Goal: Information Seeking & Learning: Check status

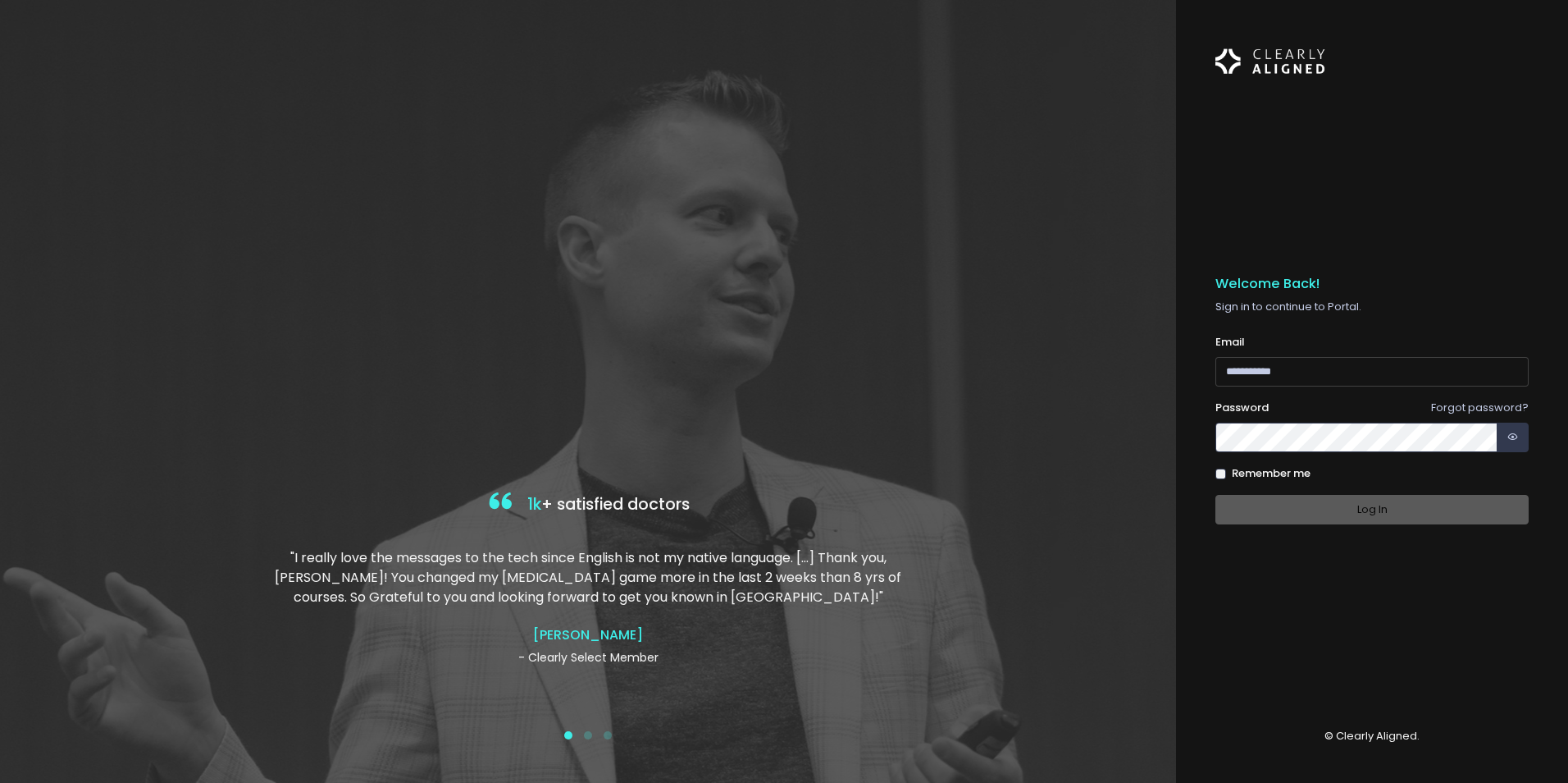
type input "**********"
click at [1325, 518] on div "Log In" at bounding box center [1372, 510] width 313 height 30
click at [1327, 518] on button "Log In" at bounding box center [1372, 510] width 313 height 30
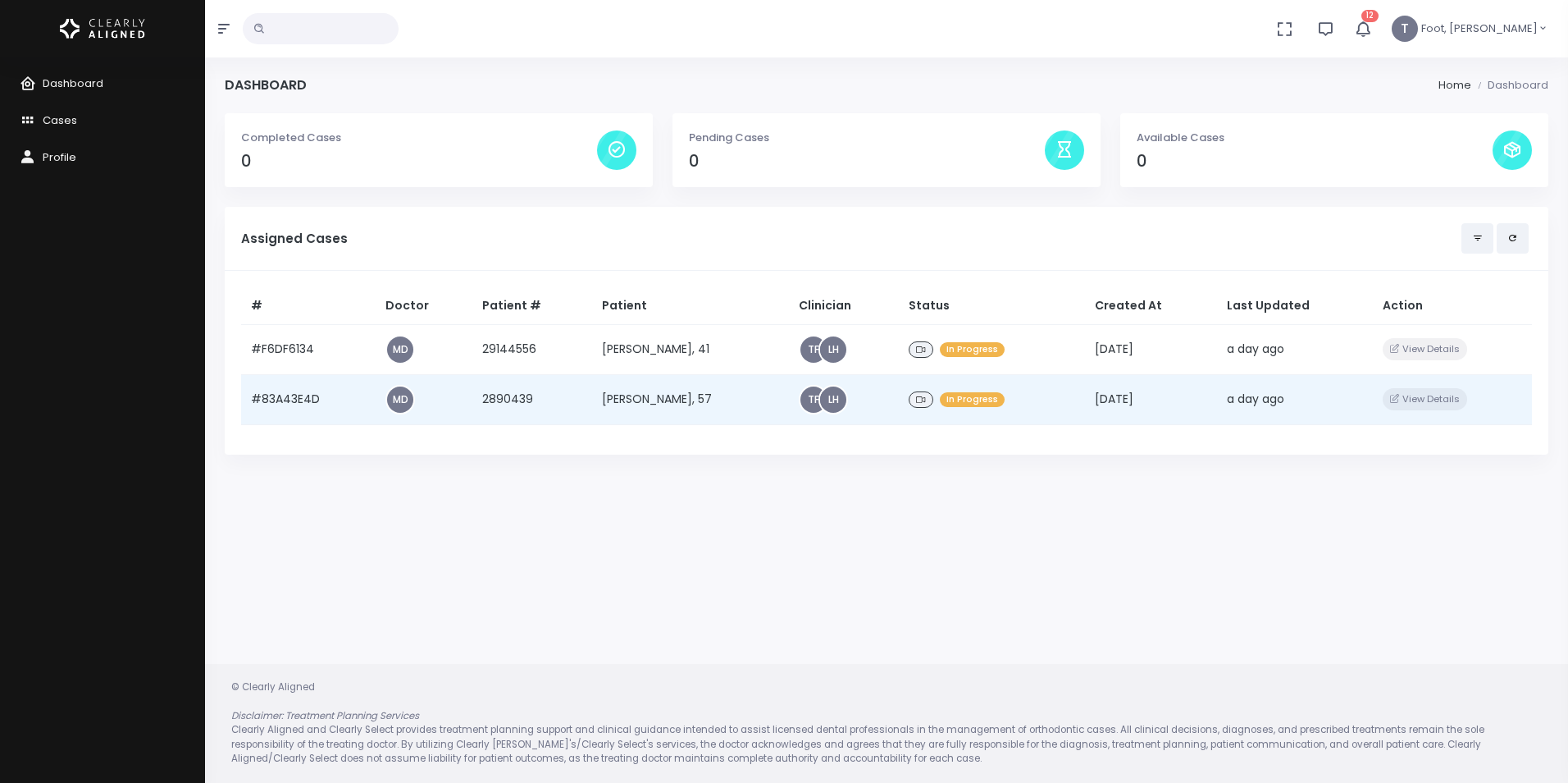
click at [631, 401] on td "[PERSON_NAME], 57" at bounding box center [691, 399] width 197 height 50
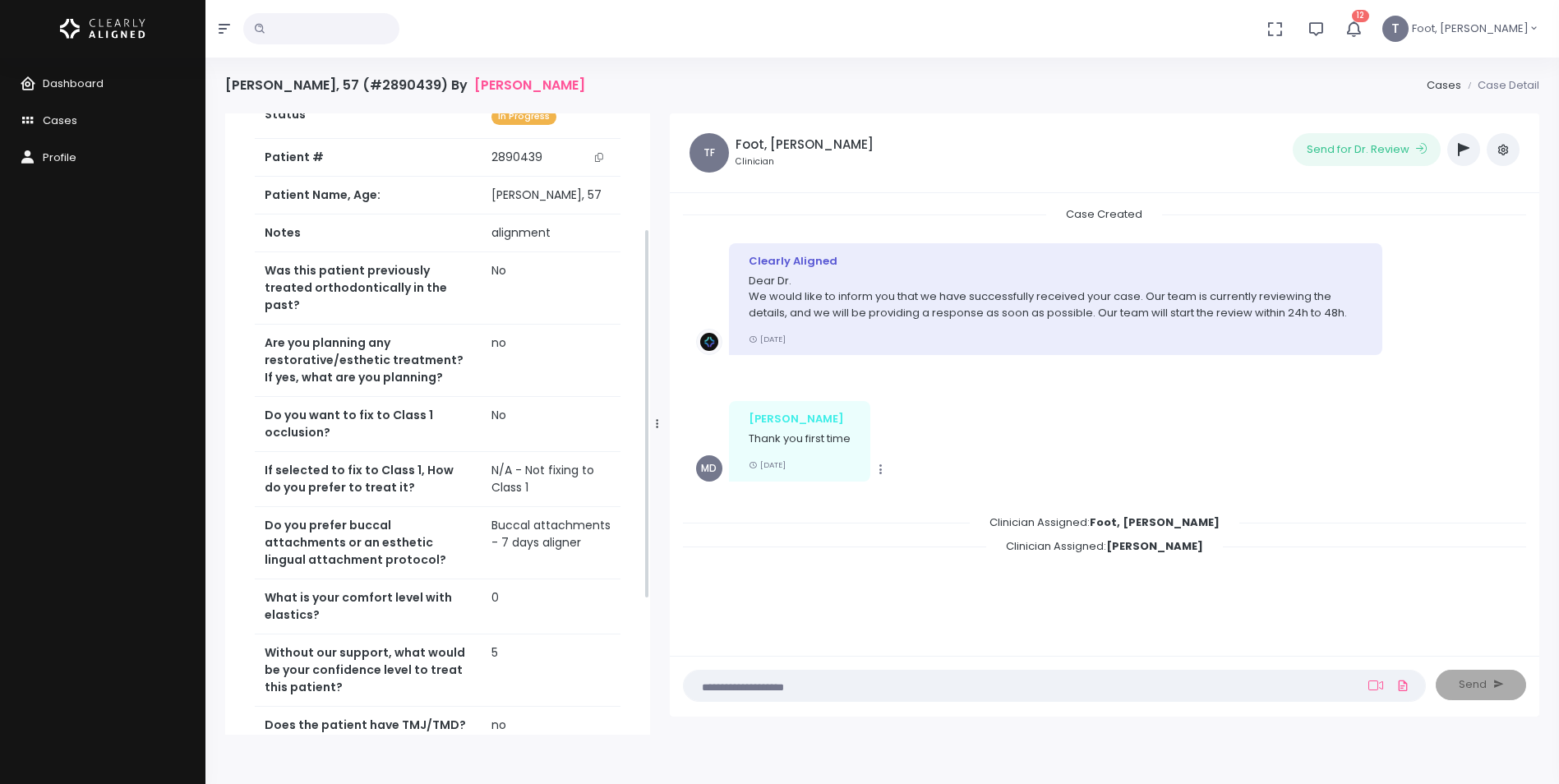
scroll to position [247, 0]
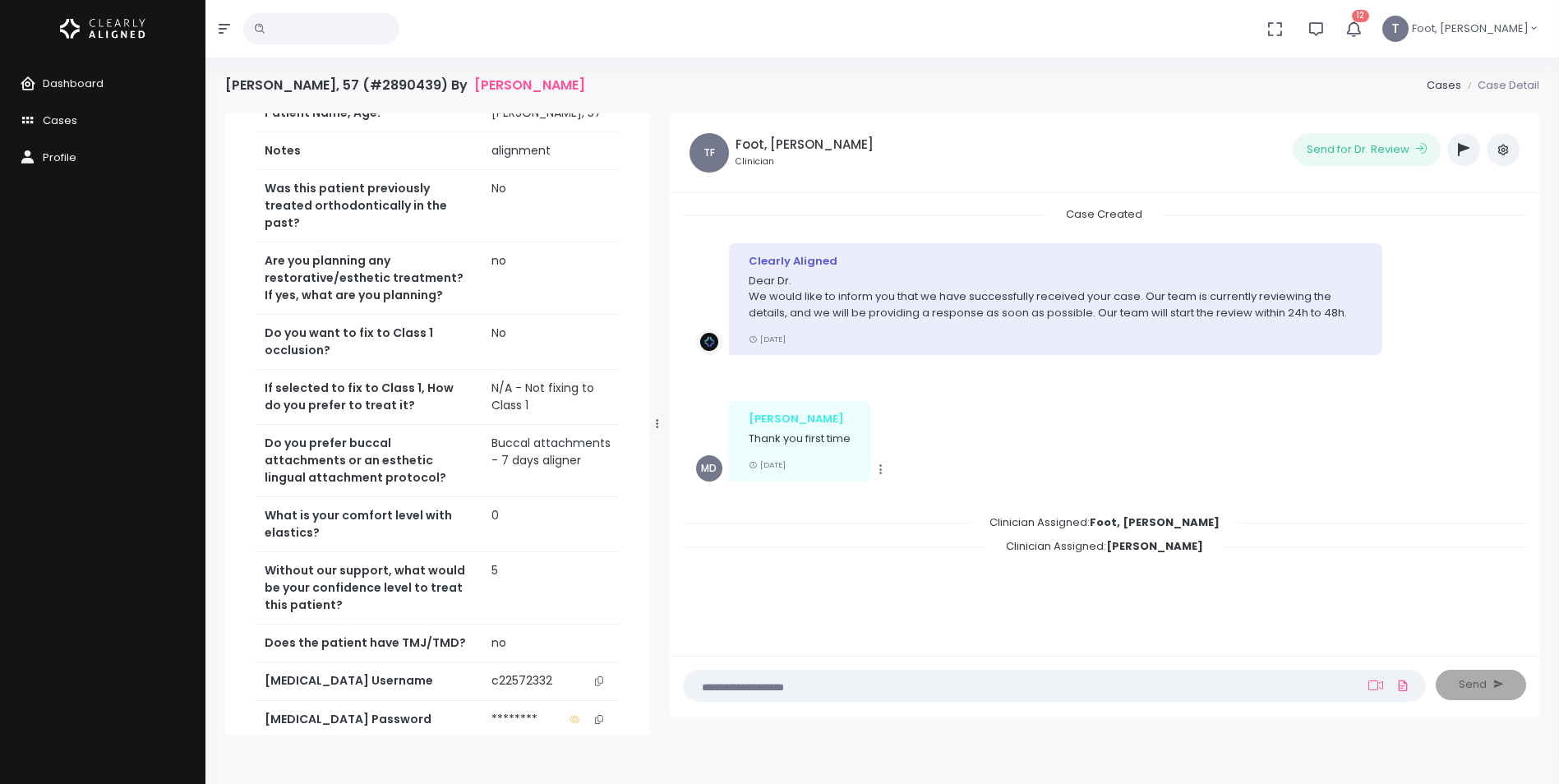
click at [602, 676] on icon "scrollable content" at bounding box center [599, 680] width 8 height 9
drag, startPoint x: 598, startPoint y: 662, endPoint x: 522, endPoint y: 648, distance: 77.3
click at [598, 676] on icon "scrollable content" at bounding box center [599, 680] width 8 height 9
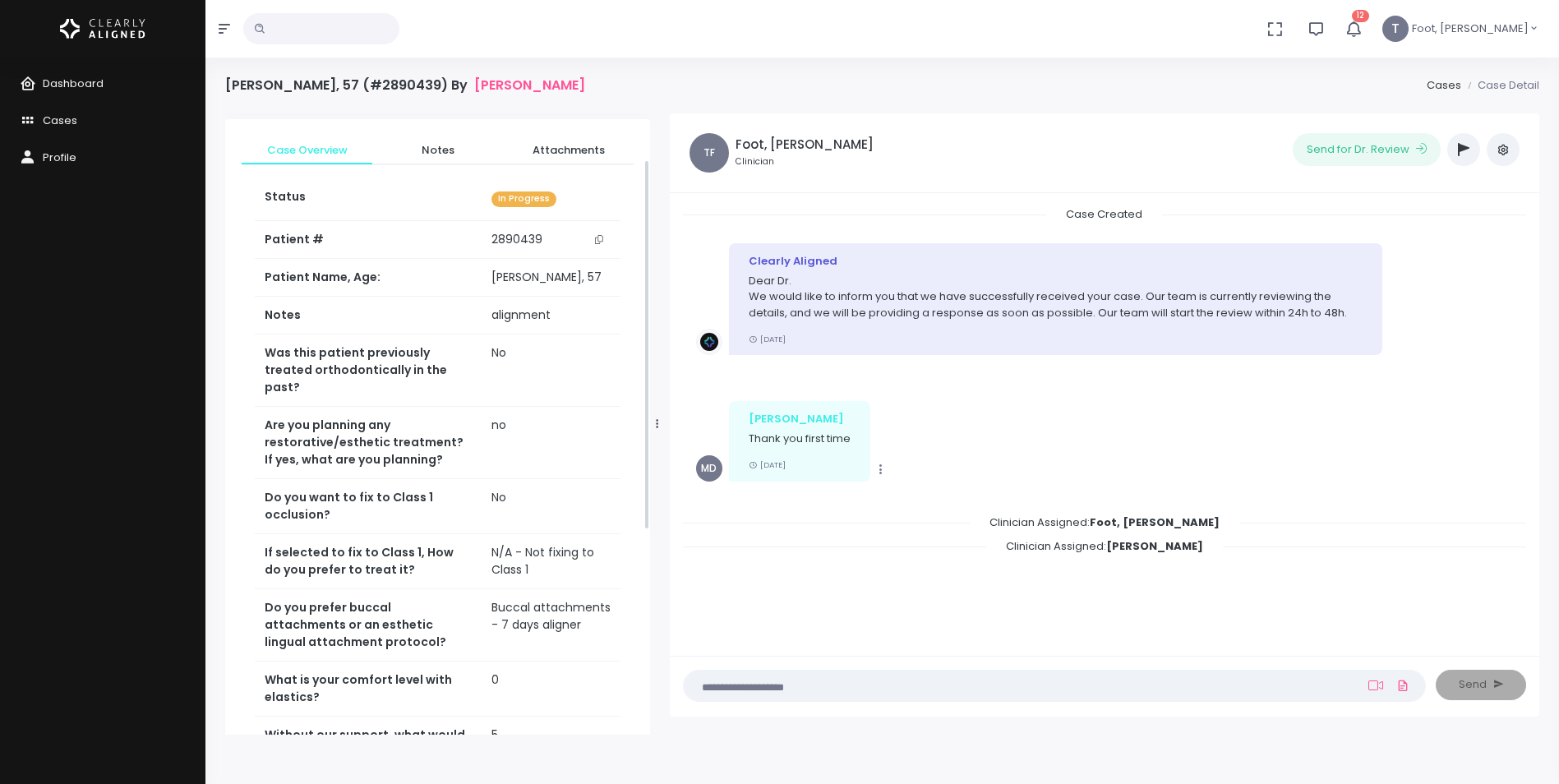
scroll to position [0, 0]
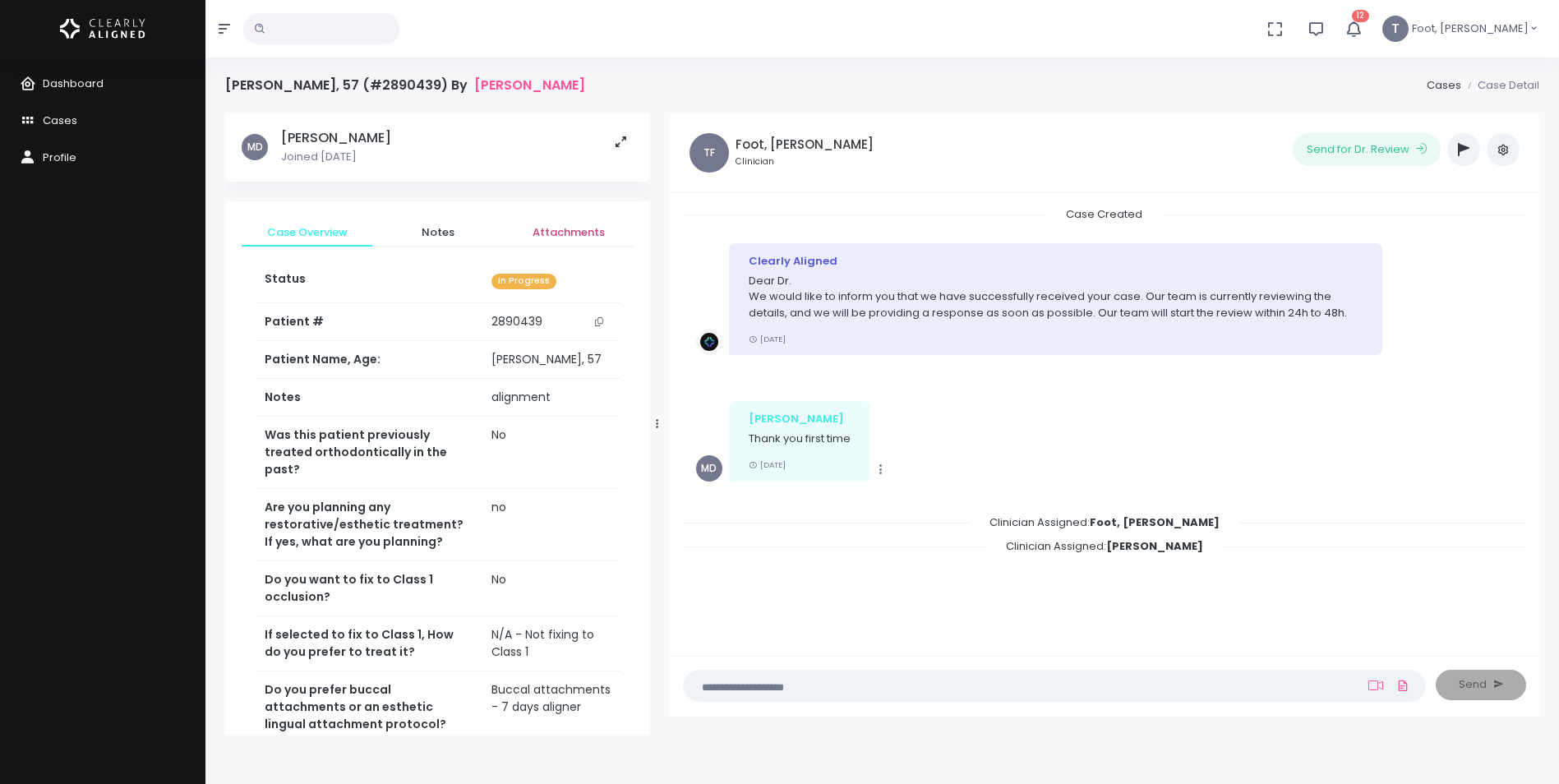
click at [531, 230] on span "Attachments" at bounding box center [569, 232] width 105 height 17
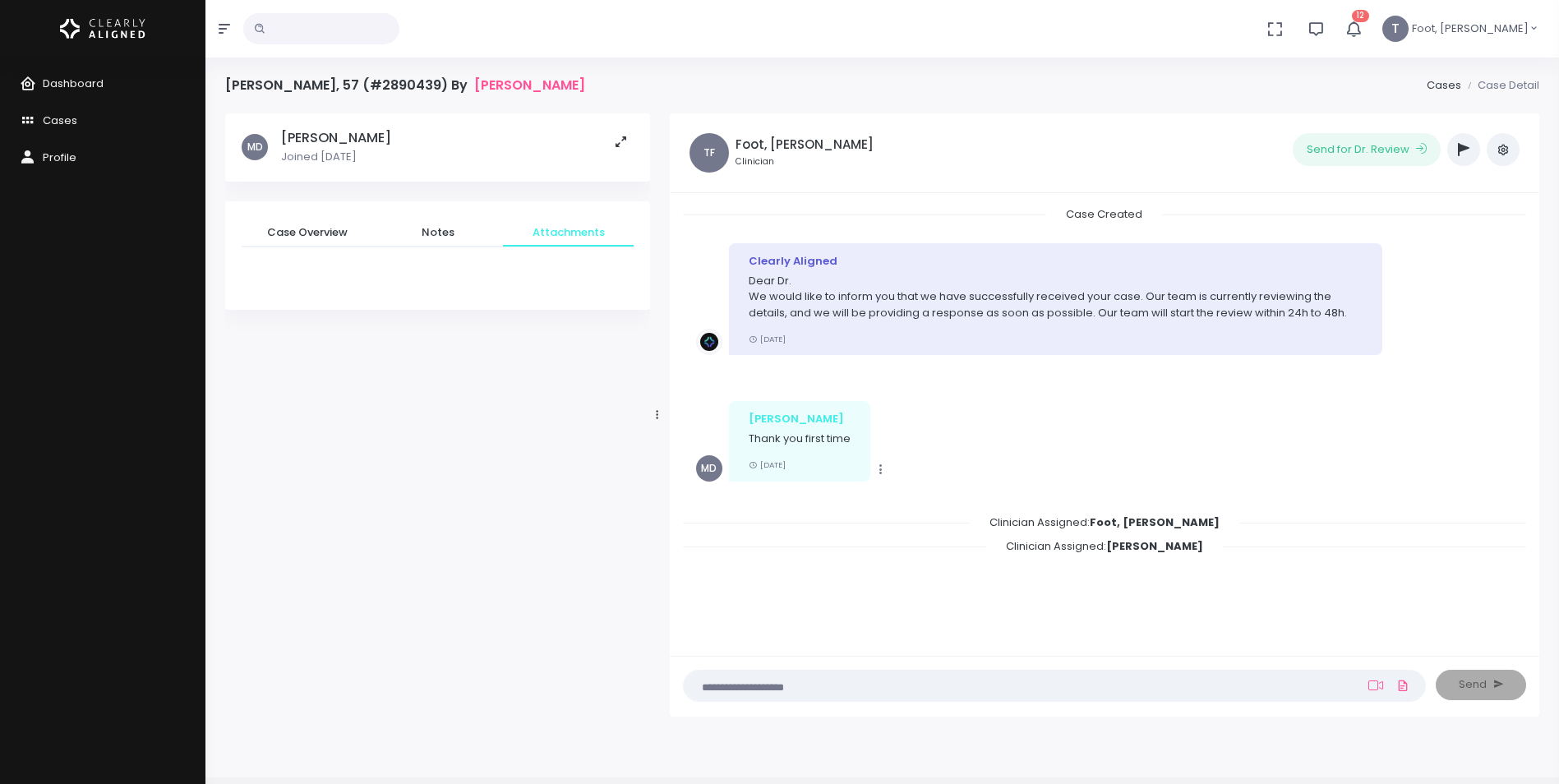
scroll to position [82, 0]
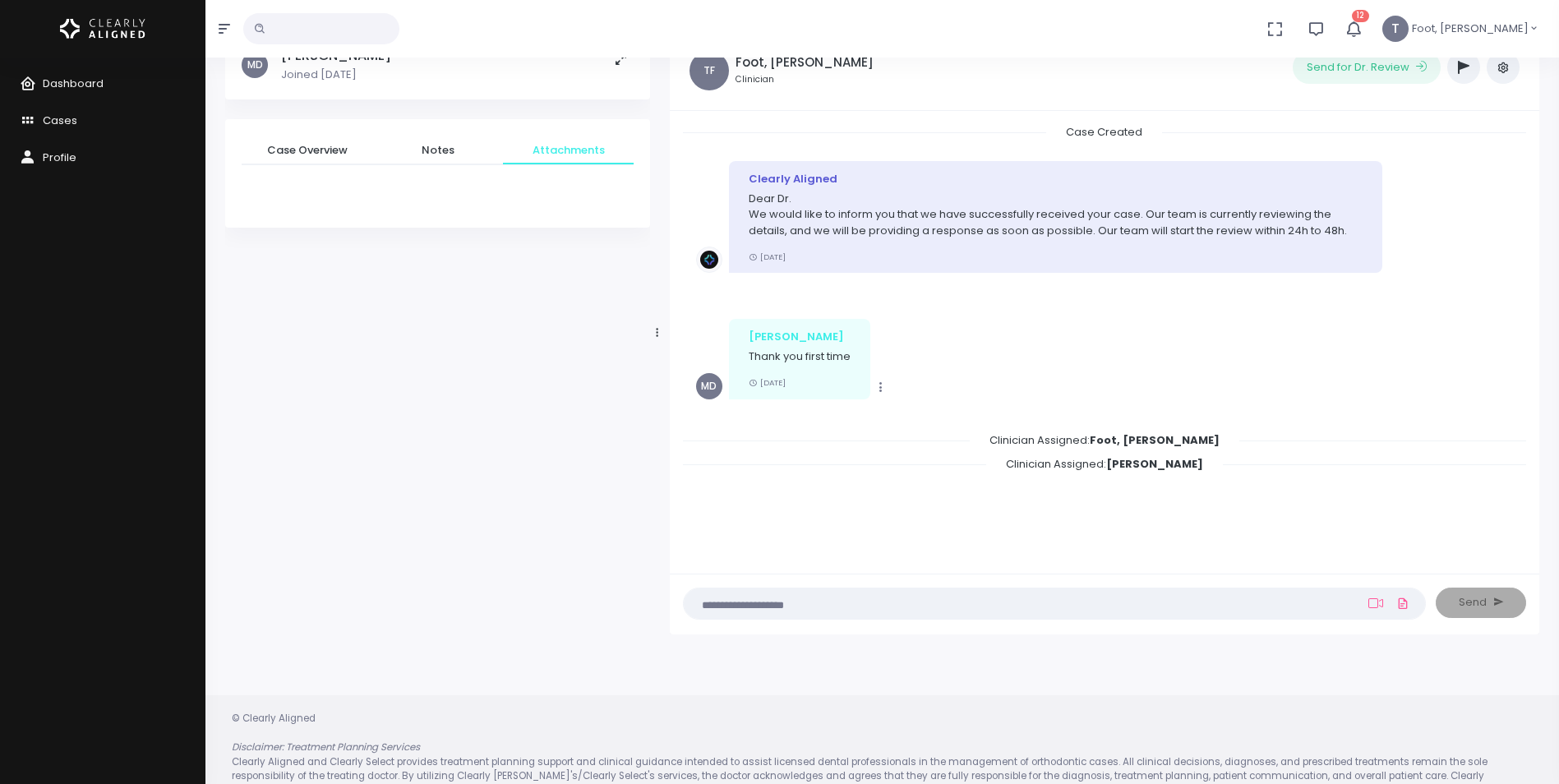
click at [1369, 19] on span "12" at bounding box center [1360, 16] width 17 height 12
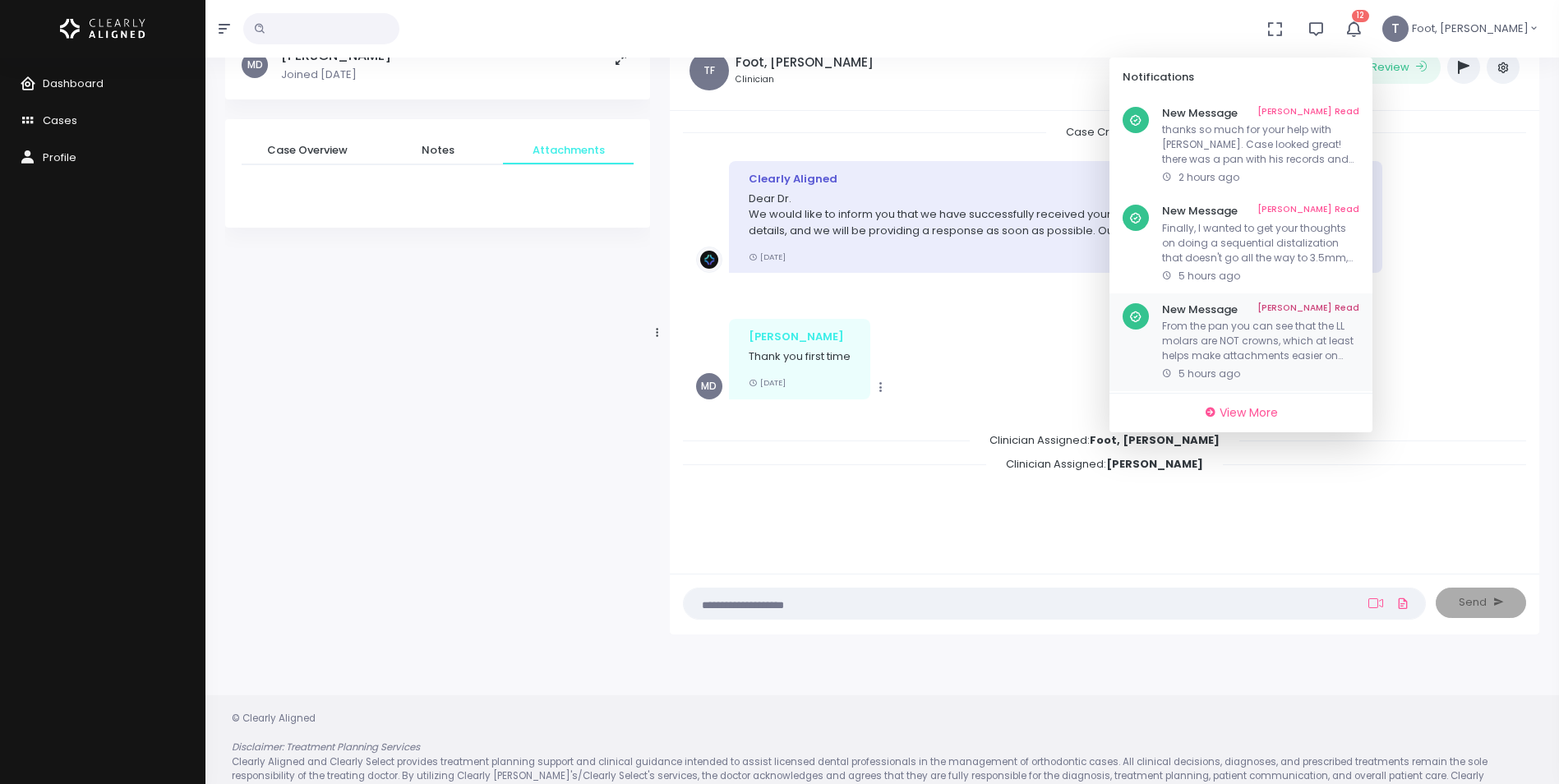
scroll to position [0, 0]
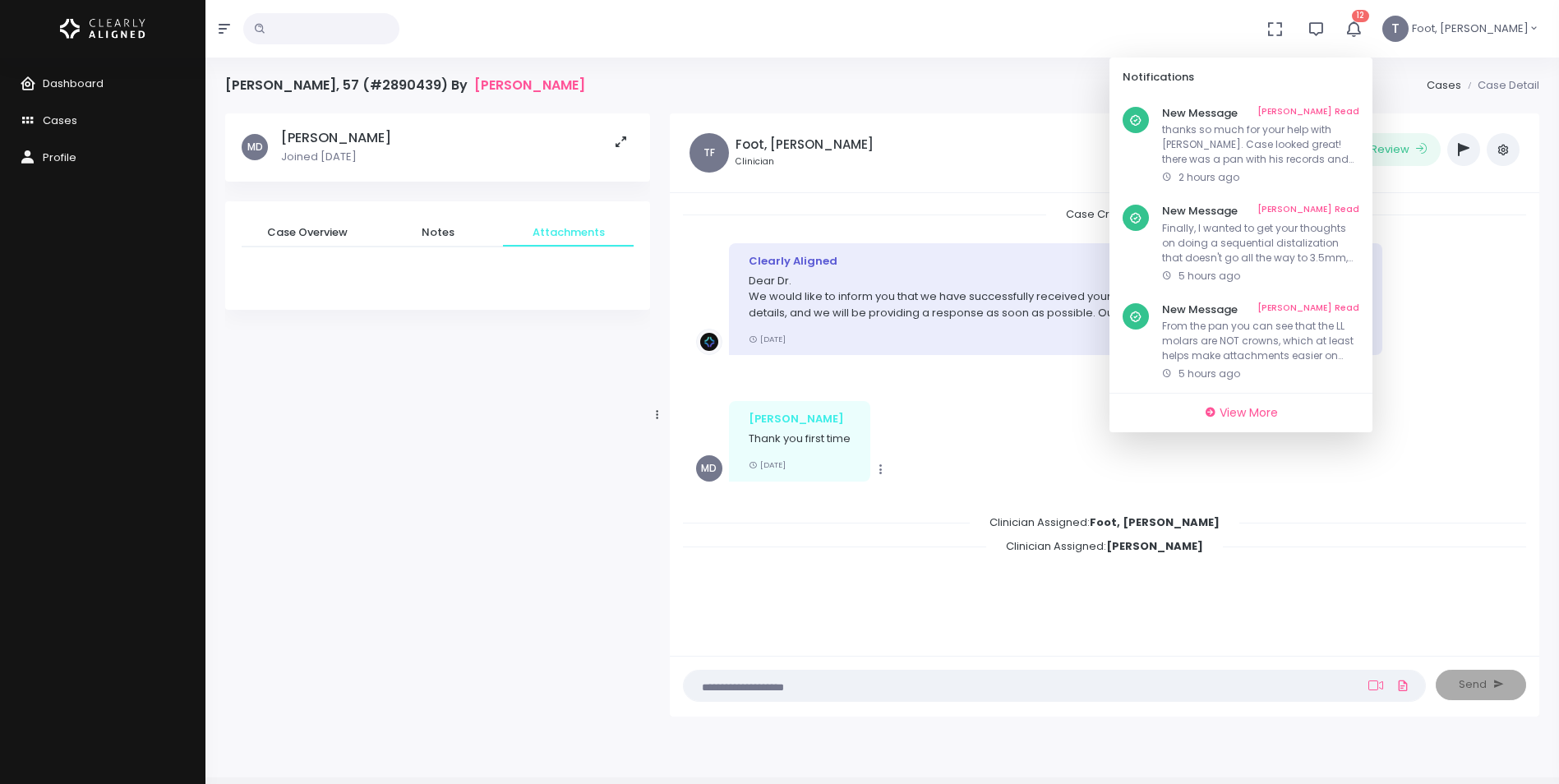
click at [1225, 31] on div "No data found, change terms and search again... 12 Notifications New Message [P…" at bounding box center [779, 28] width 1559 height 58
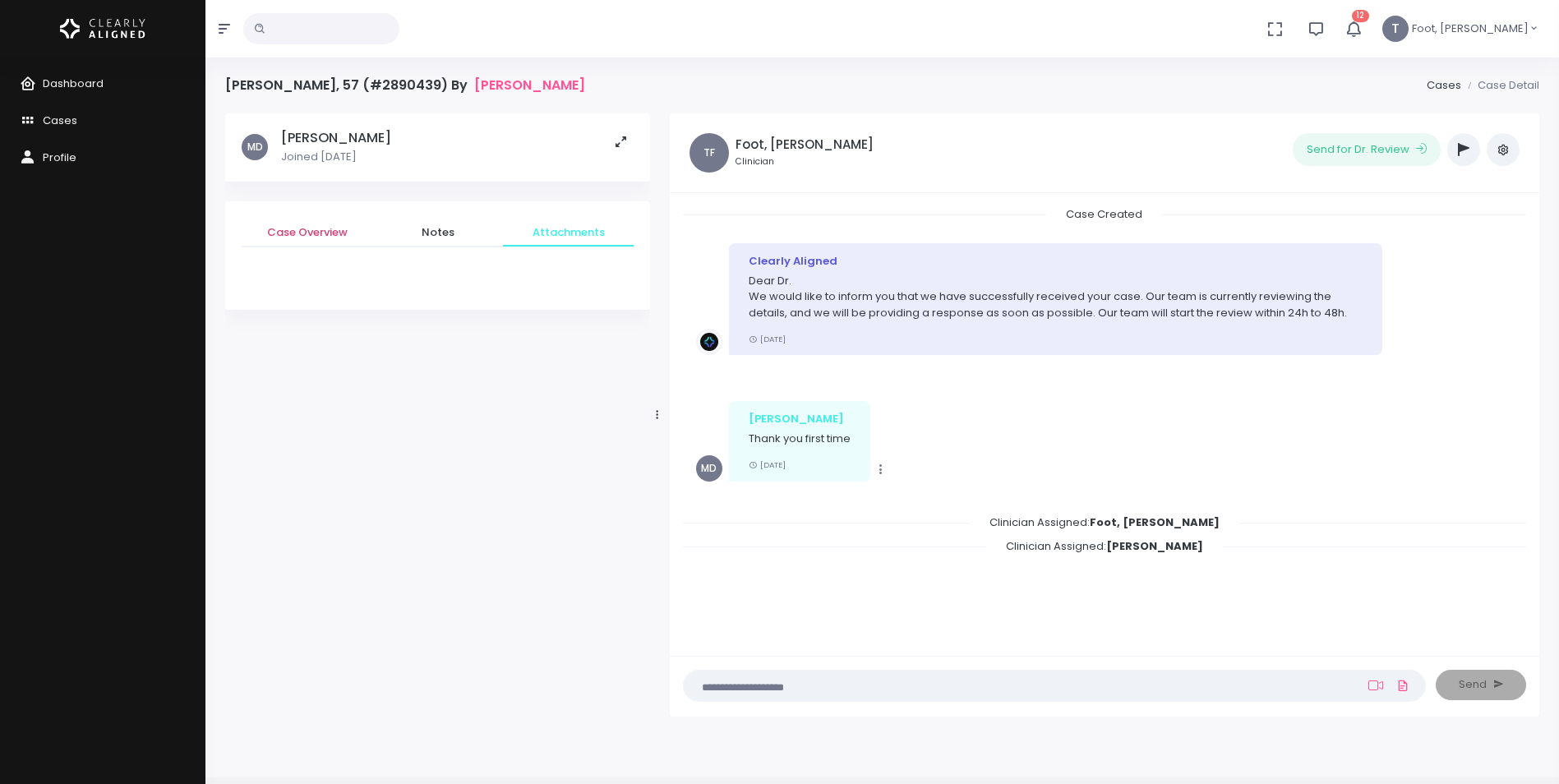
click at [292, 226] on span "Case Overview" at bounding box center [307, 232] width 105 height 17
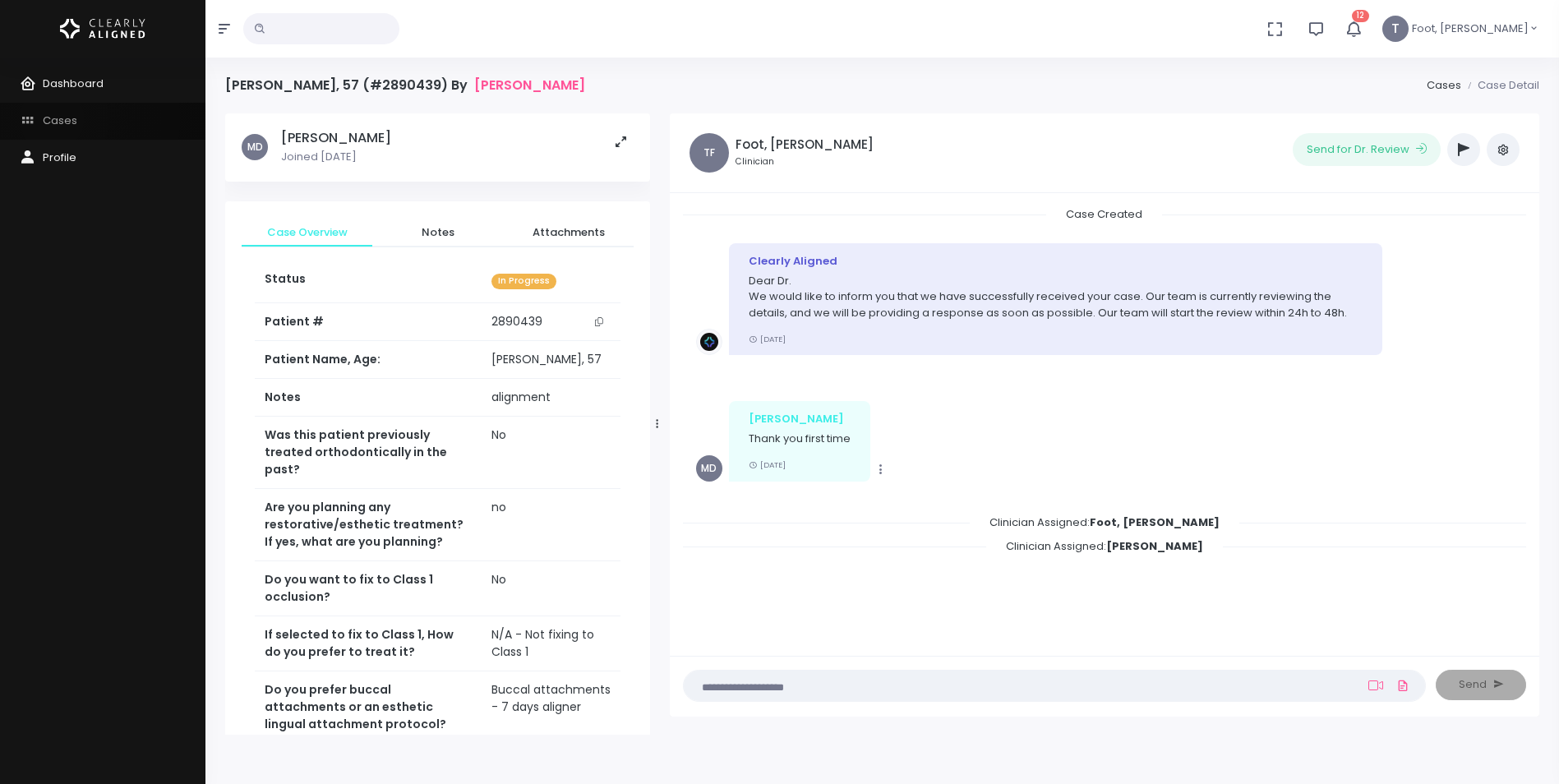
click at [51, 119] on span "Cases" at bounding box center [59, 121] width 35 height 16
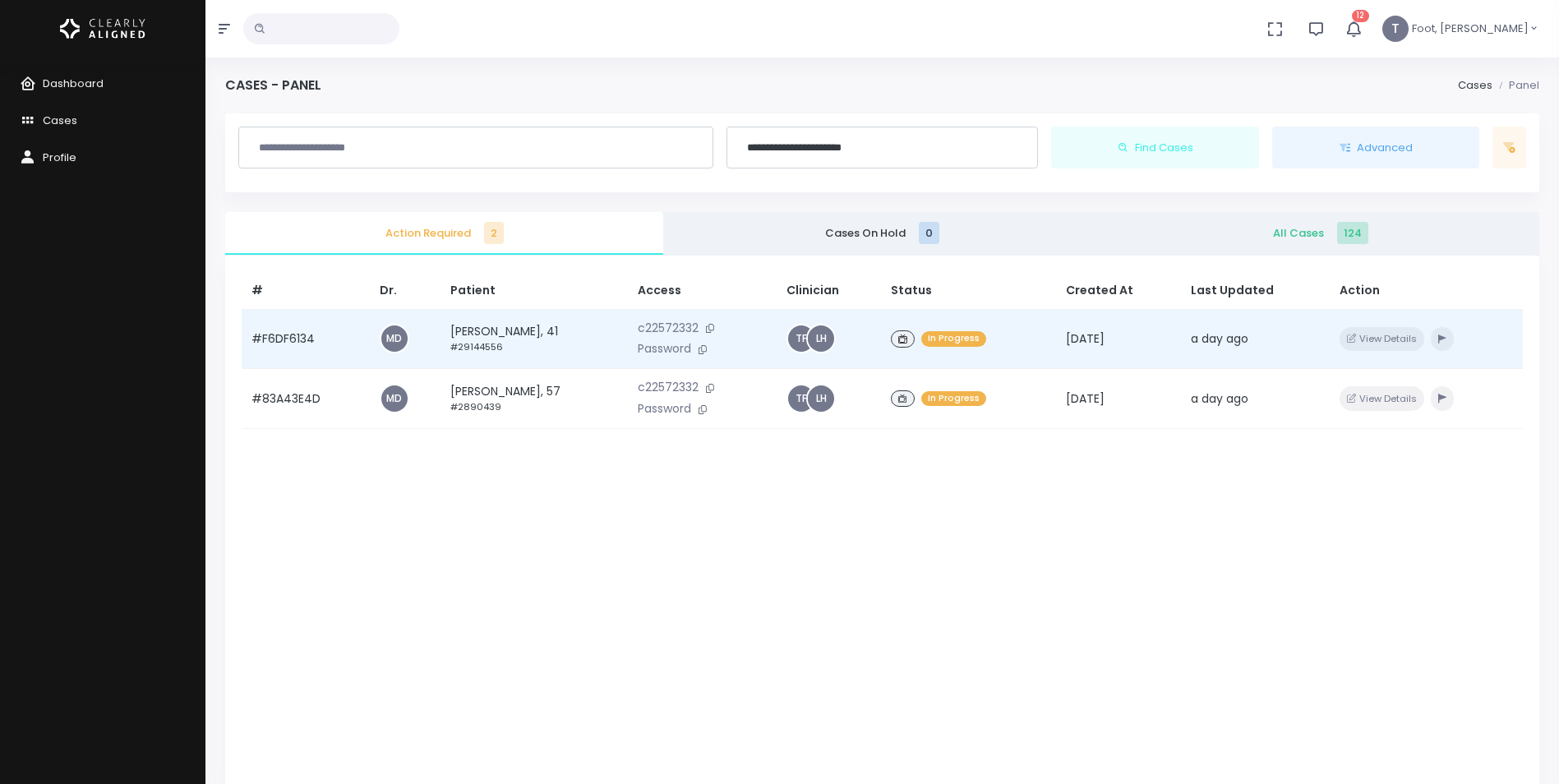
click at [508, 329] on td "[PERSON_NAME], 41 #29144556" at bounding box center [534, 339] width 187 height 60
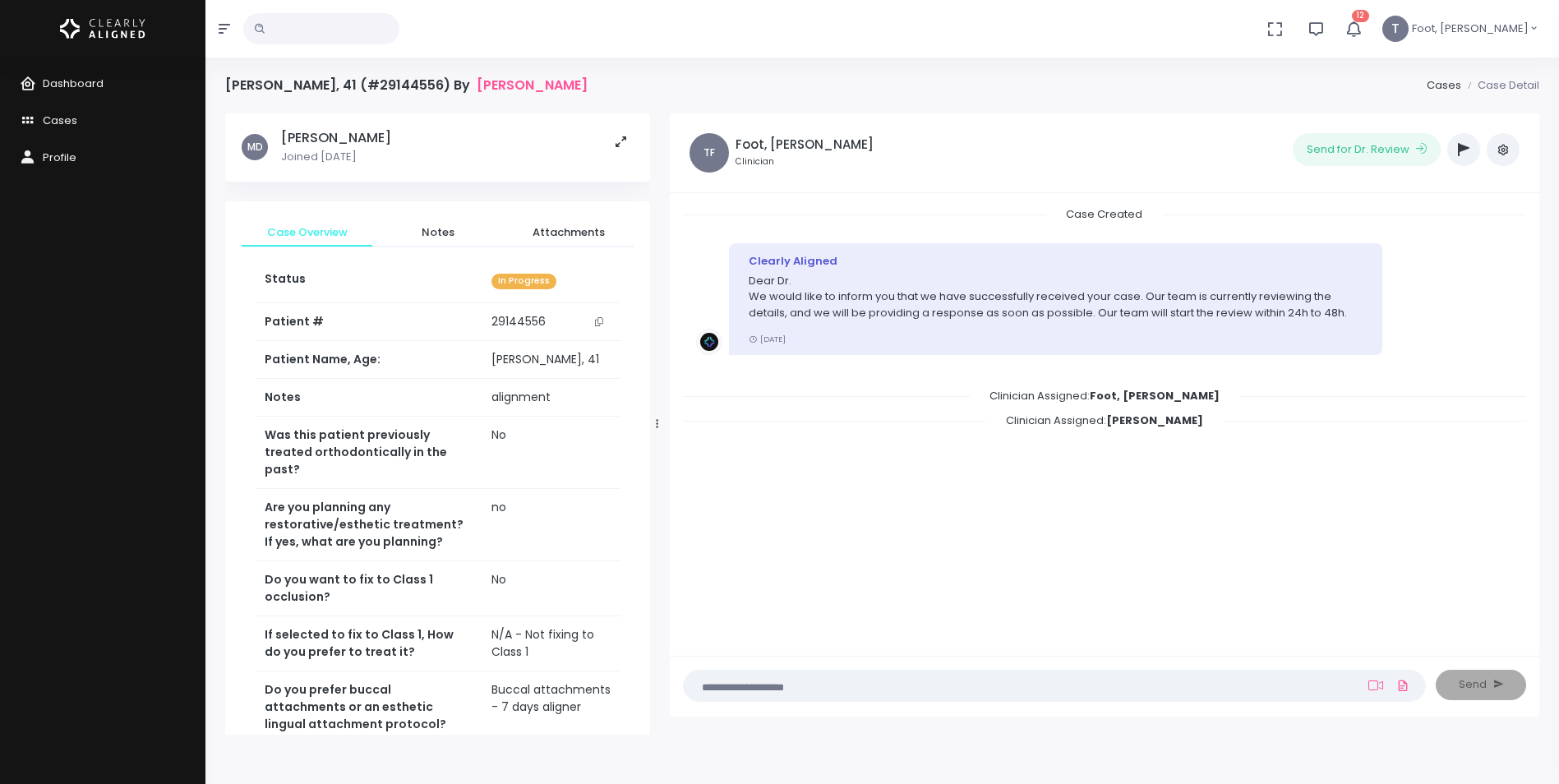
click at [863, 679] on textarea at bounding box center [1022, 685] width 657 height 18
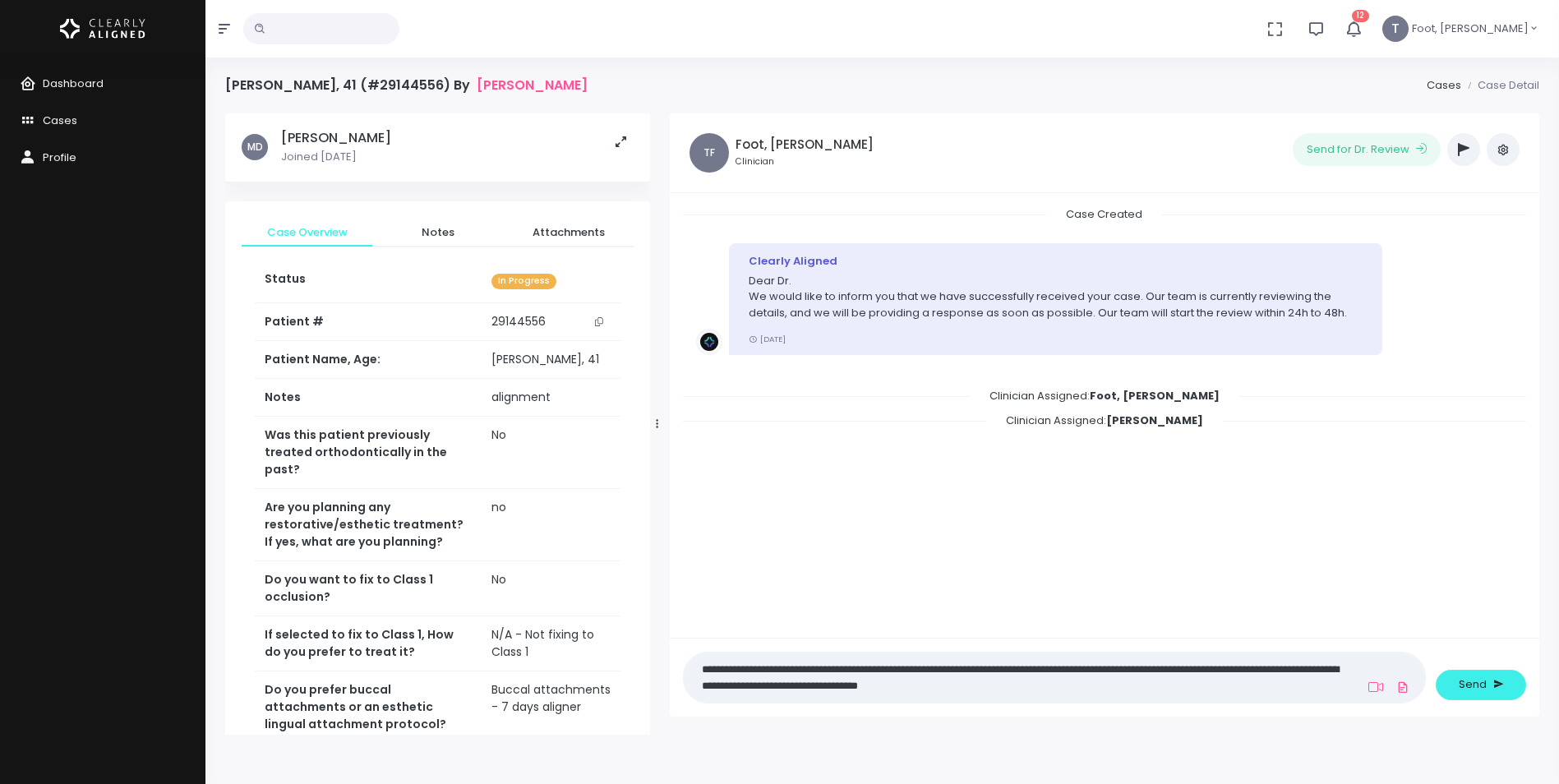
type textarea "**********"
click at [1486, 688] on button "Send" at bounding box center [1481, 685] width 91 height 30
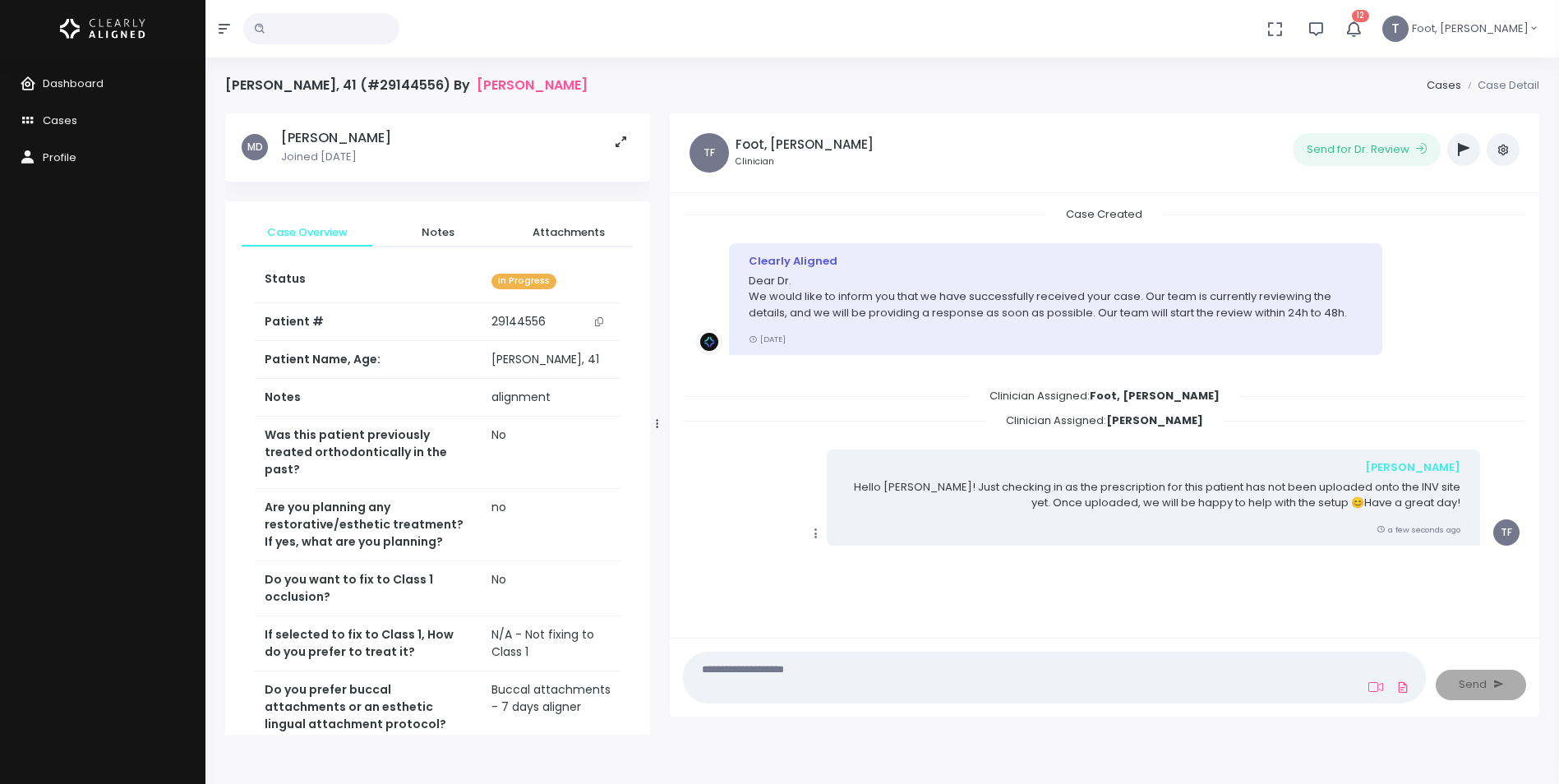
click at [1456, 145] on button "button" at bounding box center [1463, 149] width 33 height 33
click at [1465, 159] on button "button" at bounding box center [1463, 149] width 33 height 33
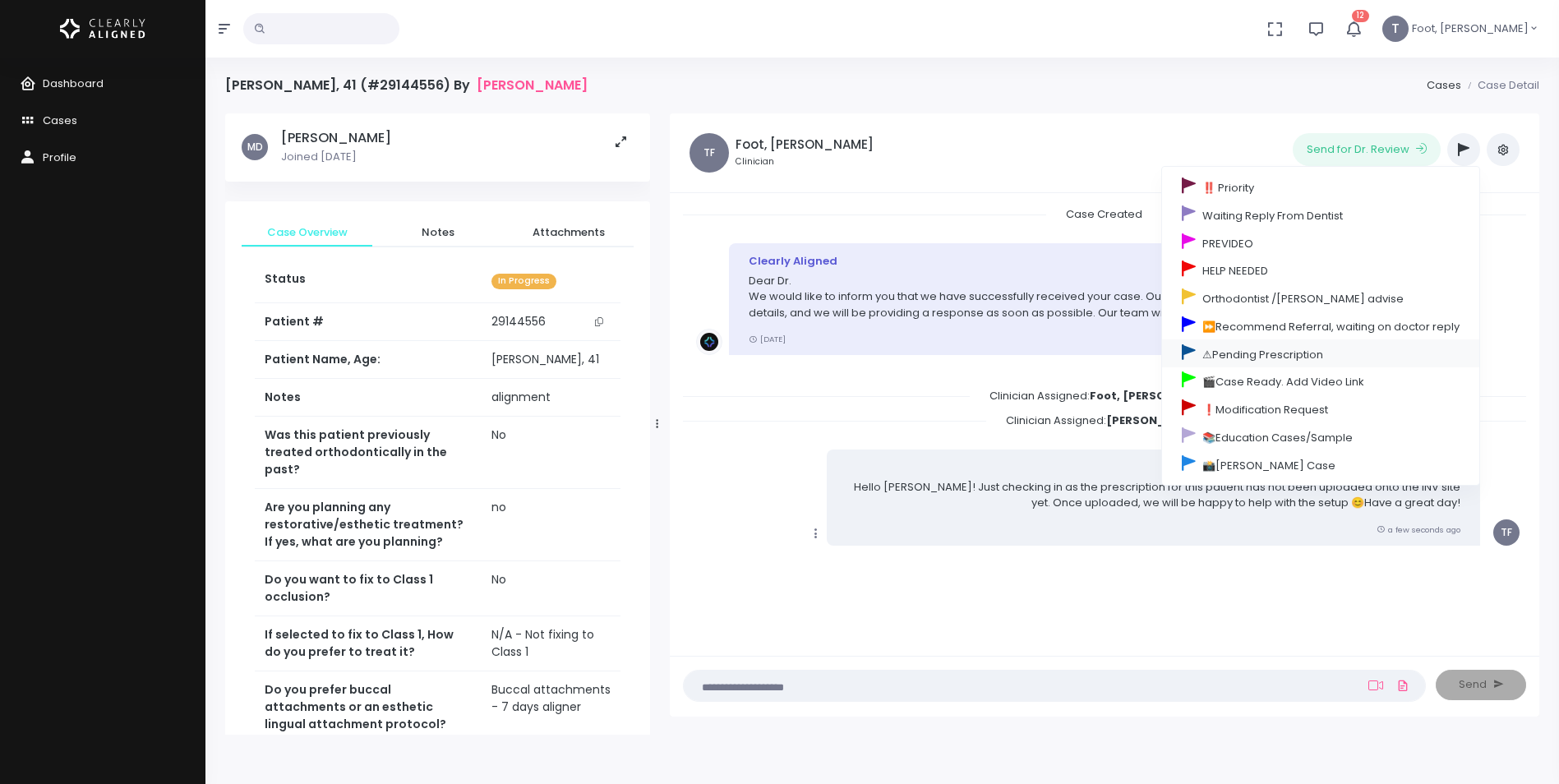
click at [1300, 357] on link "⚠Pending Prescription" at bounding box center [1321, 353] width 318 height 27
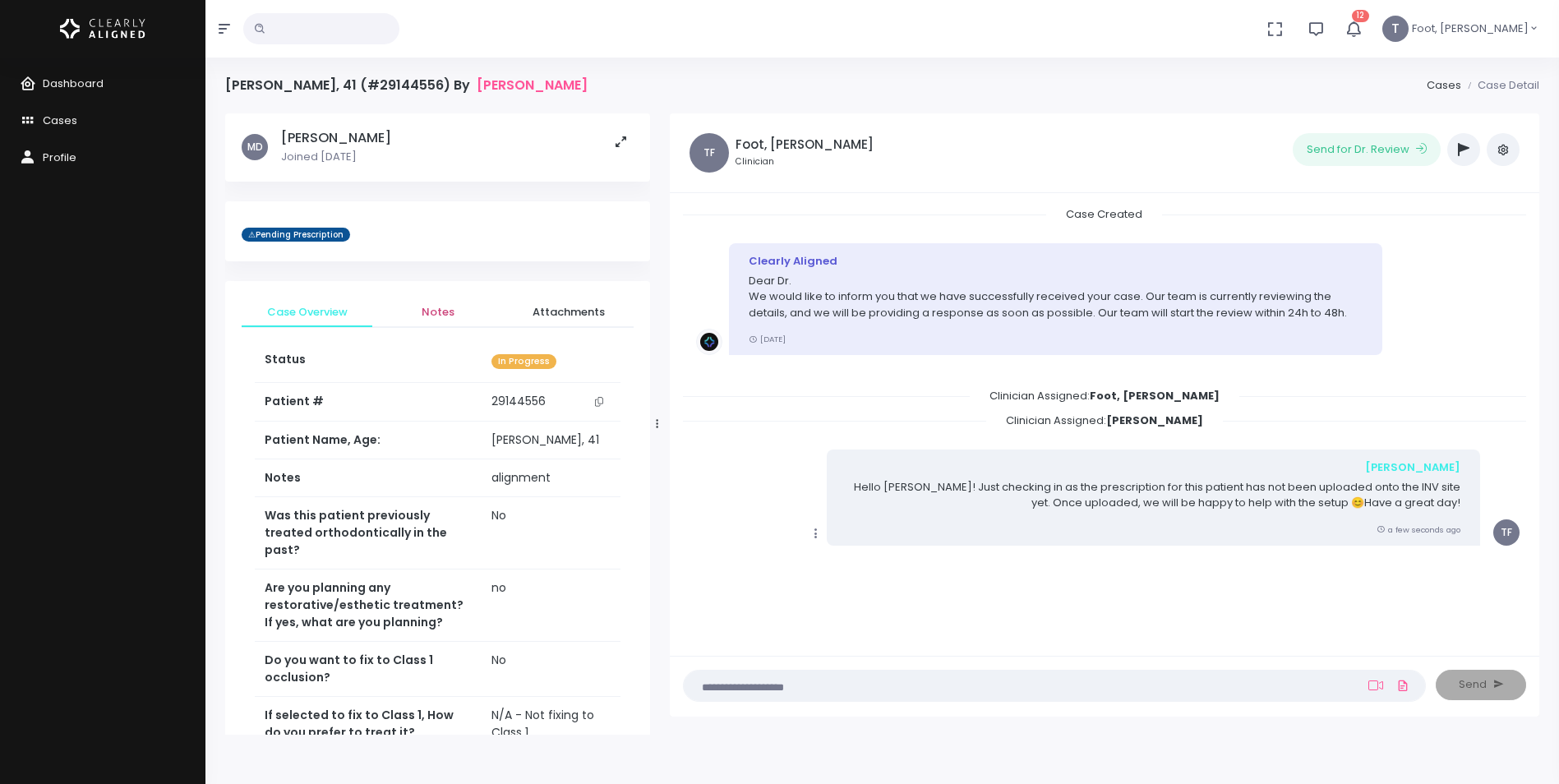
click at [436, 307] on span "Notes" at bounding box center [437, 312] width 105 height 17
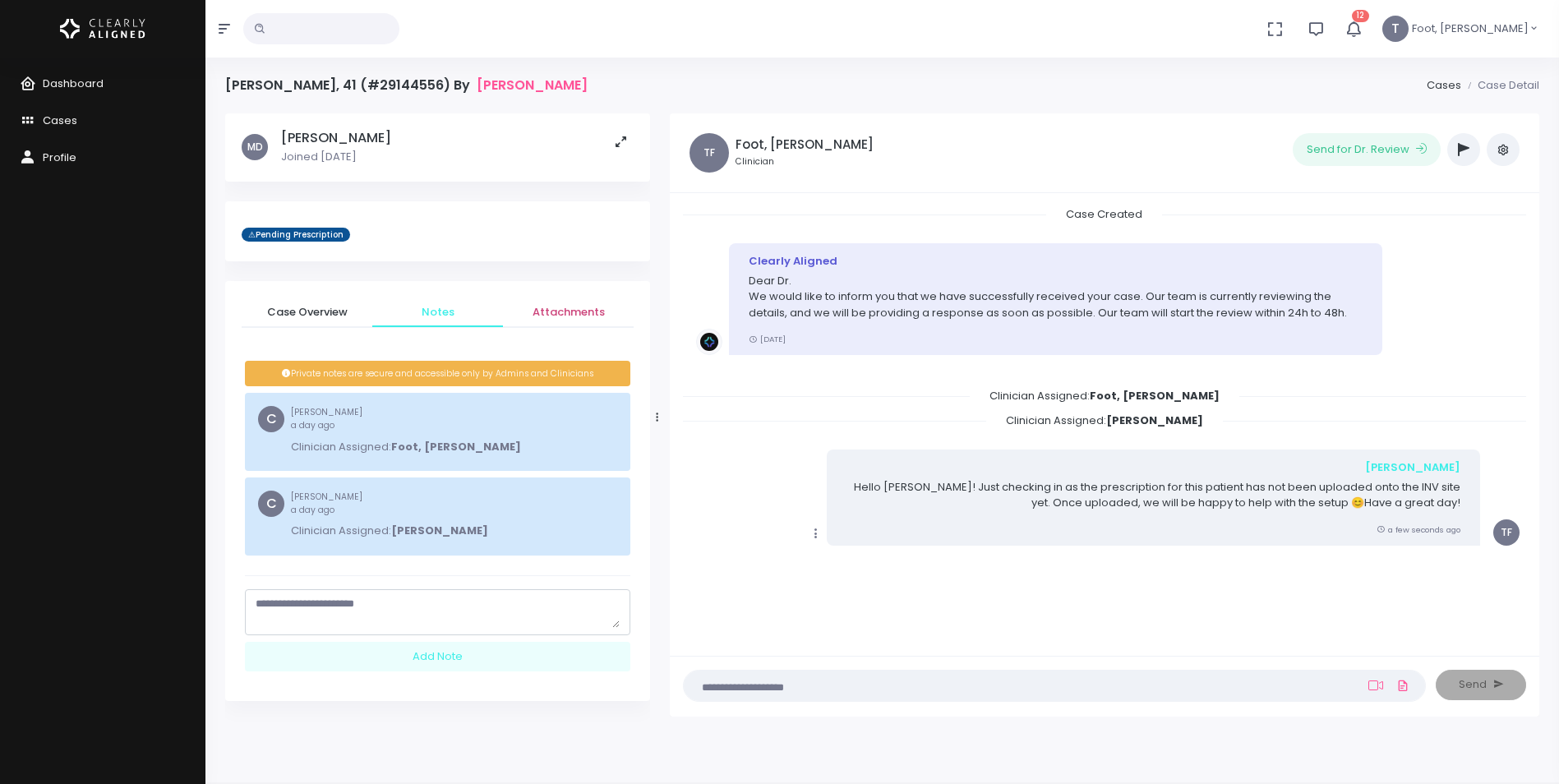
click at [557, 318] on span "Attachments" at bounding box center [569, 312] width 105 height 17
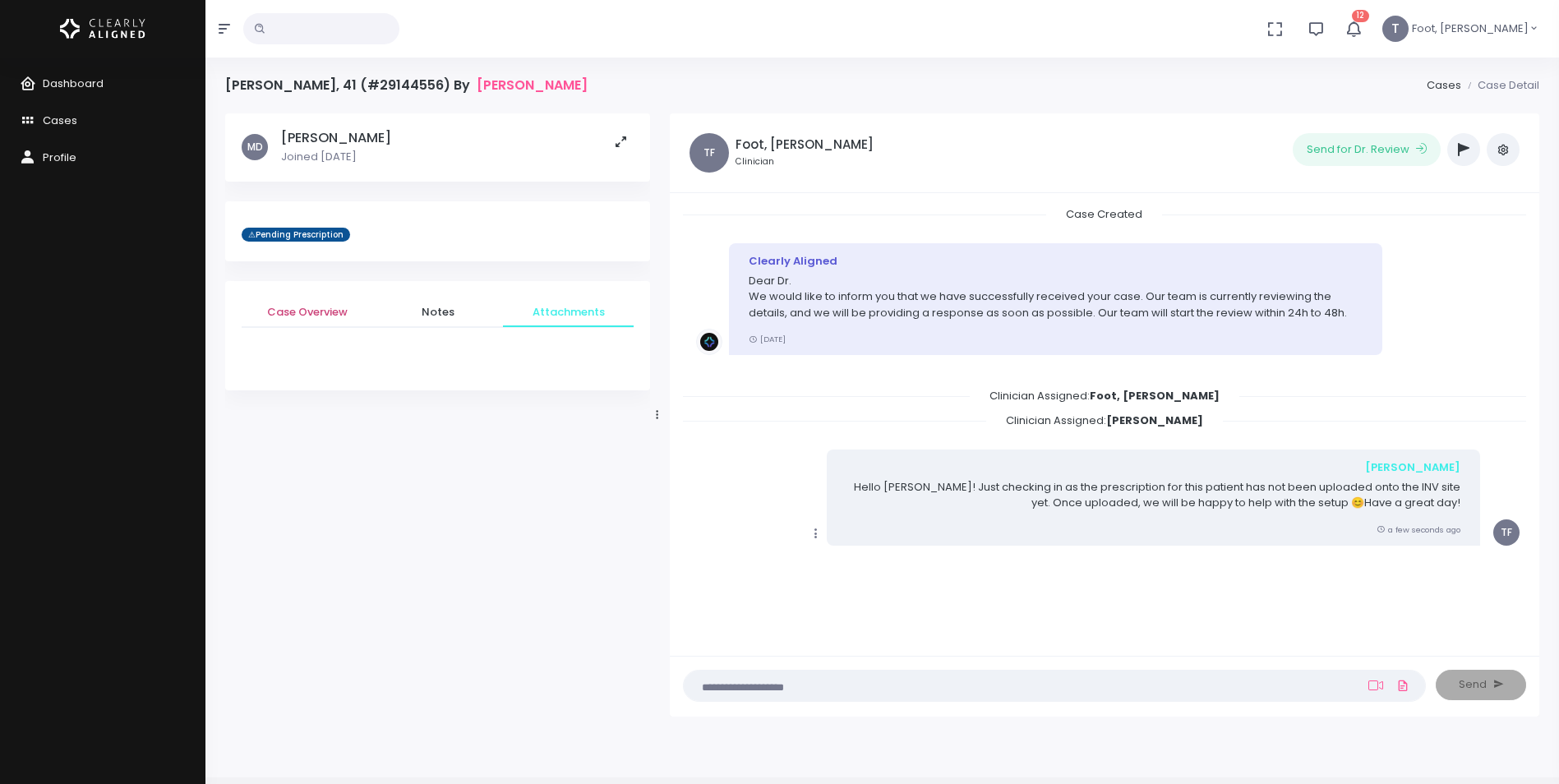
click at [335, 313] on span "Case Overview" at bounding box center [307, 312] width 105 height 17
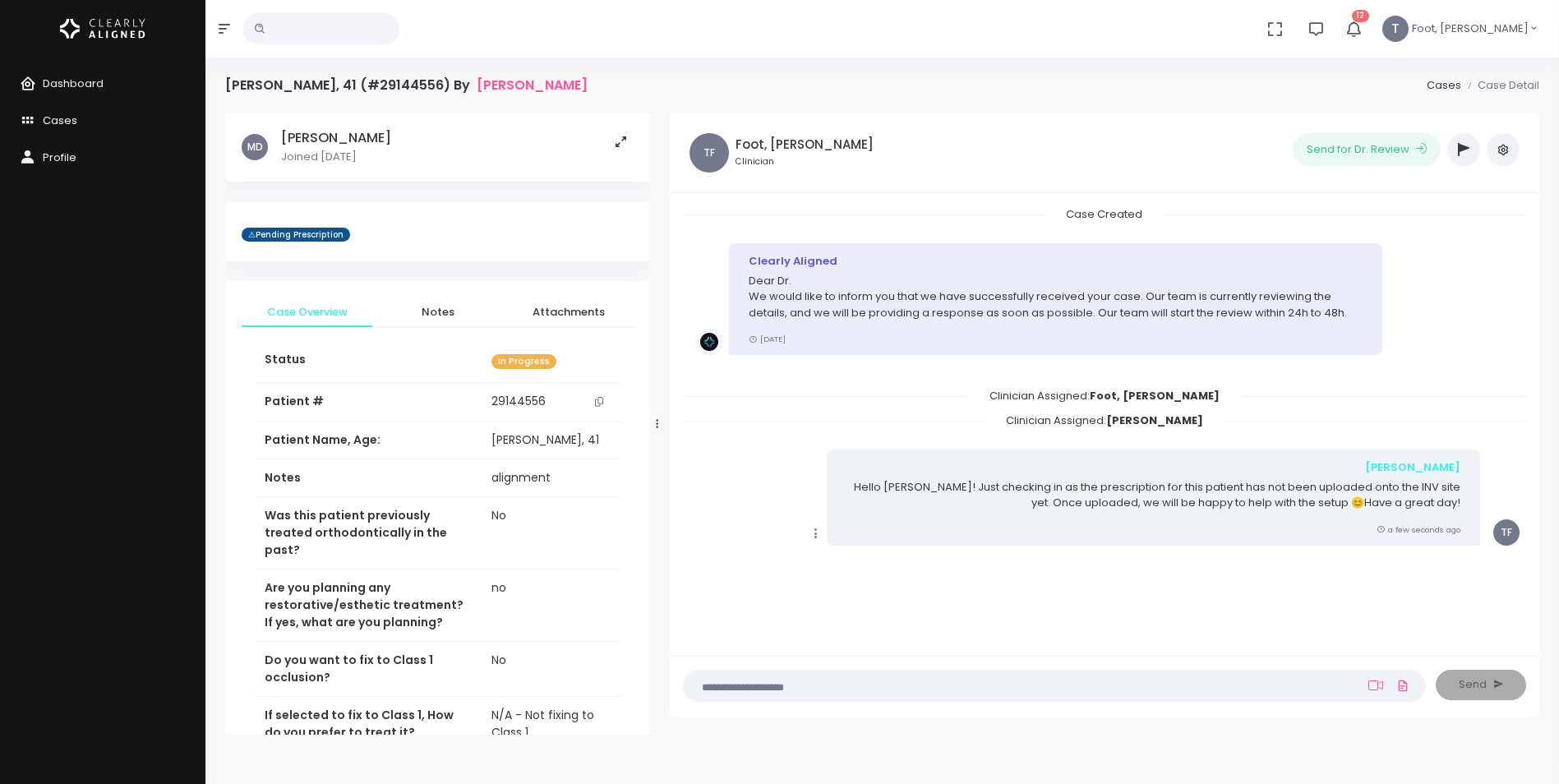
click at [1325, 31] on icon "button" at bounding box center [1316, 28] width 18 height 18
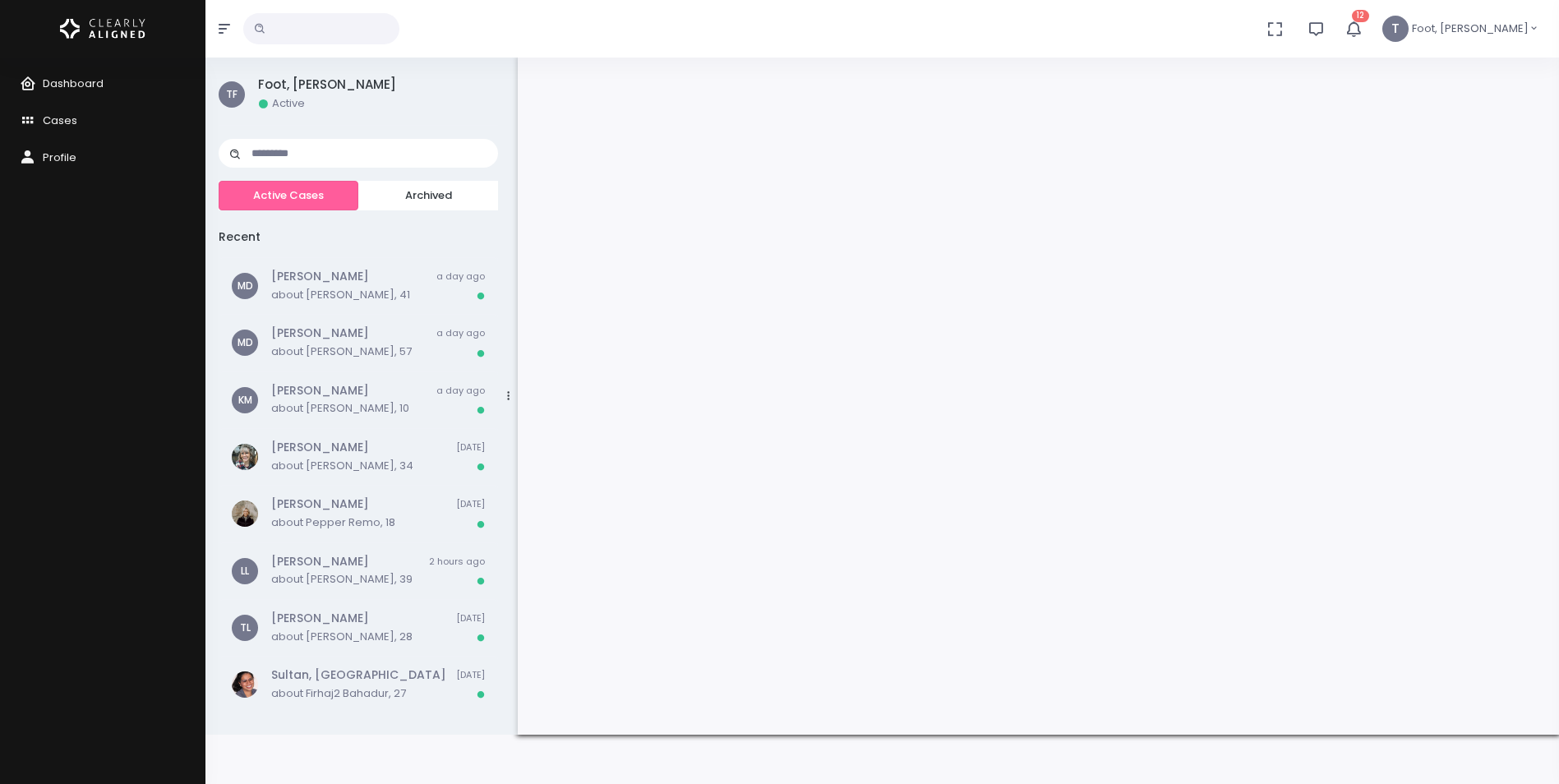
click at [1363, 34] on icon "button" at bounding box center [1353, 28] width 18 height 18
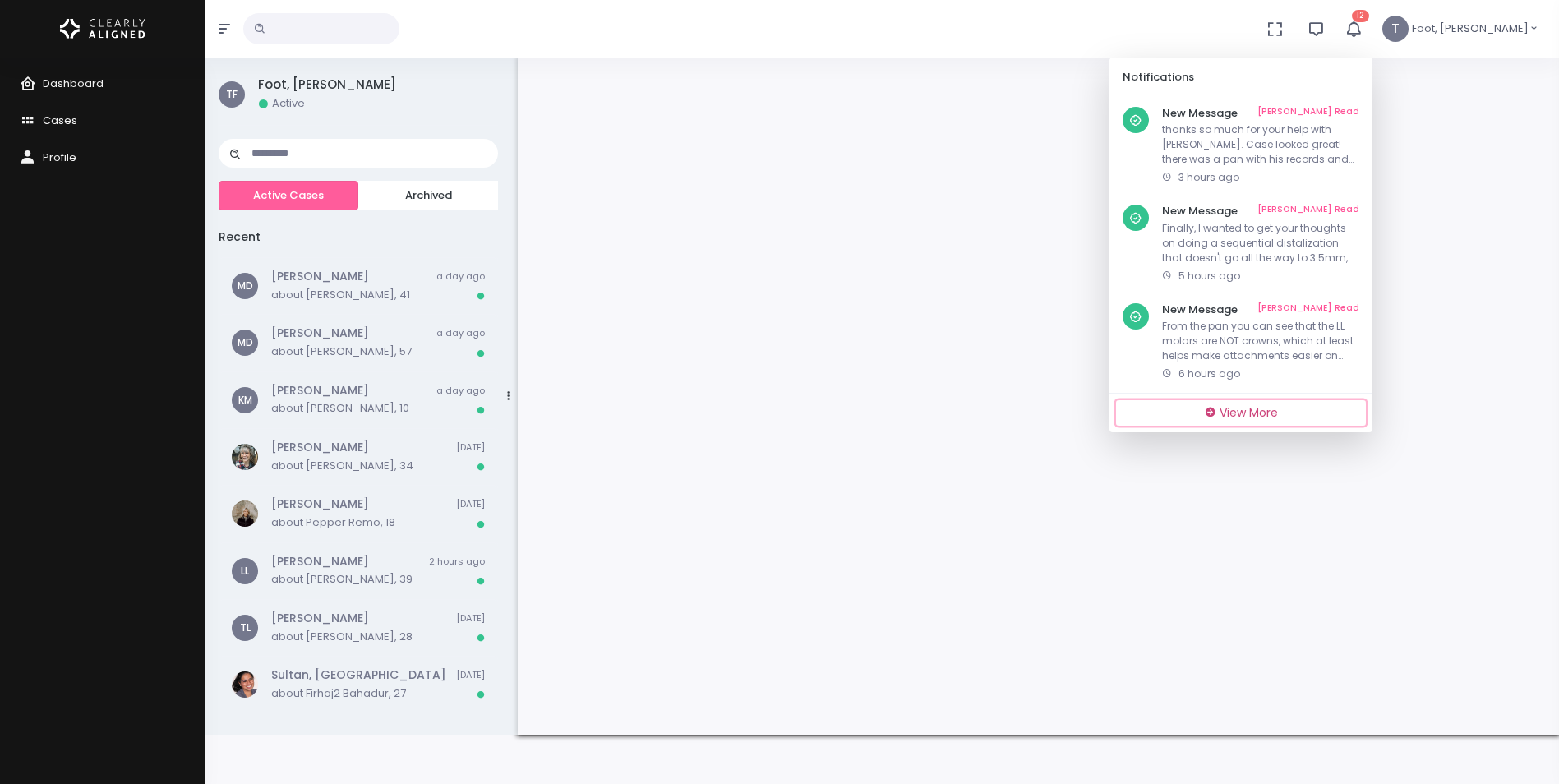
click at [1315, 419] on link "View More" at bounding box center [1241, 412] width 250 height 26
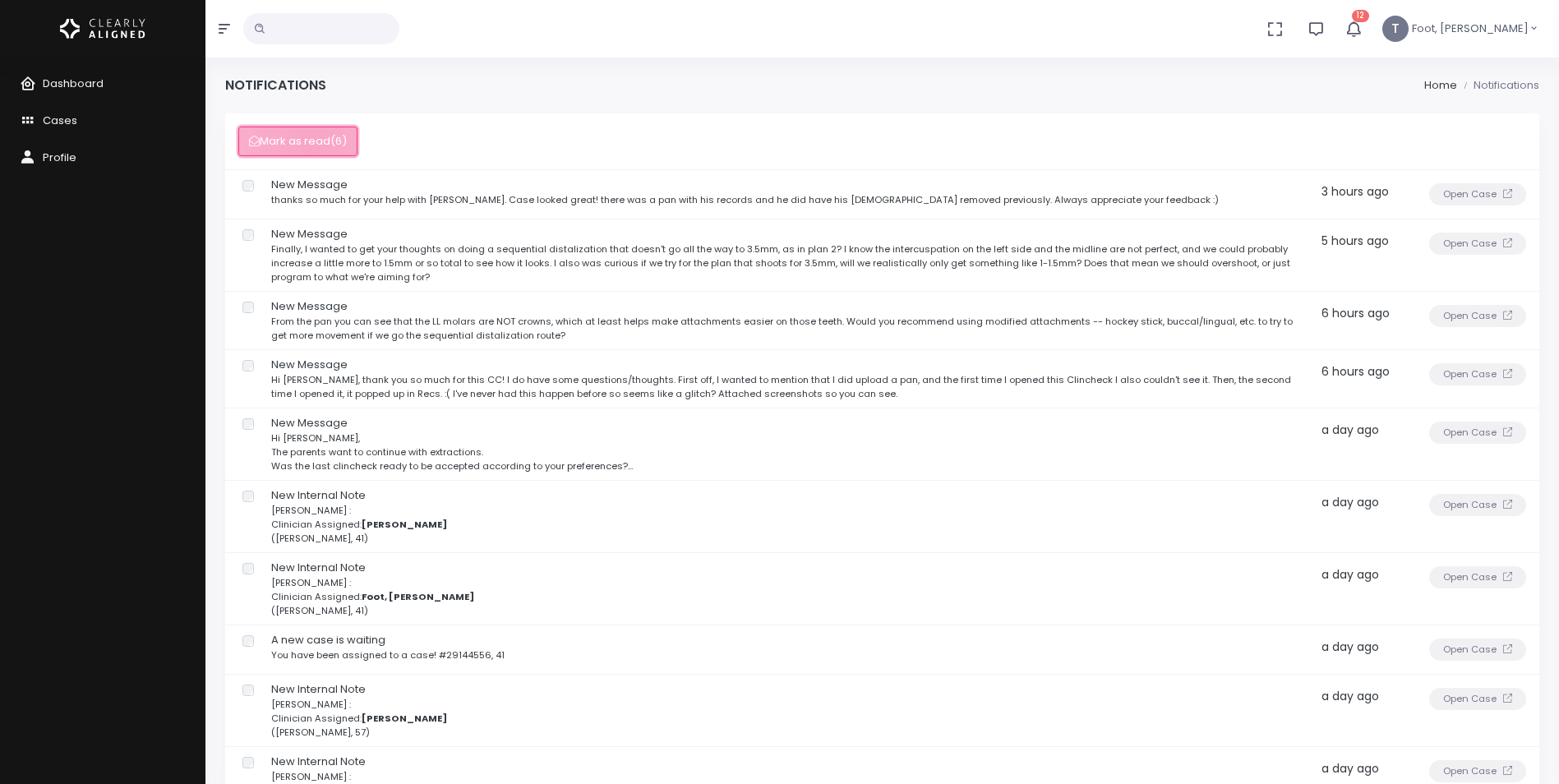
click at [312, 142] on button "Mark as read (6)" at bounding box center [298, 142] width 119 height 30
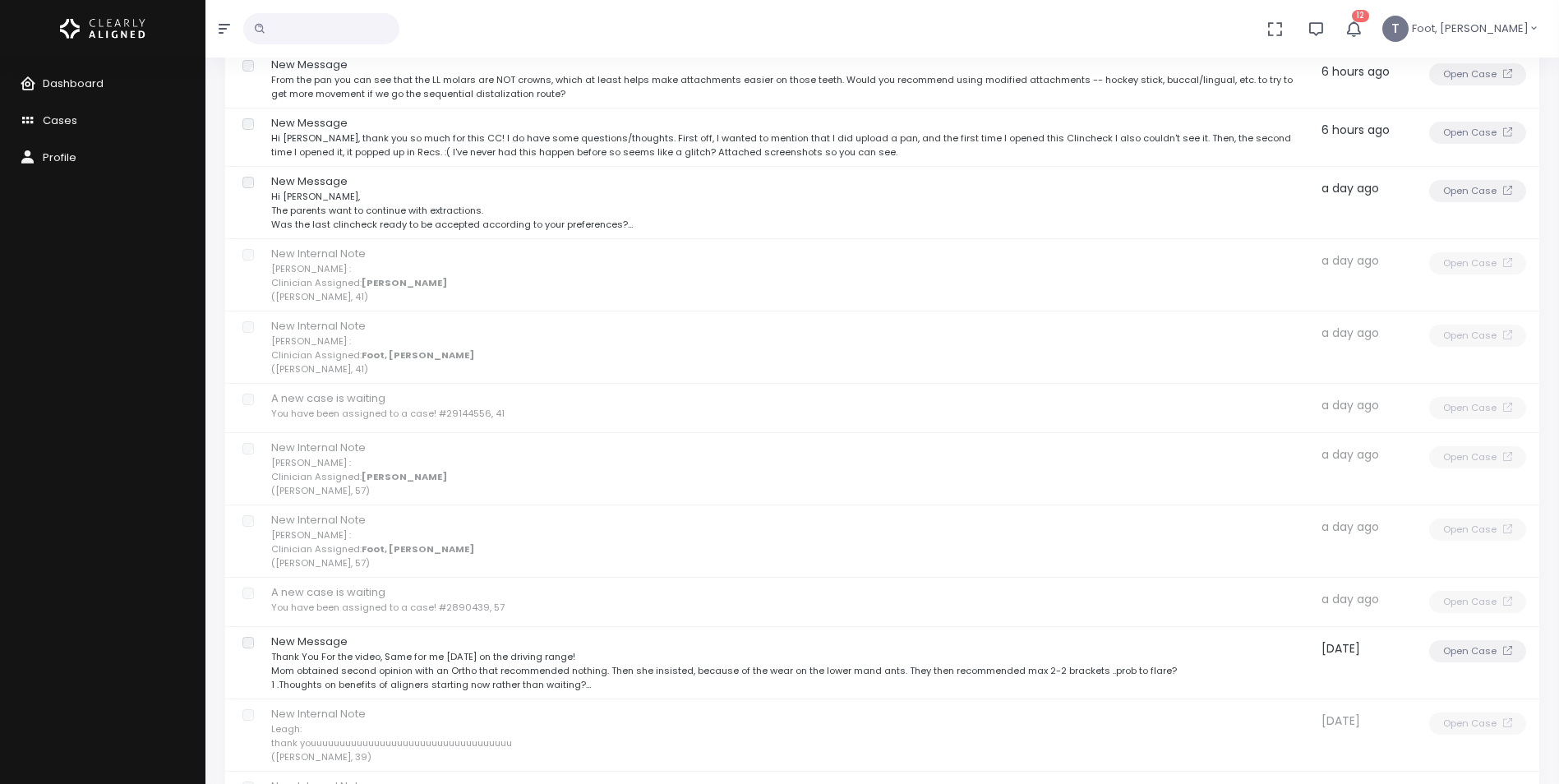
scroll to position [247, 0]
click at [393, 652] on p "Thank You For the video, Same for me today on the driving range! Mom obtained s…" at bounding box center [787, 665] width 1032 height 42
click at [623, 657] on p "Thank You For the video, Same for me today on the driving range! Mom obtained s…" at bounding box center [787, 665] width 1032 height 42
click at [1511, 647] on icon at bounding box center [1508, 646] width 9 height 9
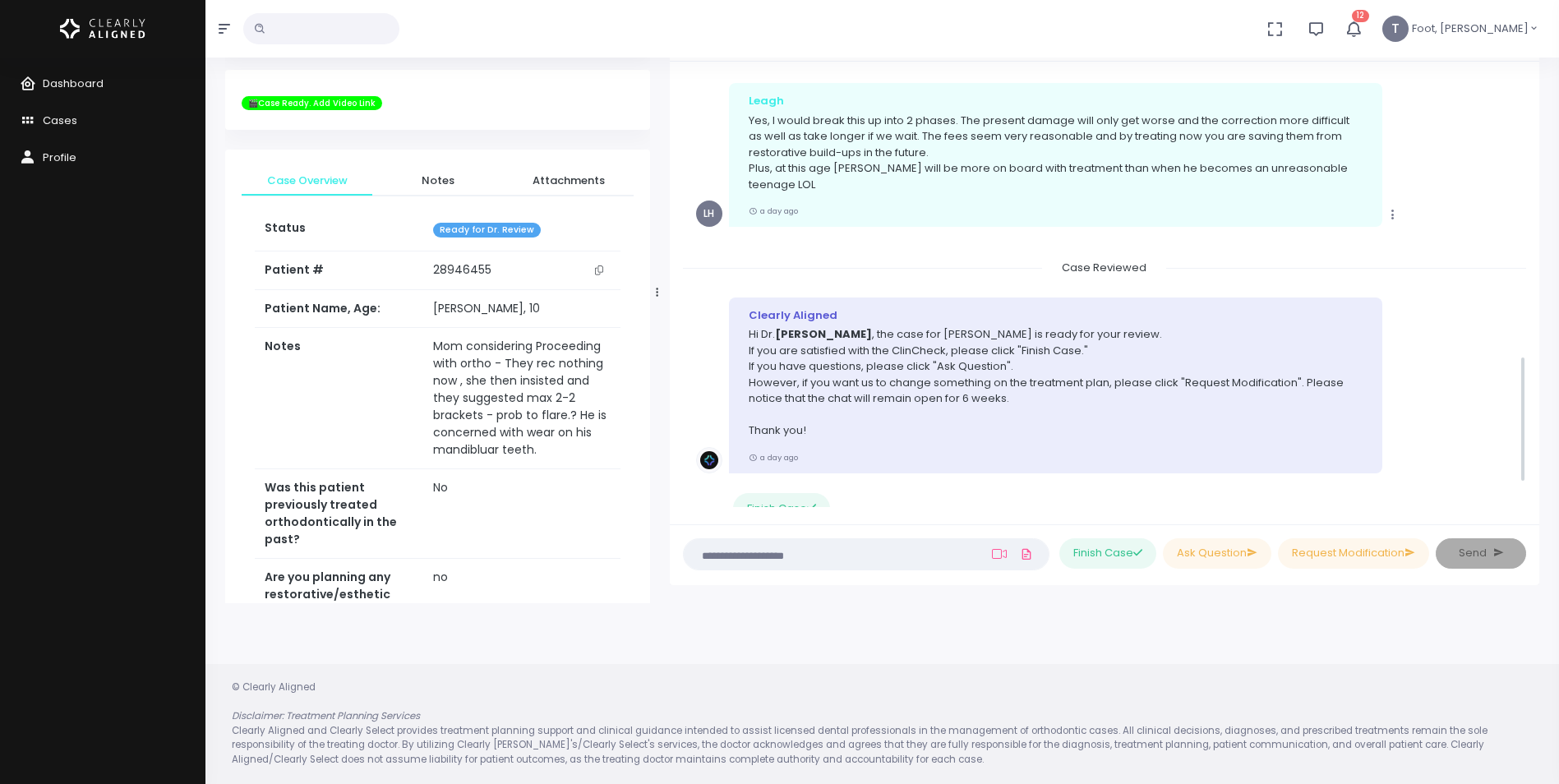
scroll to position [960, 0]
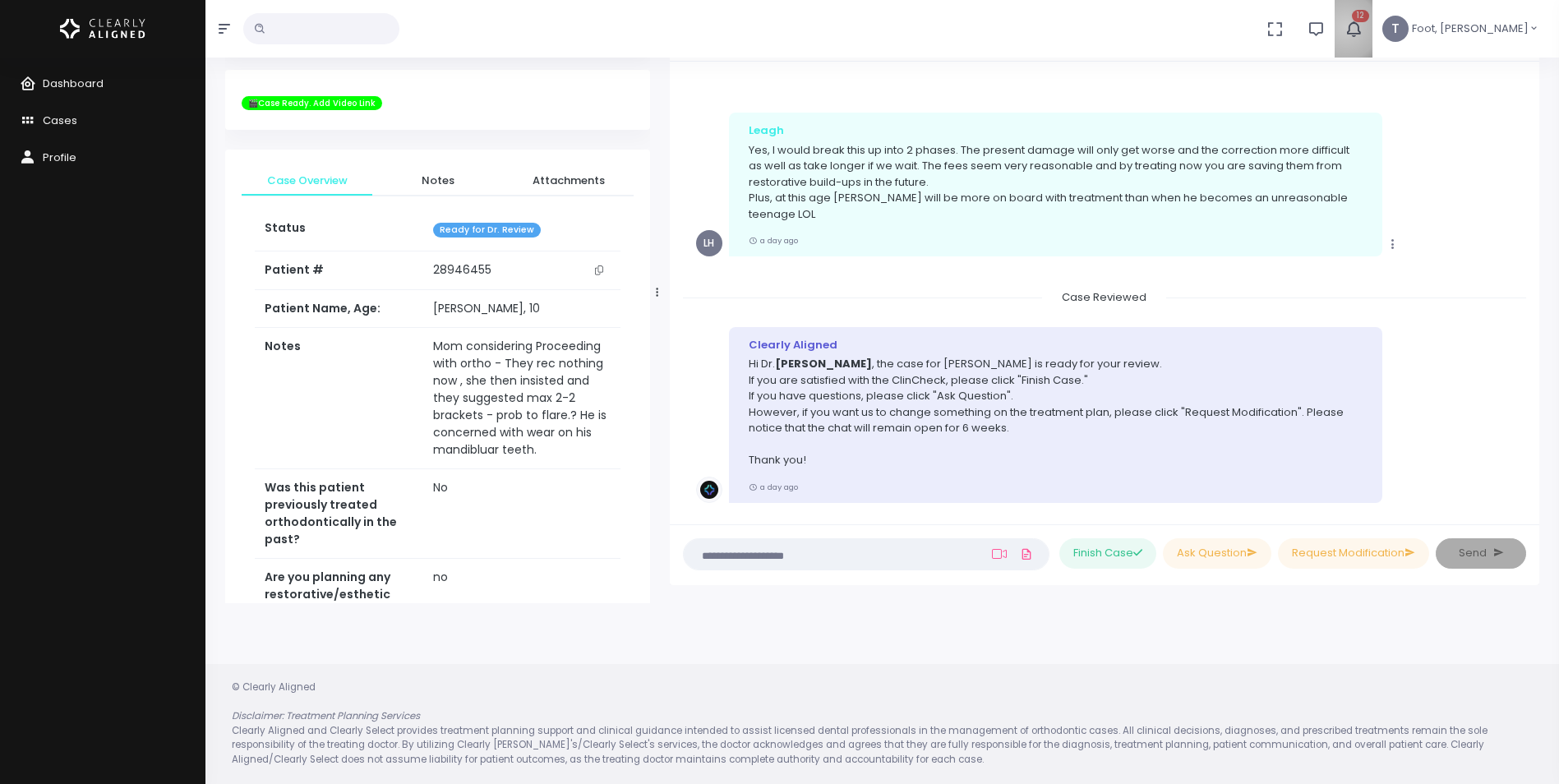
click at [1363, 27] on icon "button" at bounding box center [1353, 28] width 18 height 18
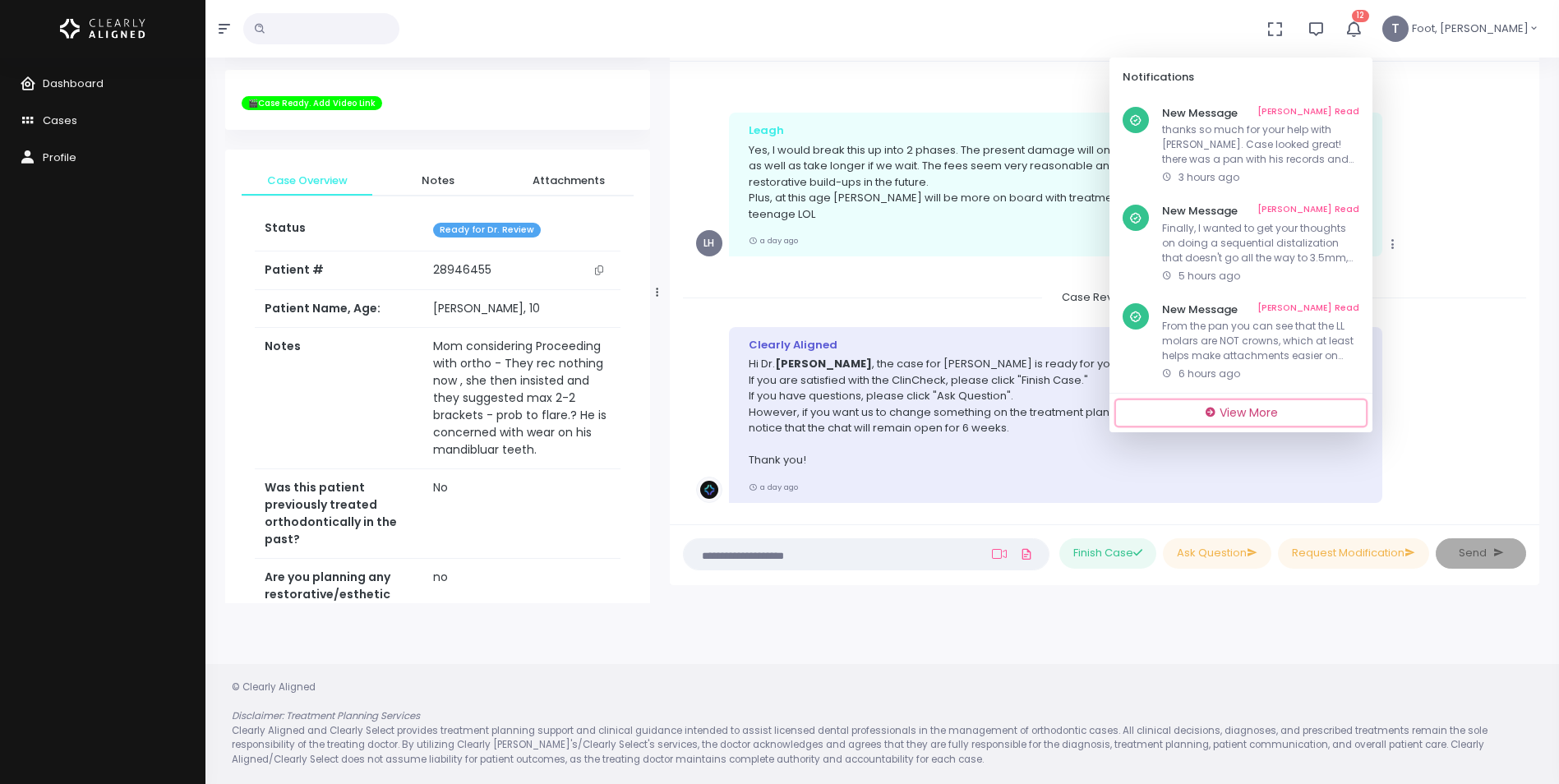
click at [1278, 407] on span "View More" at bounding box center [1249, 412] width 59 height 17
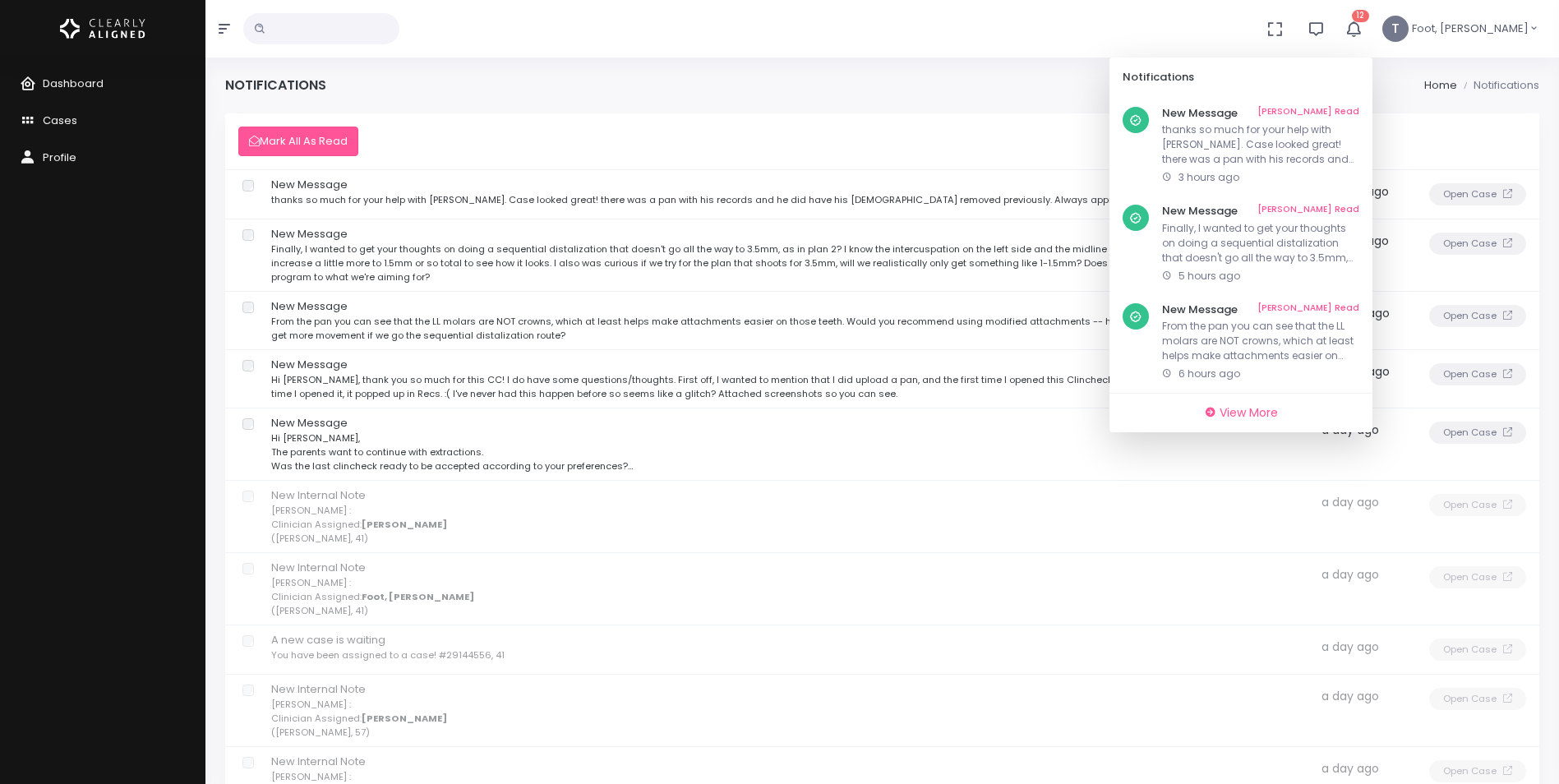
click at [379, 435] on p "Hi Leagh, The parents want to continue with extractions. Was the last clincheck…" at bounding box center [787, 451] width 1032 height 42
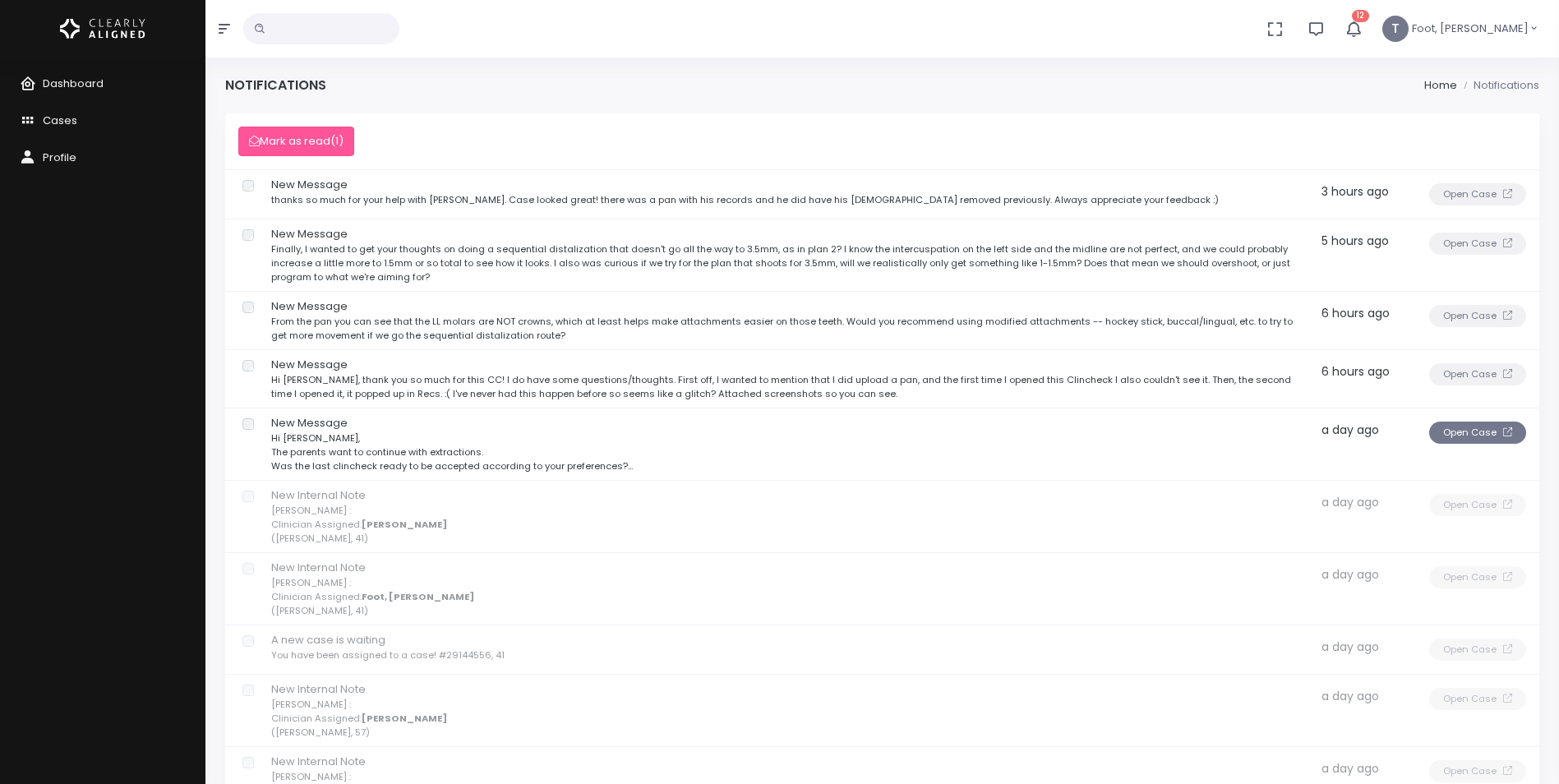
click at [1476, 424] on button "Open Case" at bounding box center [1477, 432] width 97 height 22
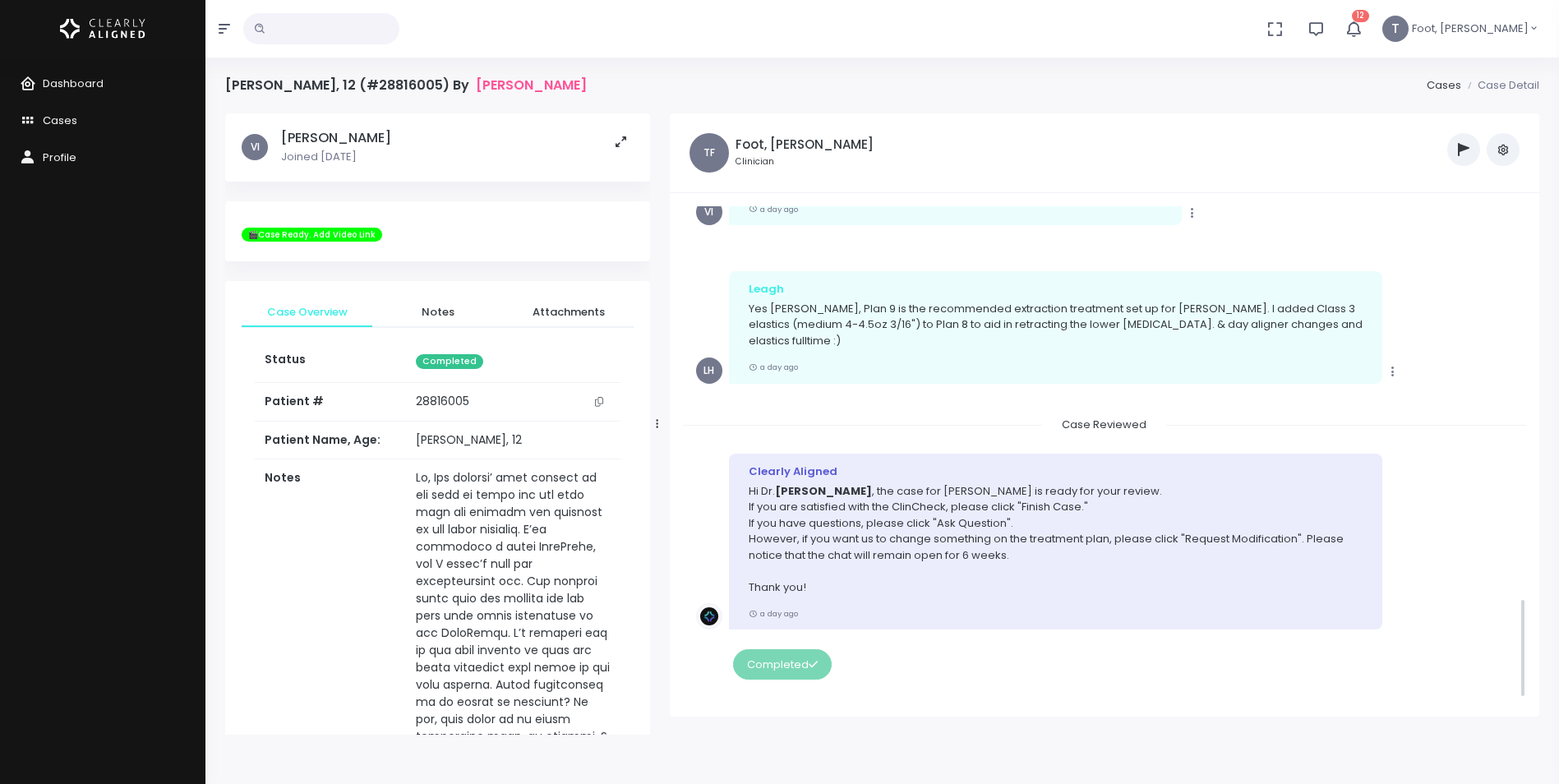
scroll to position [1943, 0]
click at [1363, 27] on icon "button" at bounding box center [1353, 28] width 18 height 18
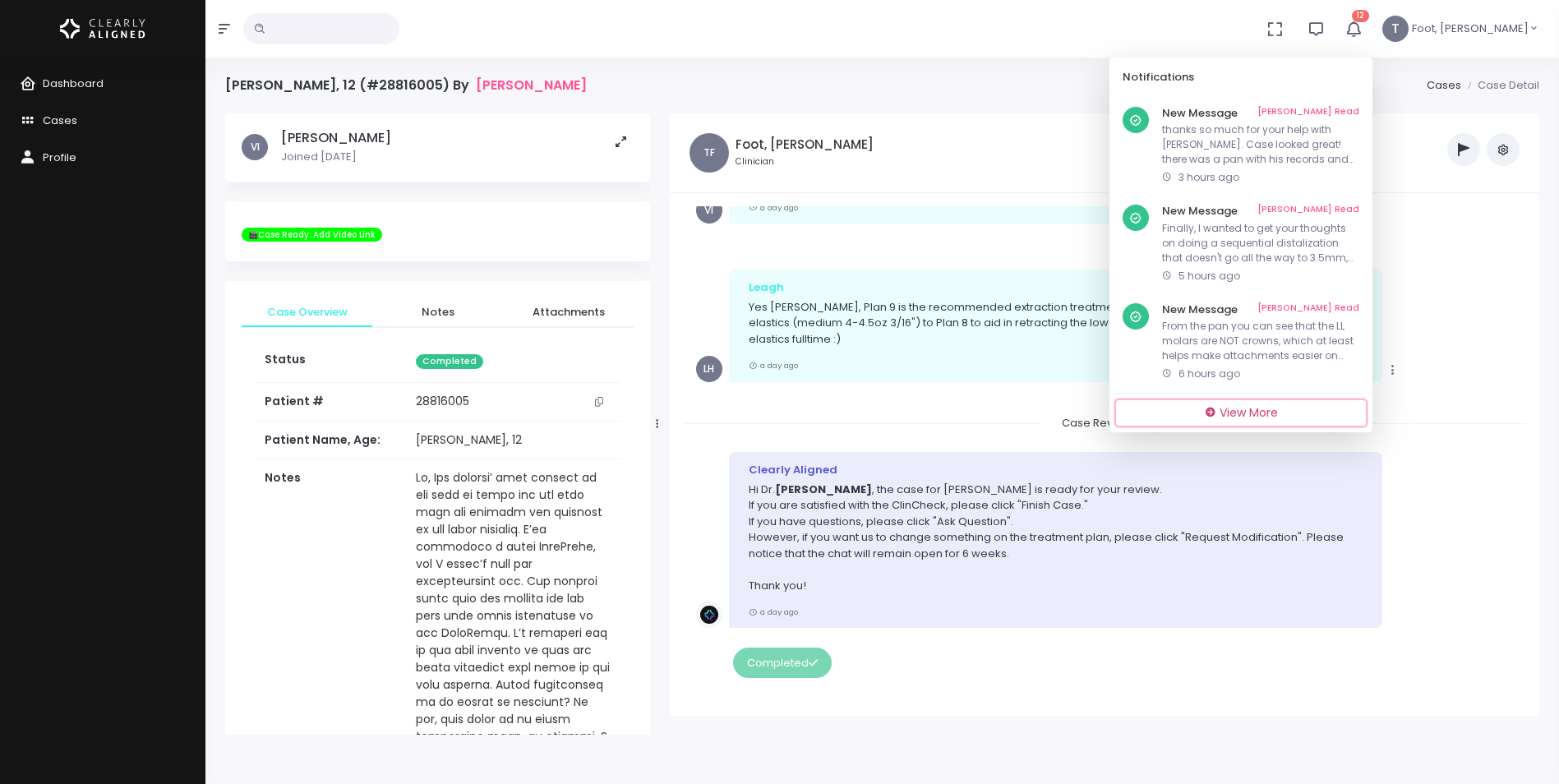
click at [1278, 404] on span "View More" at bounding box center [1249, 412] width 59 height 17
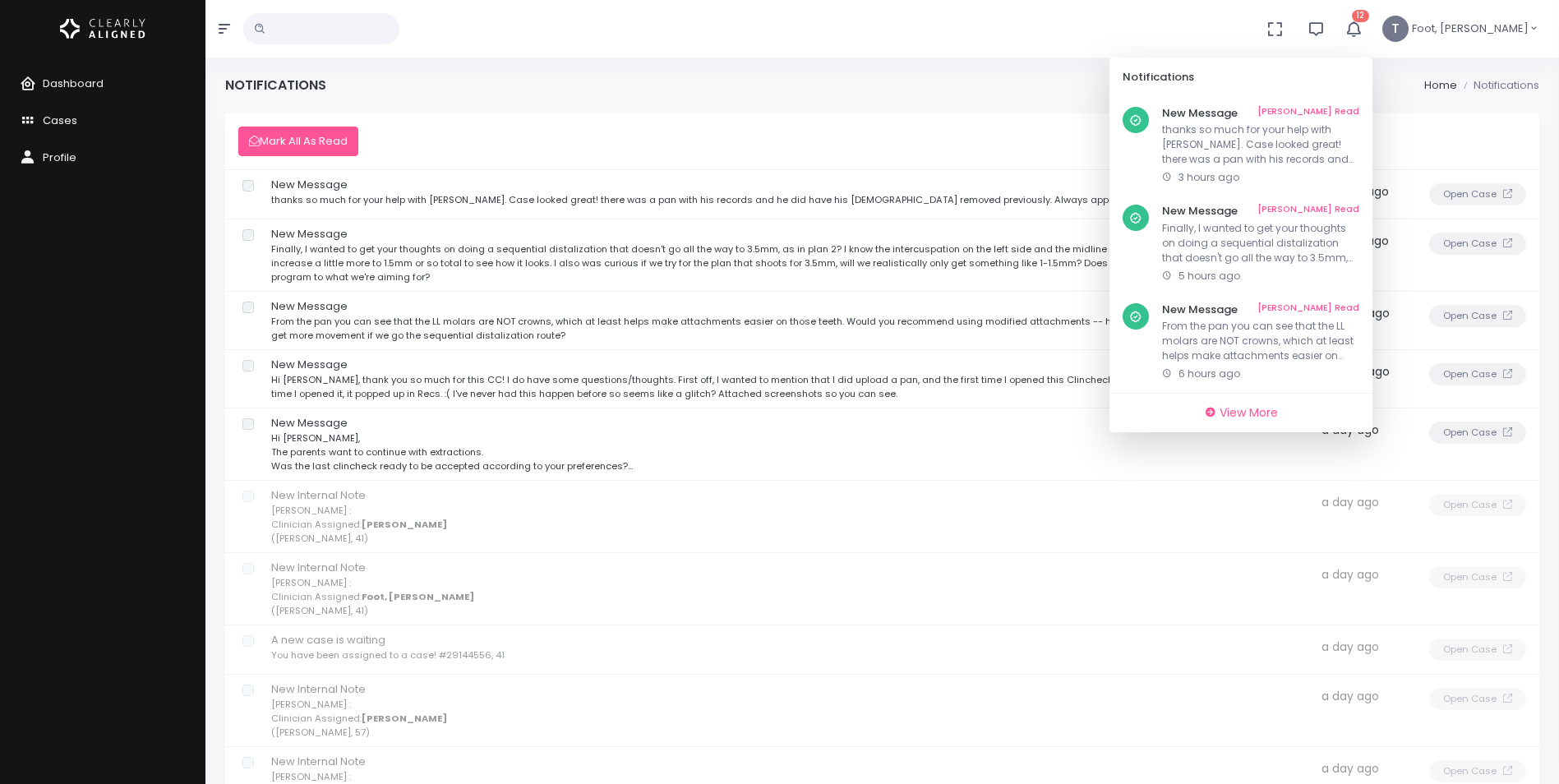
click at [481, 385] on p "Hi [PERSON_NAME], thank you so much for this CC! I do have some questions/thoug…" at bounding box center [787, 387] width 1032 height 27
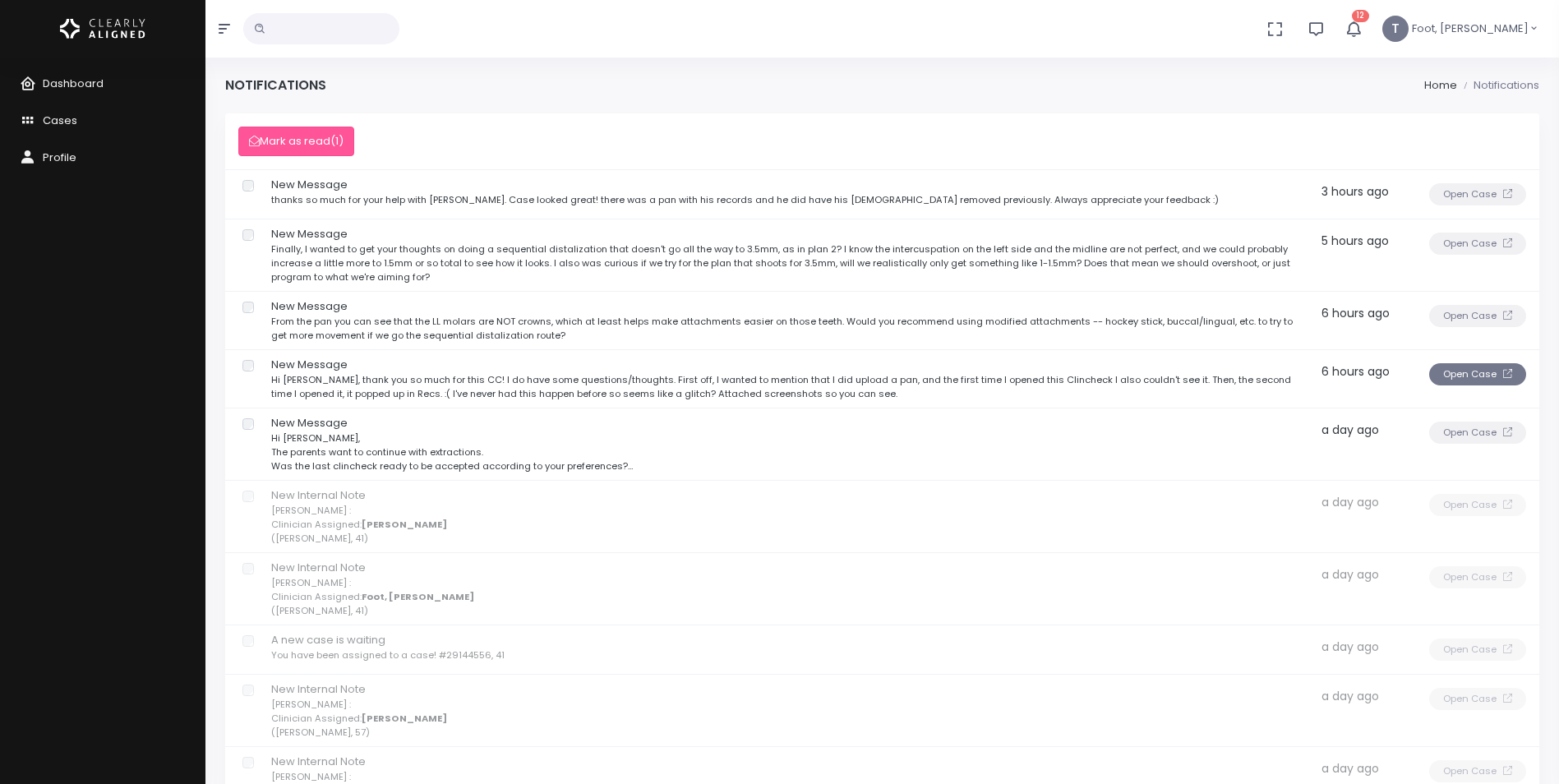
click at [1458, 376] on button "Open Case" at bounding box center [1477, 373] width 97 height 22
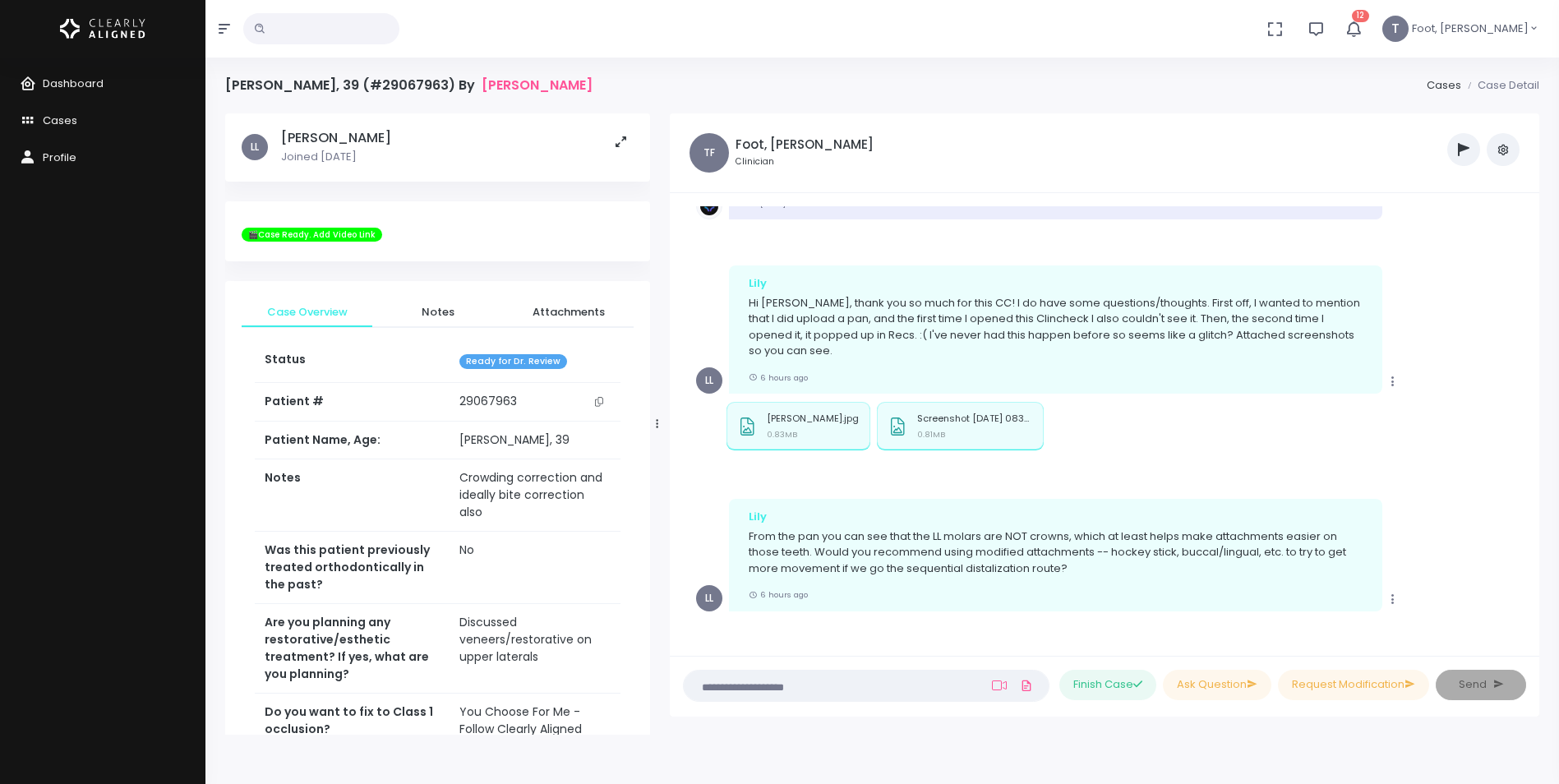
scroll to position [904, 0]
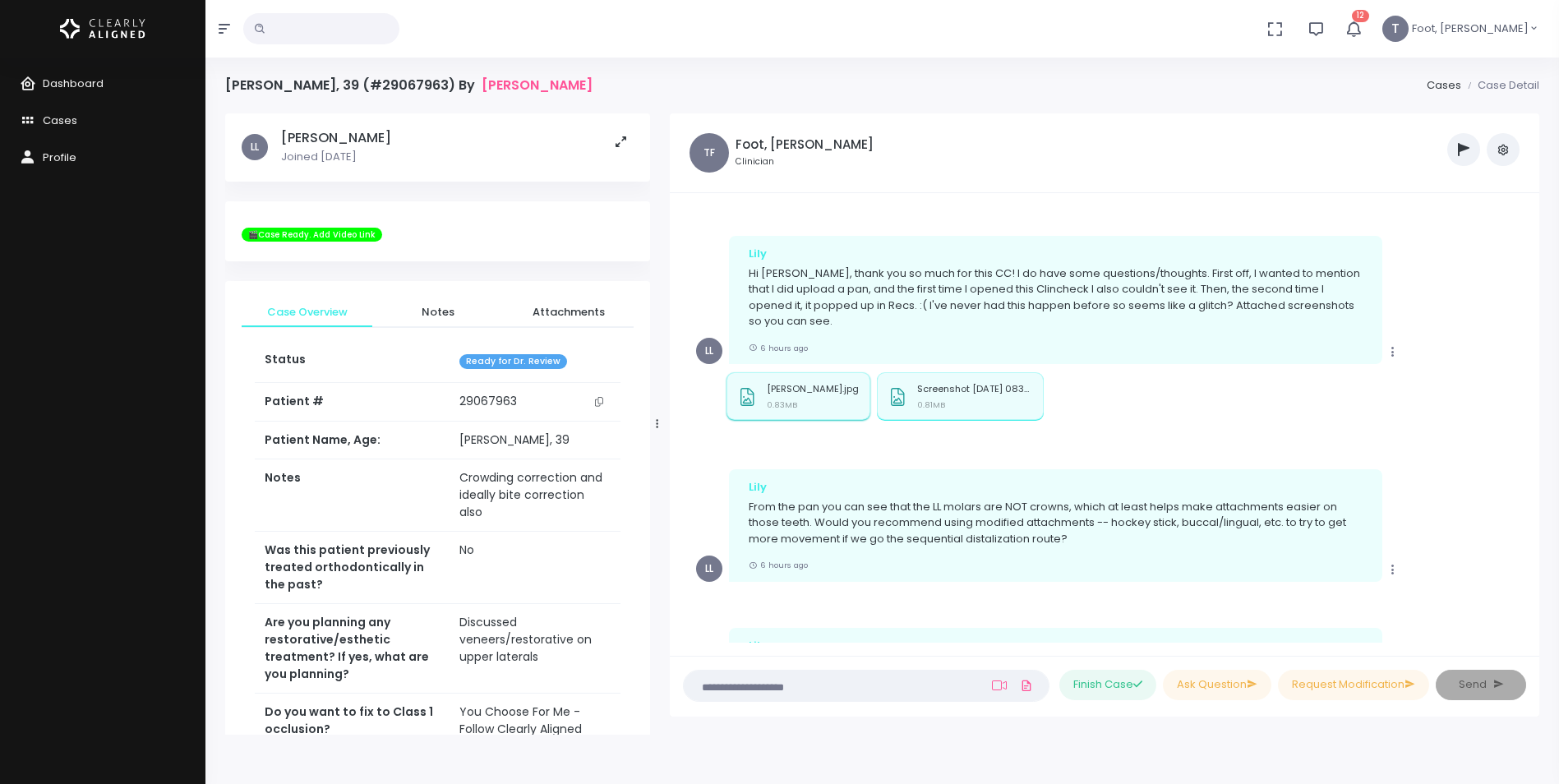
click at [794, 410] on small "0.83MB" at bounding box center [782, 404] width 30 height 11
click at [918, 415] on div "Screenshot 2025-08-19 083201.png 0.81MB" at bounding box center [975, 399] width 115 height 31
click at [468, 318] on span "Notes" at bounding box center [437, 312] width 105 height 17
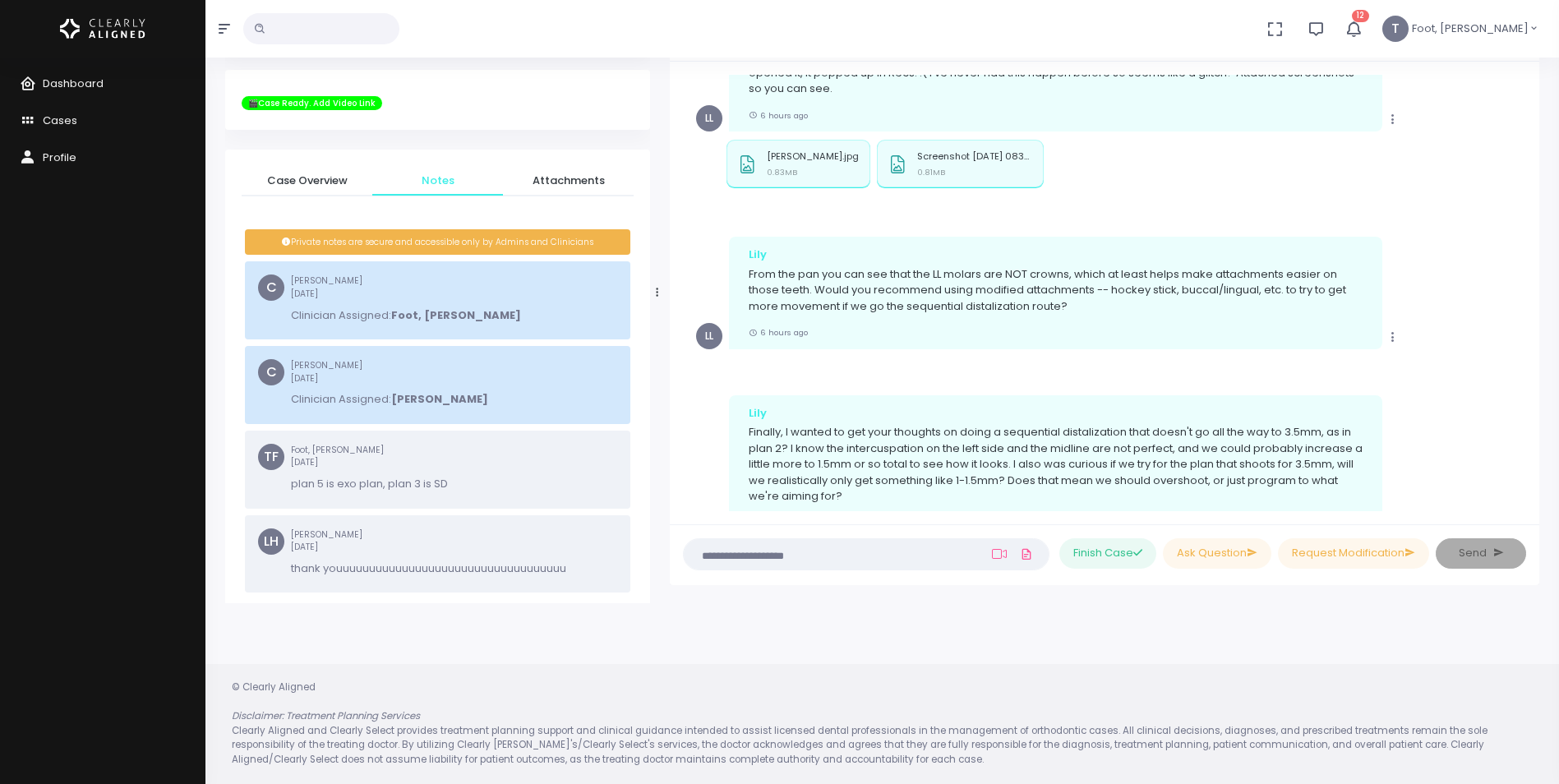
scroll to position [796, 0]
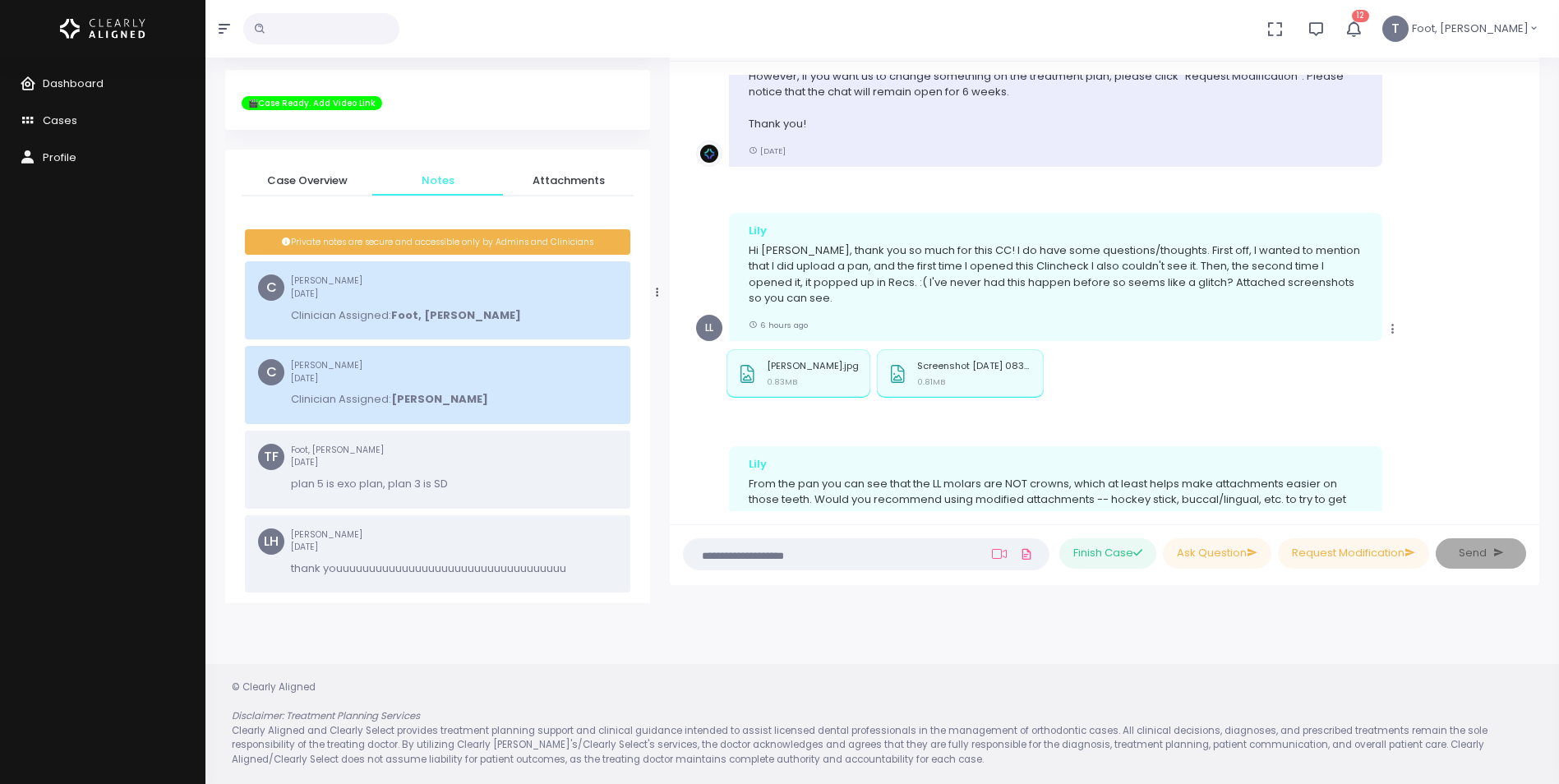
click at [1363, 31] on icon "button" at bounding box center [1353, 28] width 18 height 18
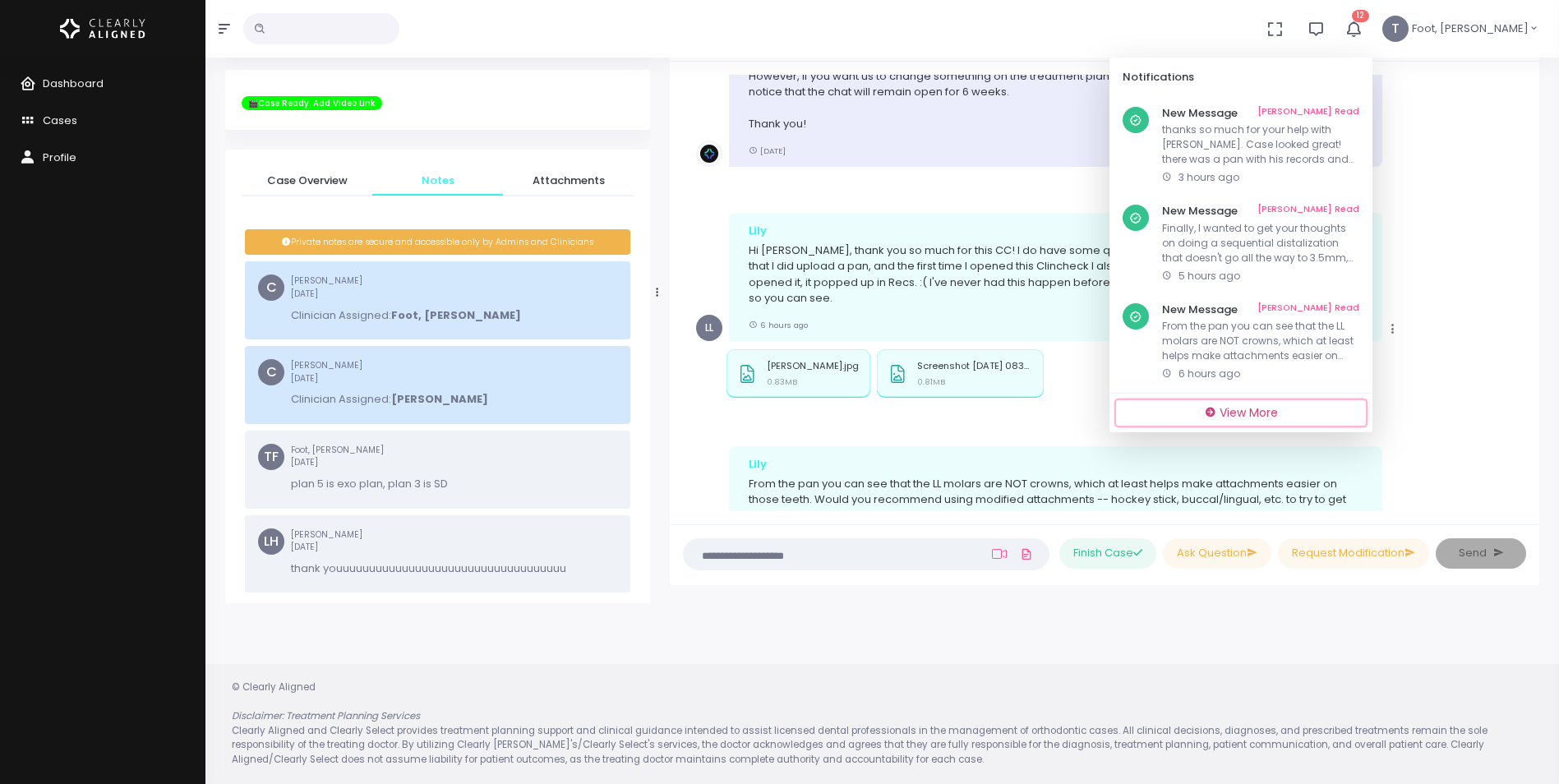
click at [1278, 418] on span "View More" at bounding box center [1249, 412] width 59 height 17
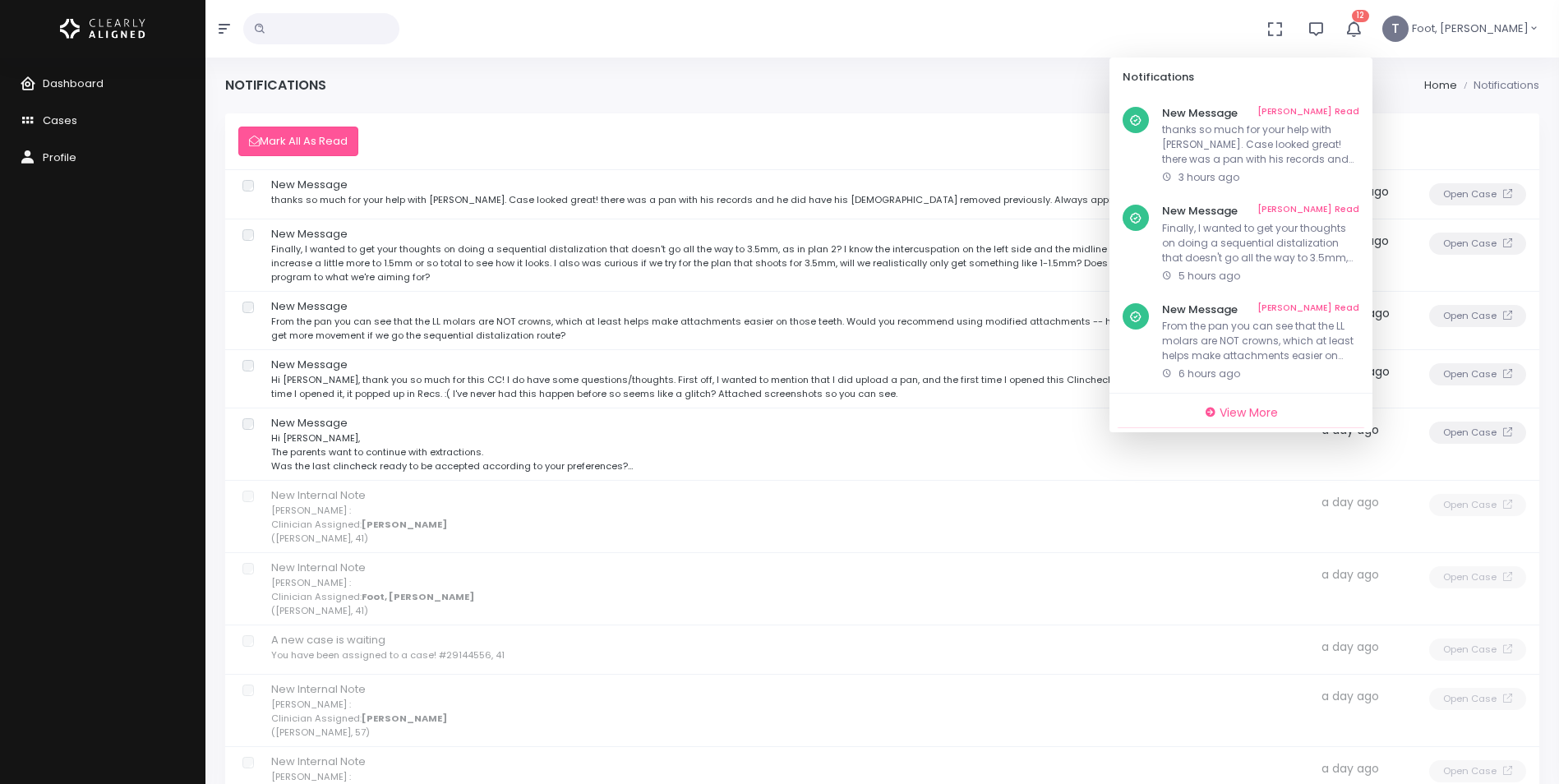
click at [508, 203] on p "thanks so much for your help with [PERSON_NAME]. Case looked great! there was a…" at bounding box center [787, 200] width 1032 height 14
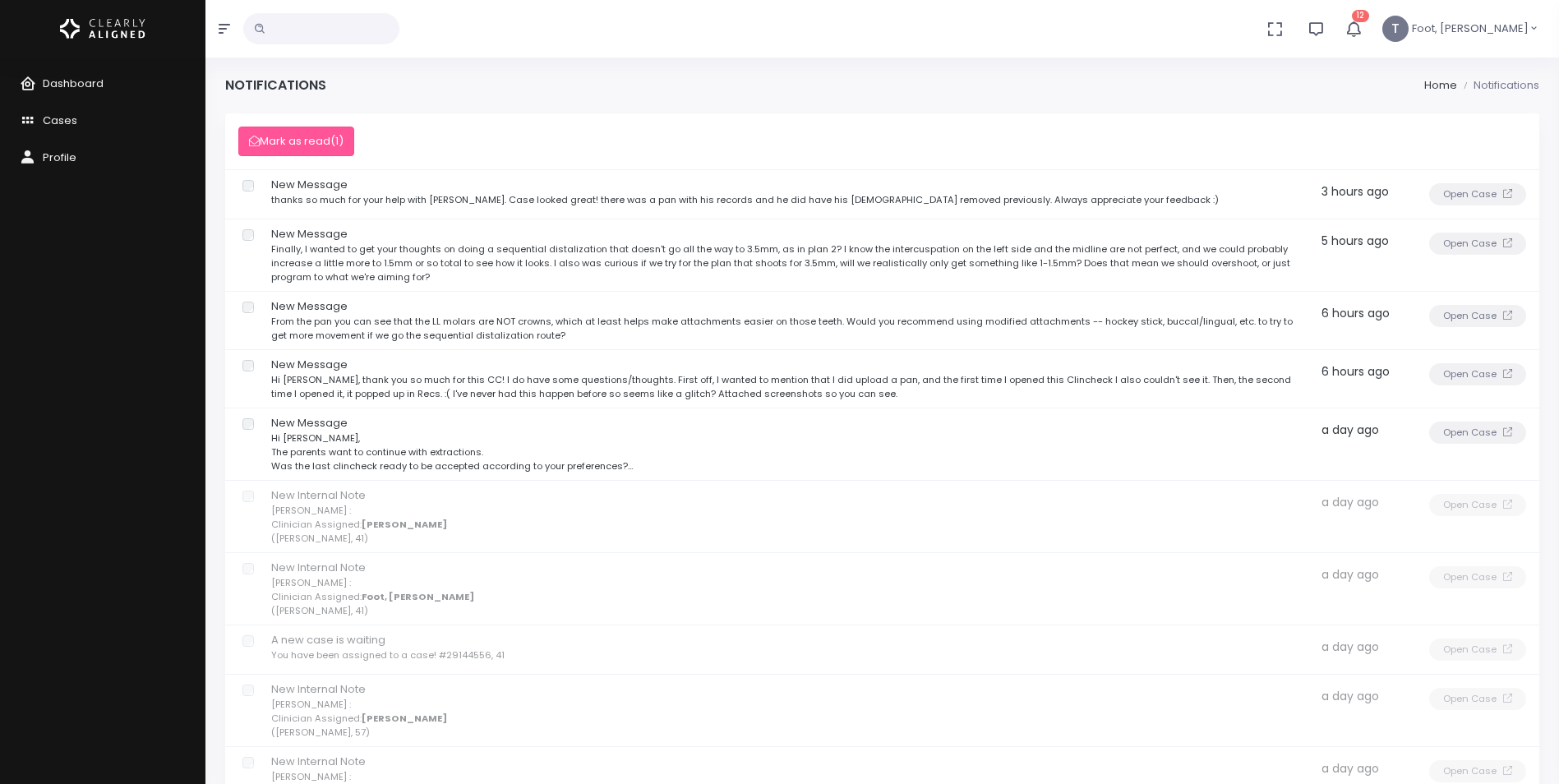
click at [531, 199] on p "thanks so much for your help with [PERSON_NAME]. Case looked great! there was a…" at bounding box center [787, 200] width 1032 height 14
click at [661, 202] on p "thanks so much for your help with [PERSON_NAME]. Case looked great! there was a…" at bounding box center [787, 200] width 1032 height 14
click at [1451, 192] on button "Open Case" at bounding box center [1477, 194] width 97 height 22
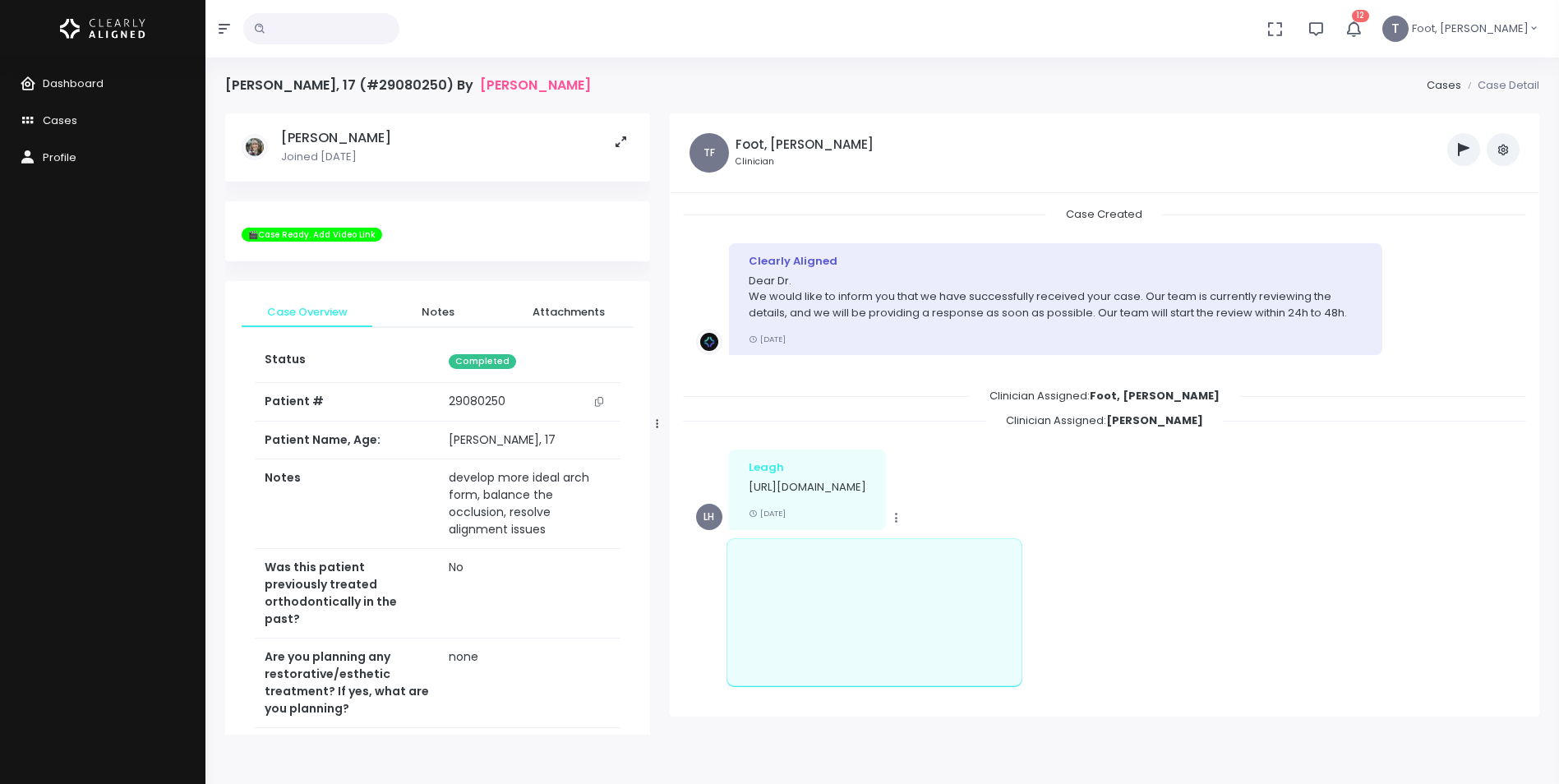
scroll to position [429, 0]
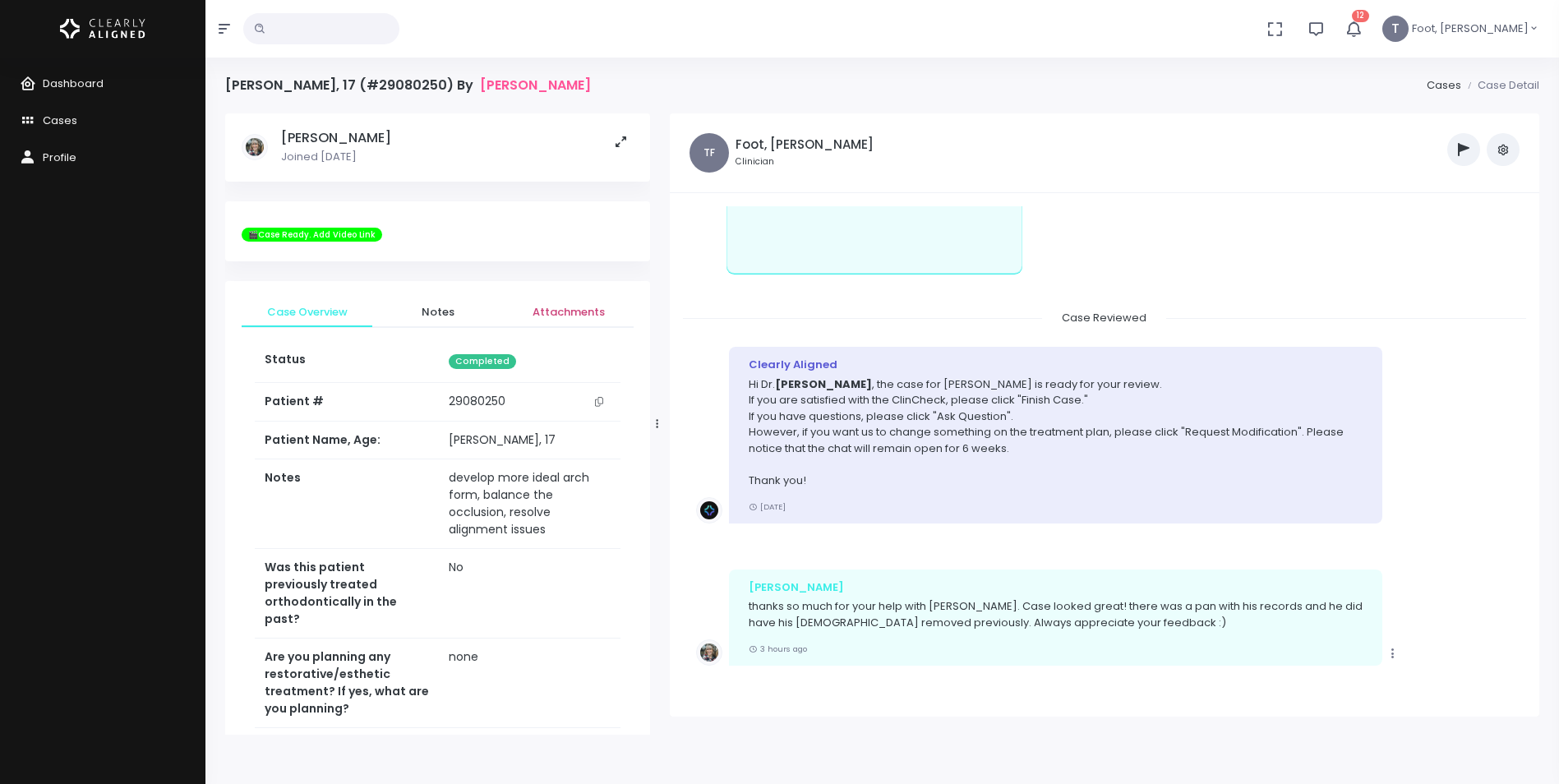
click at [552, 314] on span "Attachments" at bounding box center [569, 312] width 105 height 17
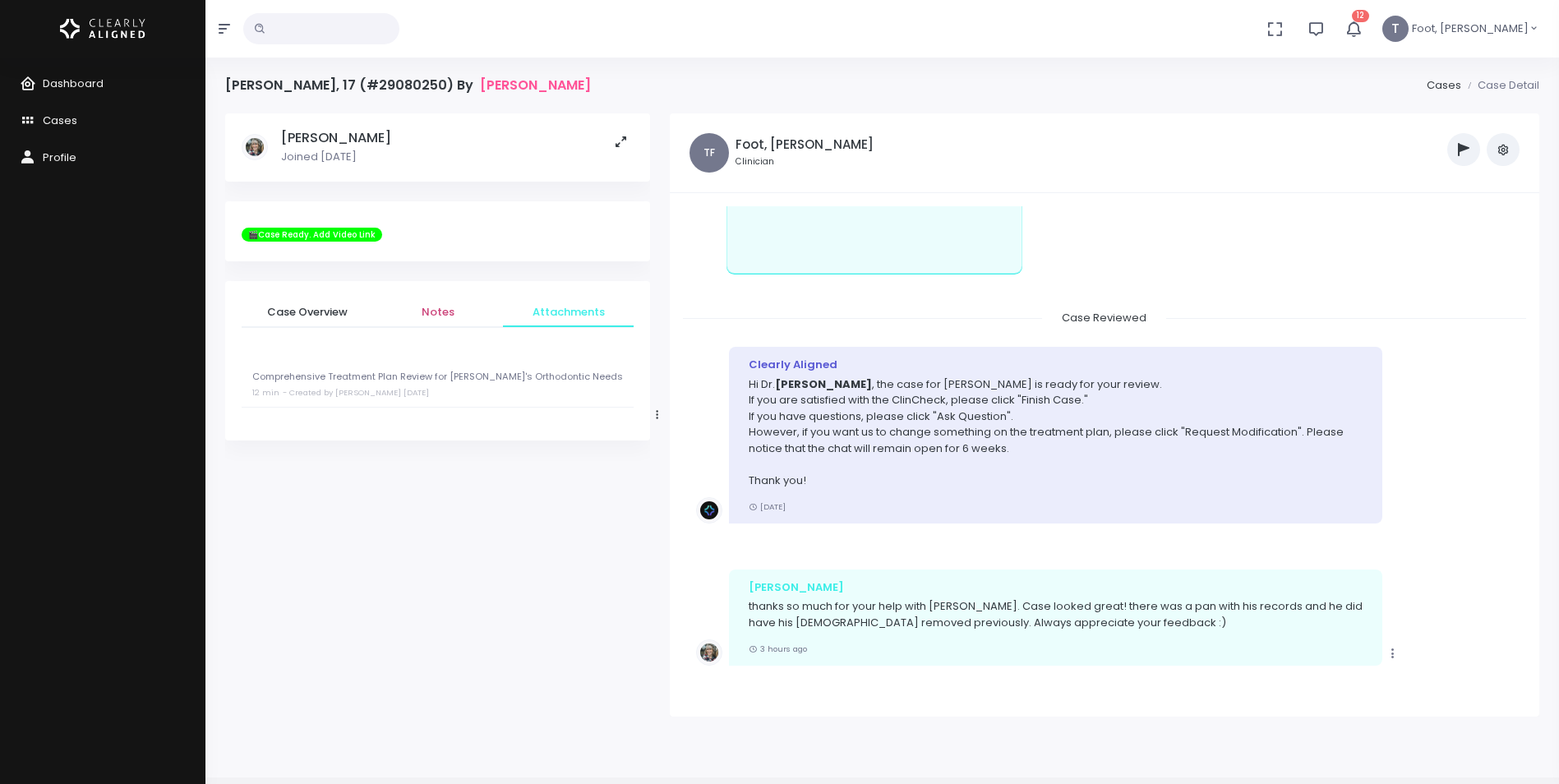
click at [453, 312] on span "Notes" at bounding box center [437, 312] width 105 height 17
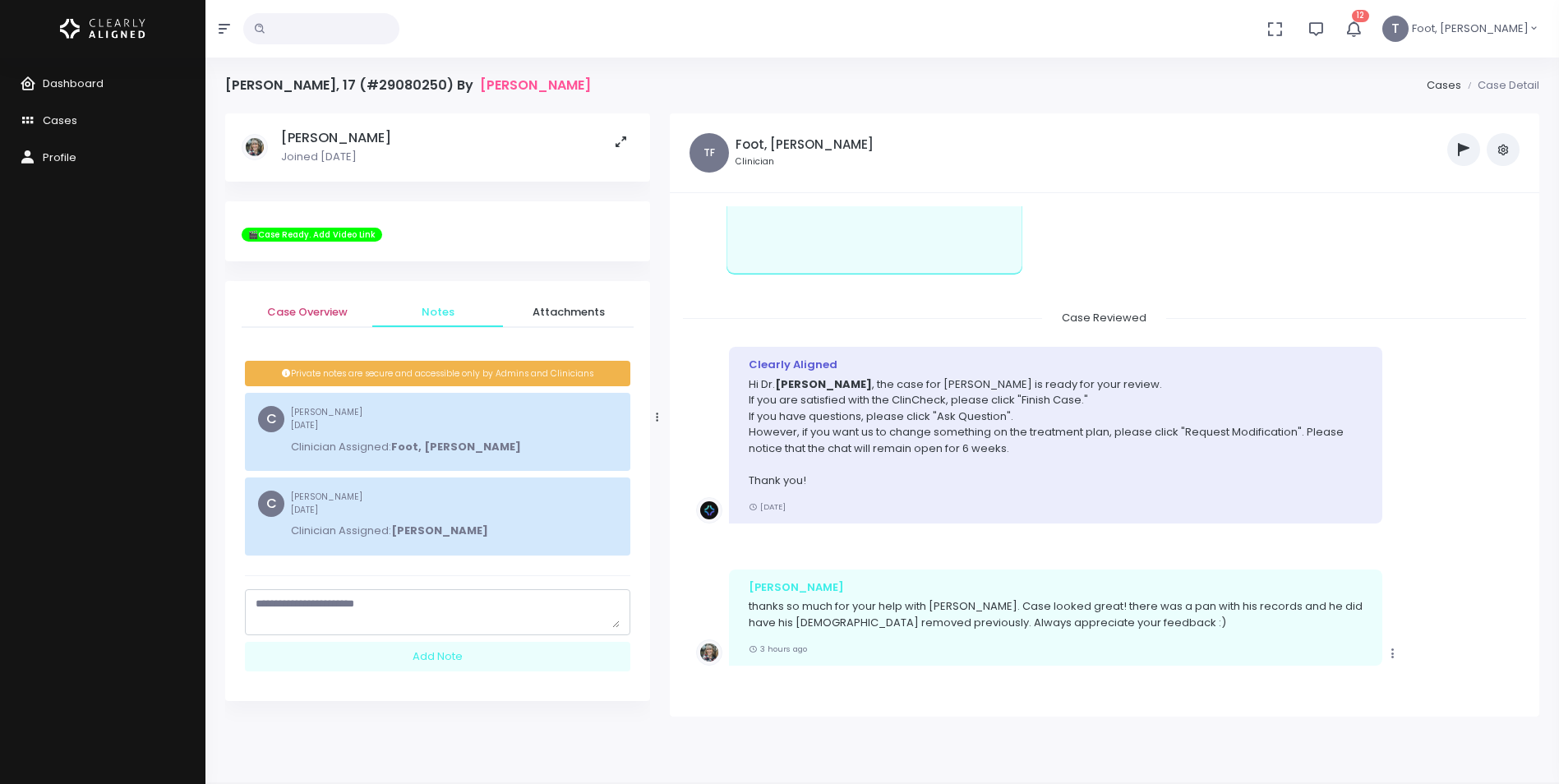
click at [316, 300] on link "Case Overview" at bounding box center [306, 311] width 130 height 29
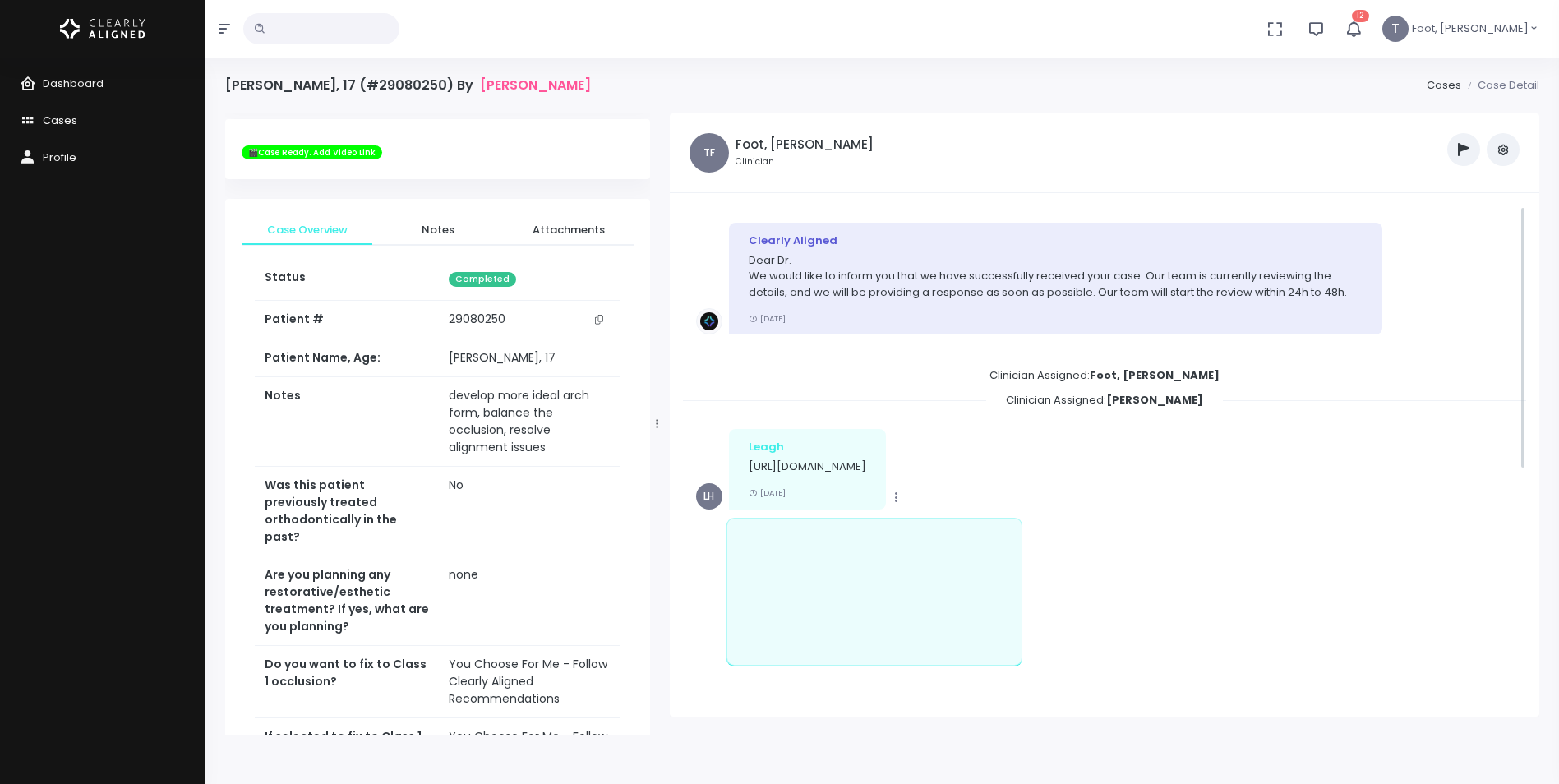
scroll to position [0, 0]
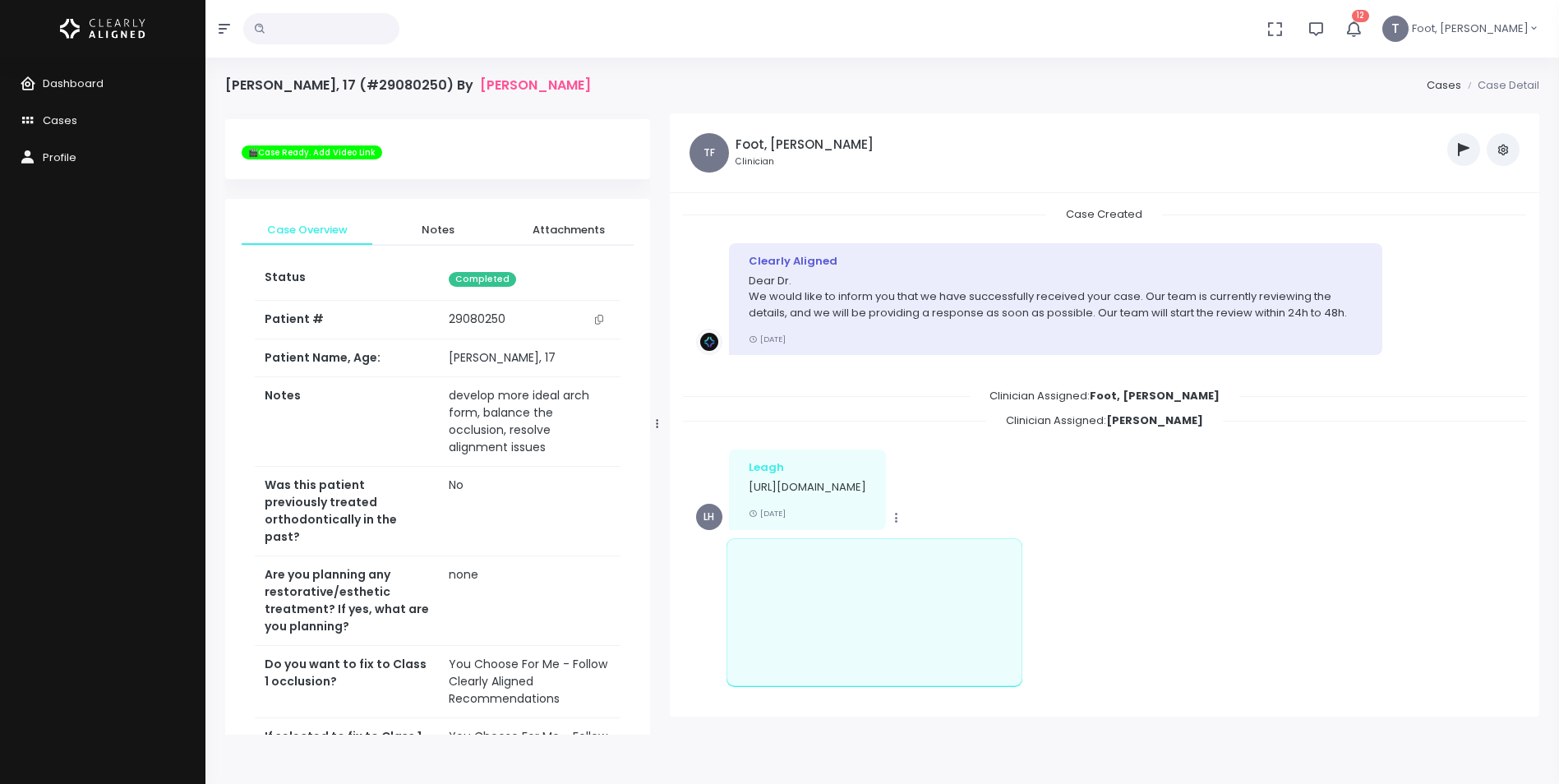
click at [1363, 25] on icon "button" at bounding box center [1353, 28] width 18 height 18
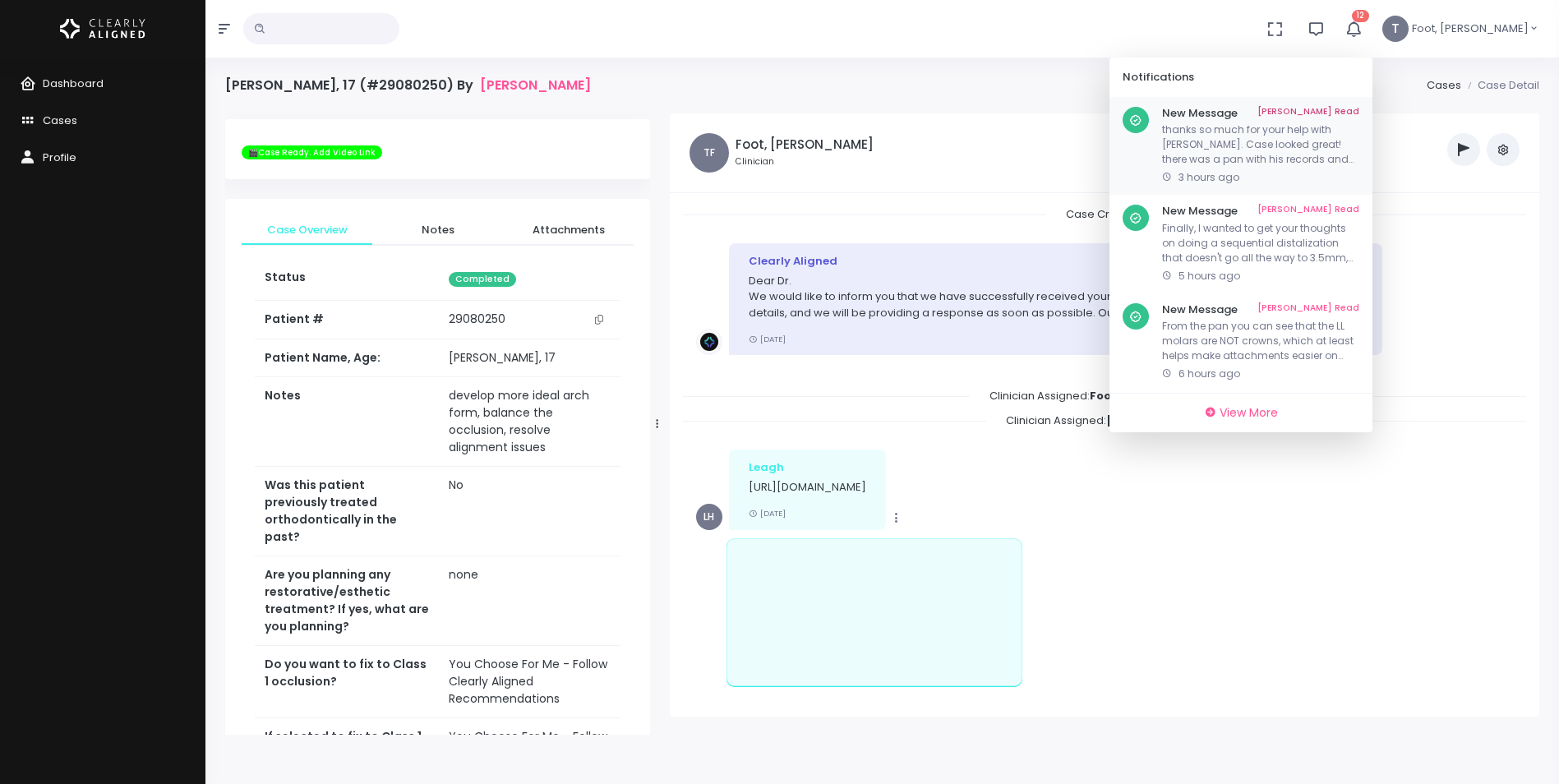
click at [1359, 110] on link "[PERSON_NAME] Read" at bounding box center [1308, 113] width 102 height 13
click at [1359, 108] on link "[PERSON_NAME] Read" at bounding box center [1308, 113] width 102 height 13
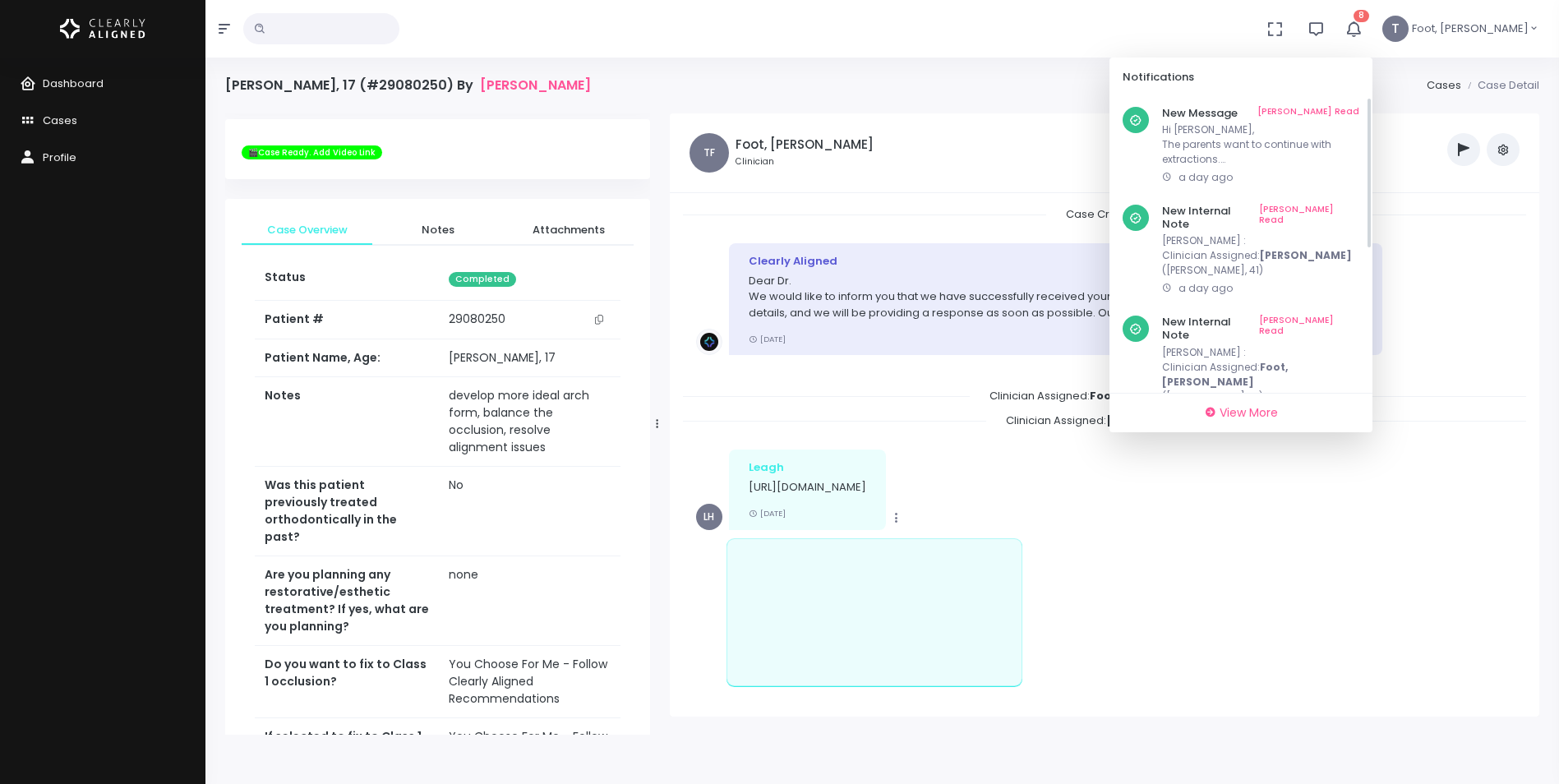
click at [1359, 108] on link "[PERSON_NAME] Read" at bounding box center [1308, 113] width 102 height 13
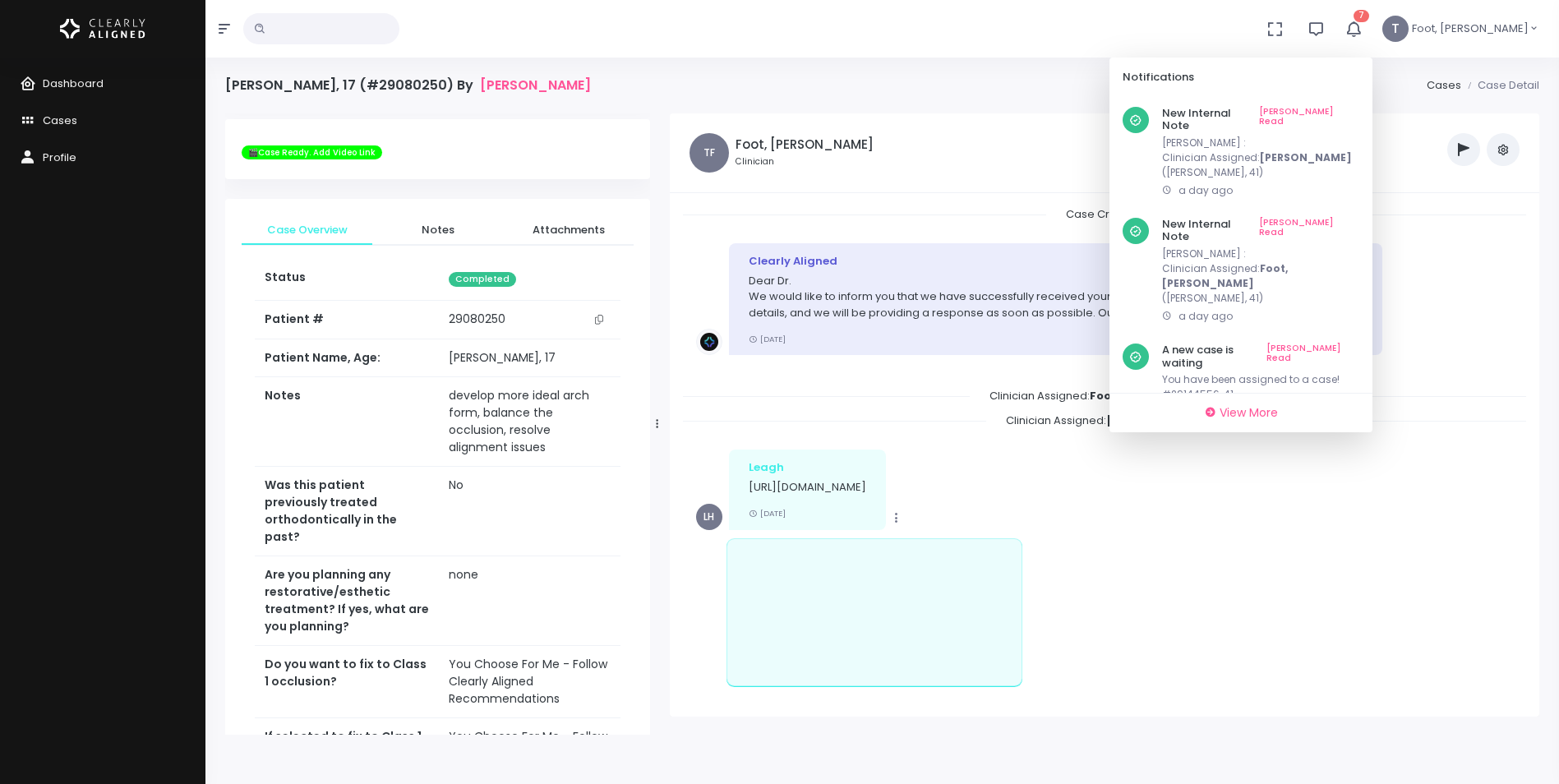
click at [1359, 108] on link "[PERSON_NAME] Read" at bounding box center [1309, 119] width 100 height 26
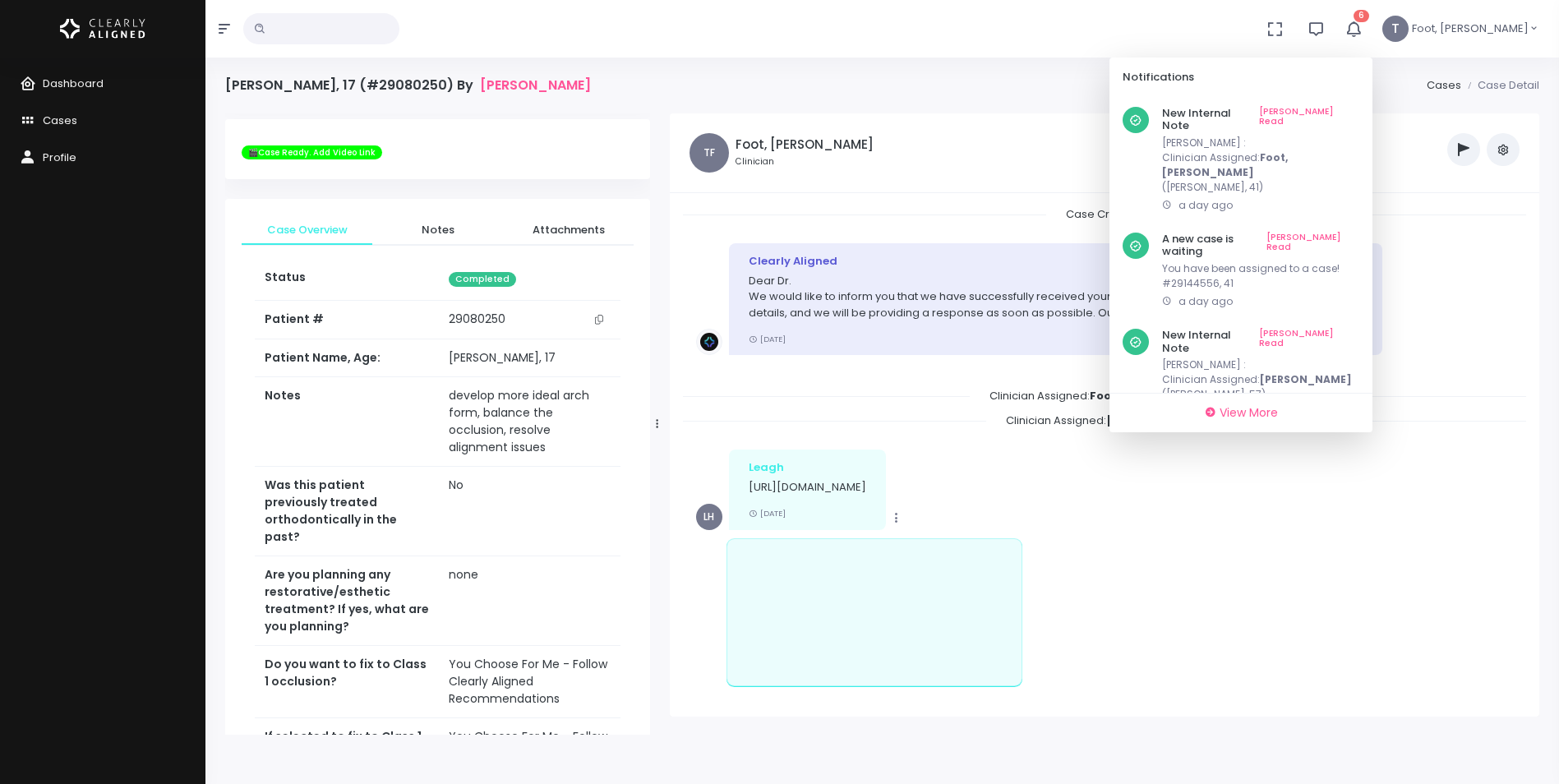
click at [1359, 108] on link "[PERSON_NAME] Read" at bounding box center [1309, 119] width 100 height 26
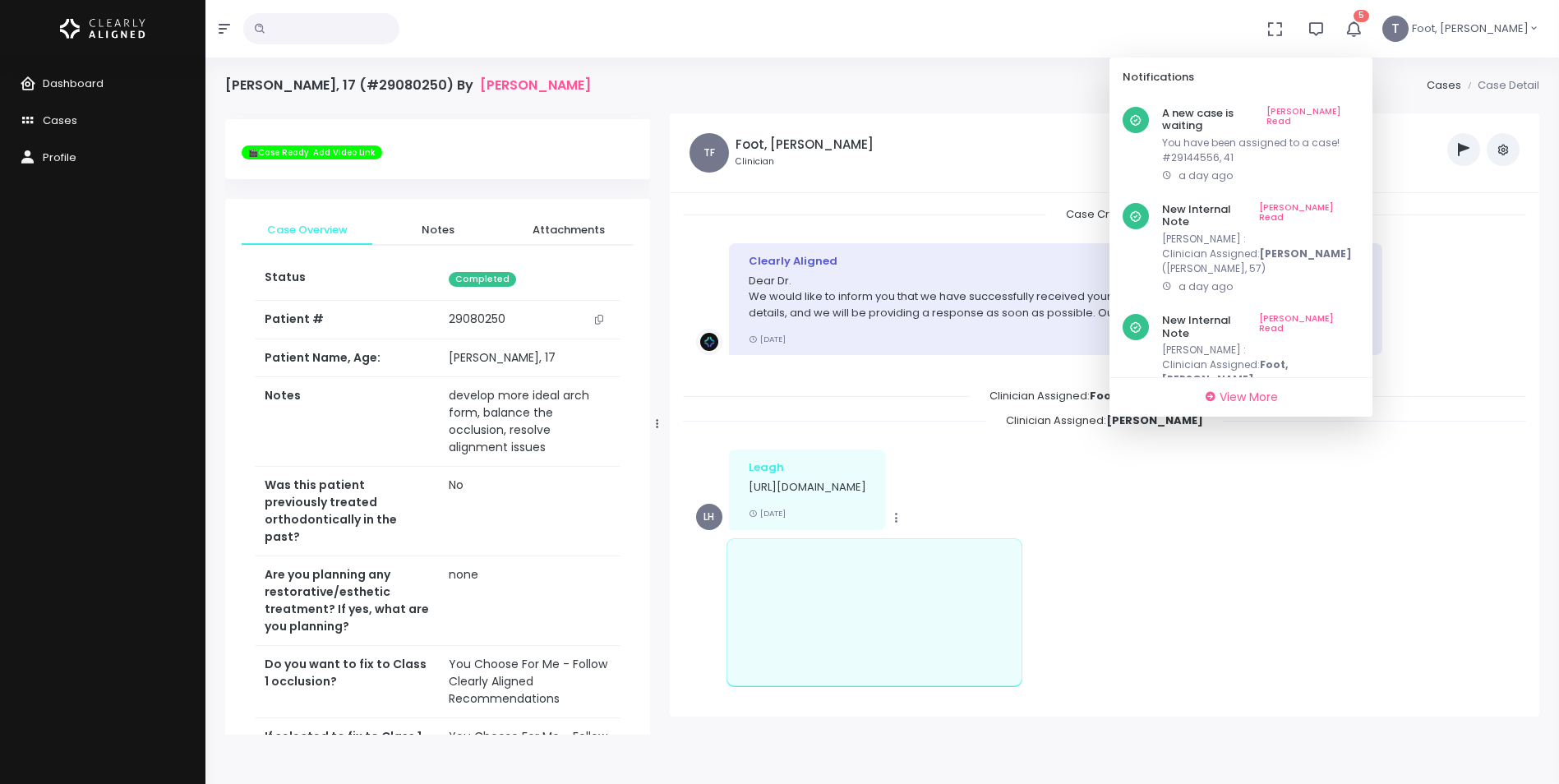
click at [1359, 108] on link "[PERSON_NAME] Read" at bounding box center [1312, 119] width 93 height 26
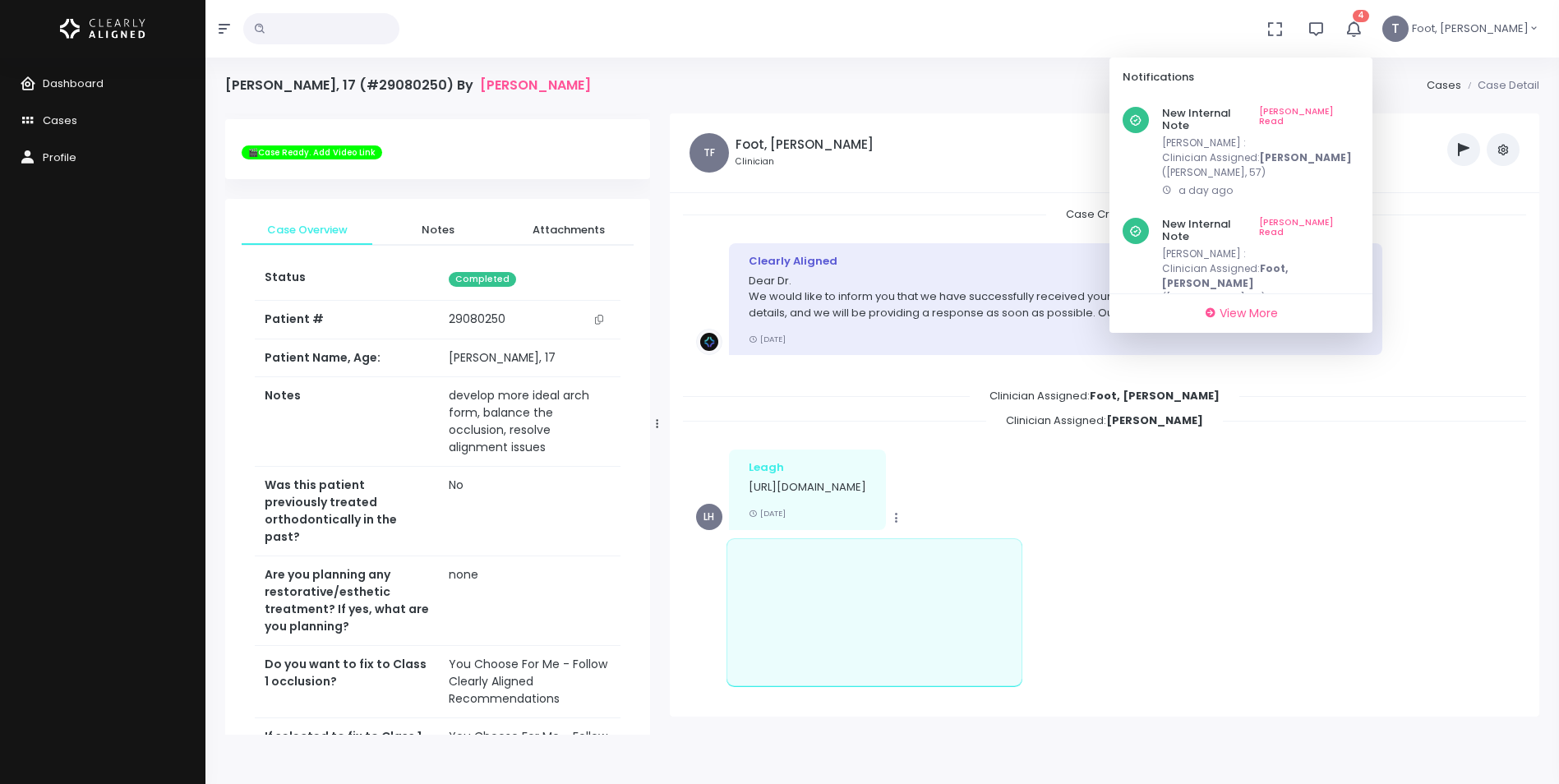
click at [1359, 108] on link "[PERSON_NAME] Read" at bounding box center [1309, 119] width 100 height 26
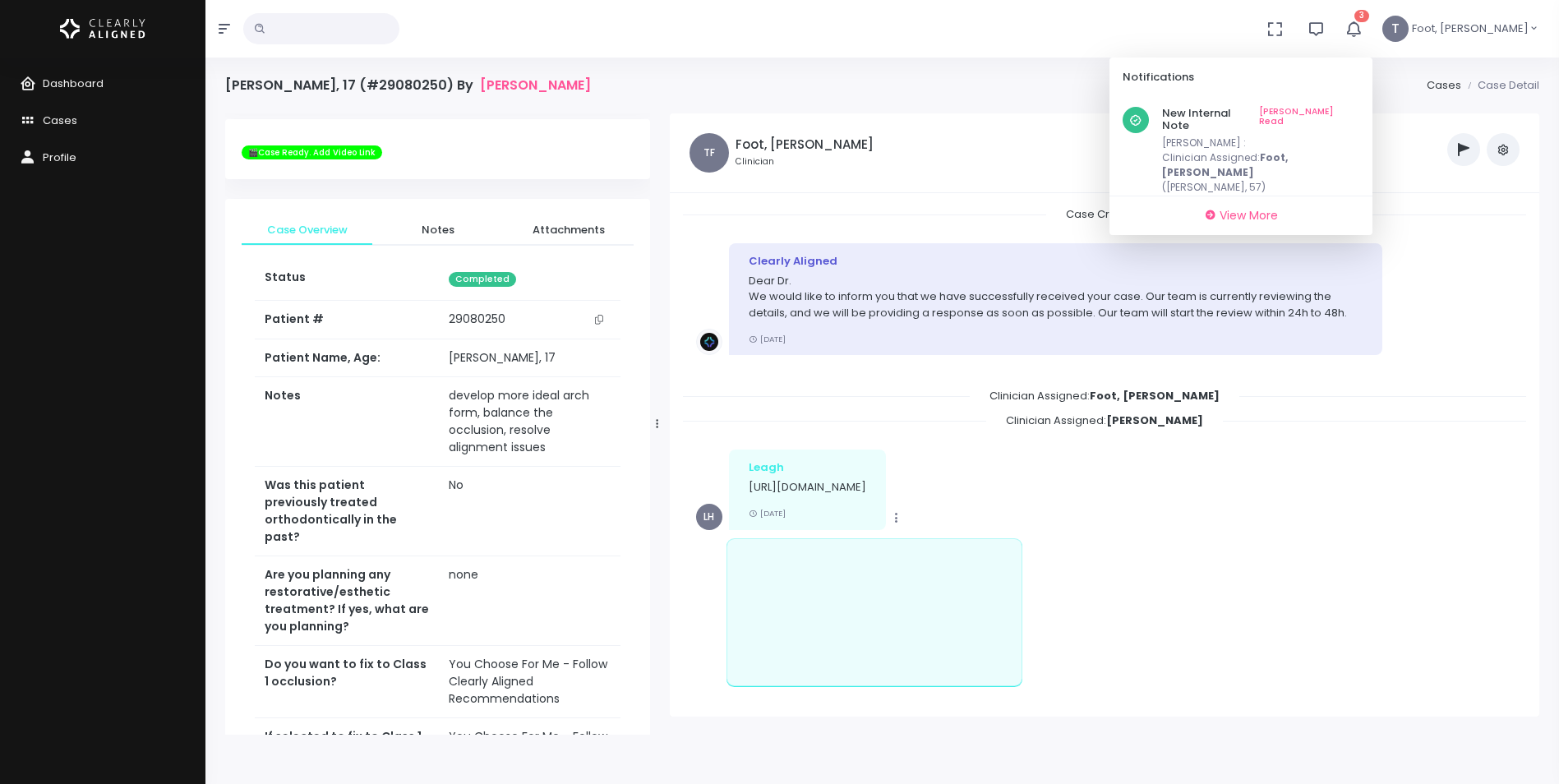
click at [1359, 108] on link "[PERSON_NAME] Read" at bounding box center [1309, 119] width 100 height 26
click at [1359, 107] on link "[PERSON_NAME] Read" at bounding box center [1308, 113] width 102 height 13
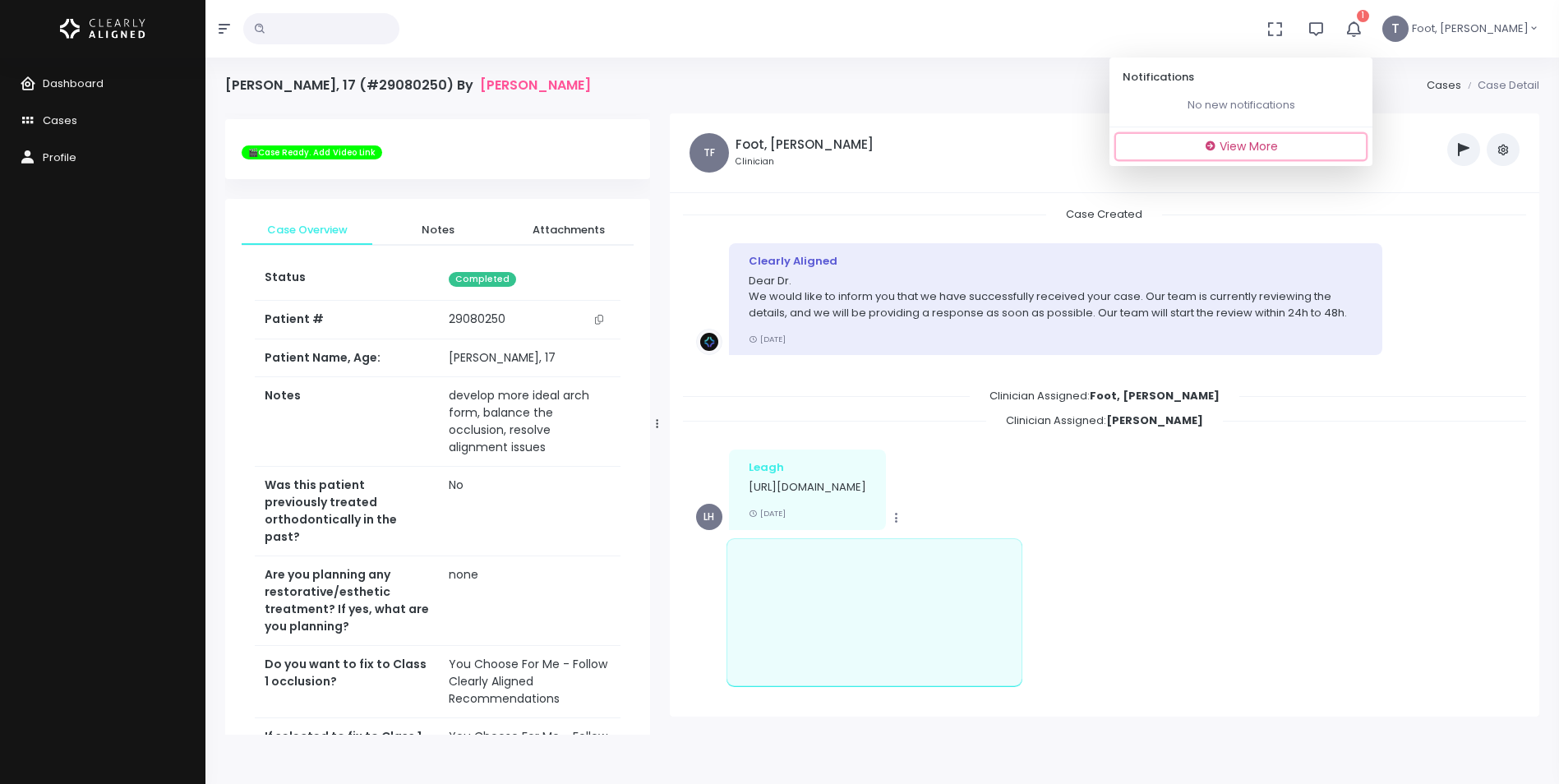
click at [1278, 147] on span "View More" at bounding box center [1249, 146] width 59 height 17
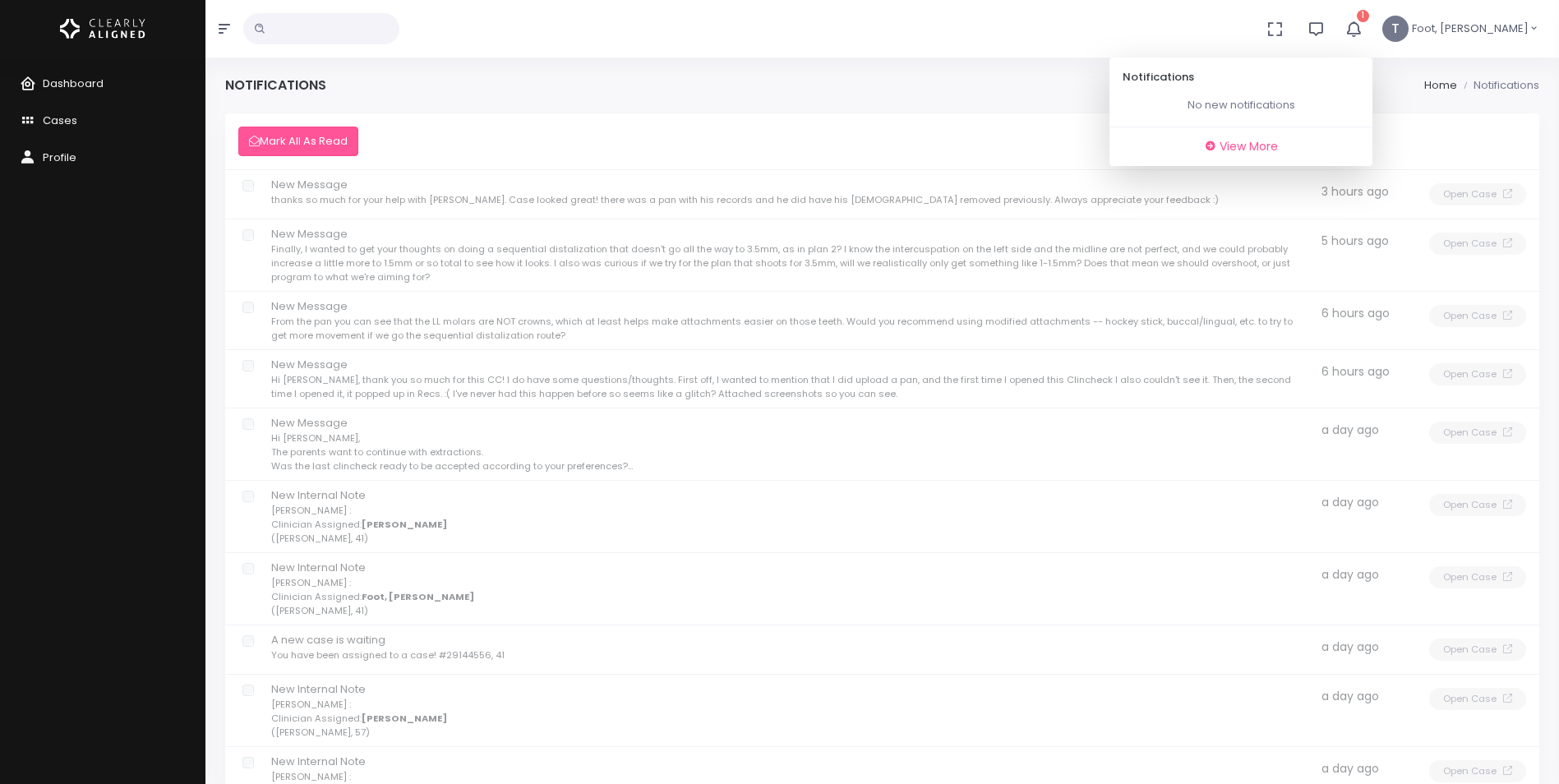
click at [398, 325] on td "New Message From the pan you can see that the LL molars are NOT crowns, which a…" at bounding box center [788, 321] width 1041 height 59
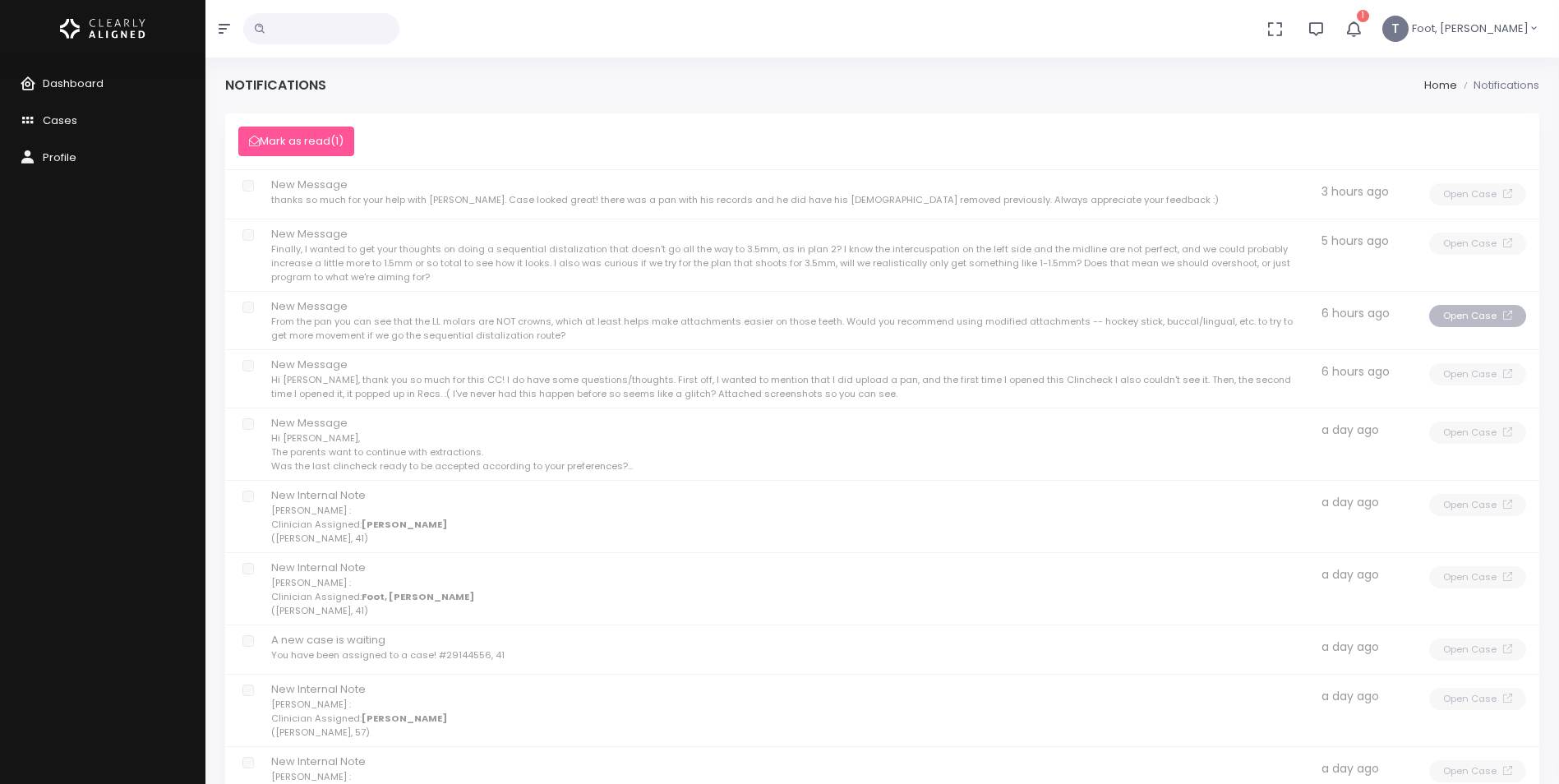
click at [1459, 316] on button "Open Case" at bounding box center [1477, 316] width 97 height 22
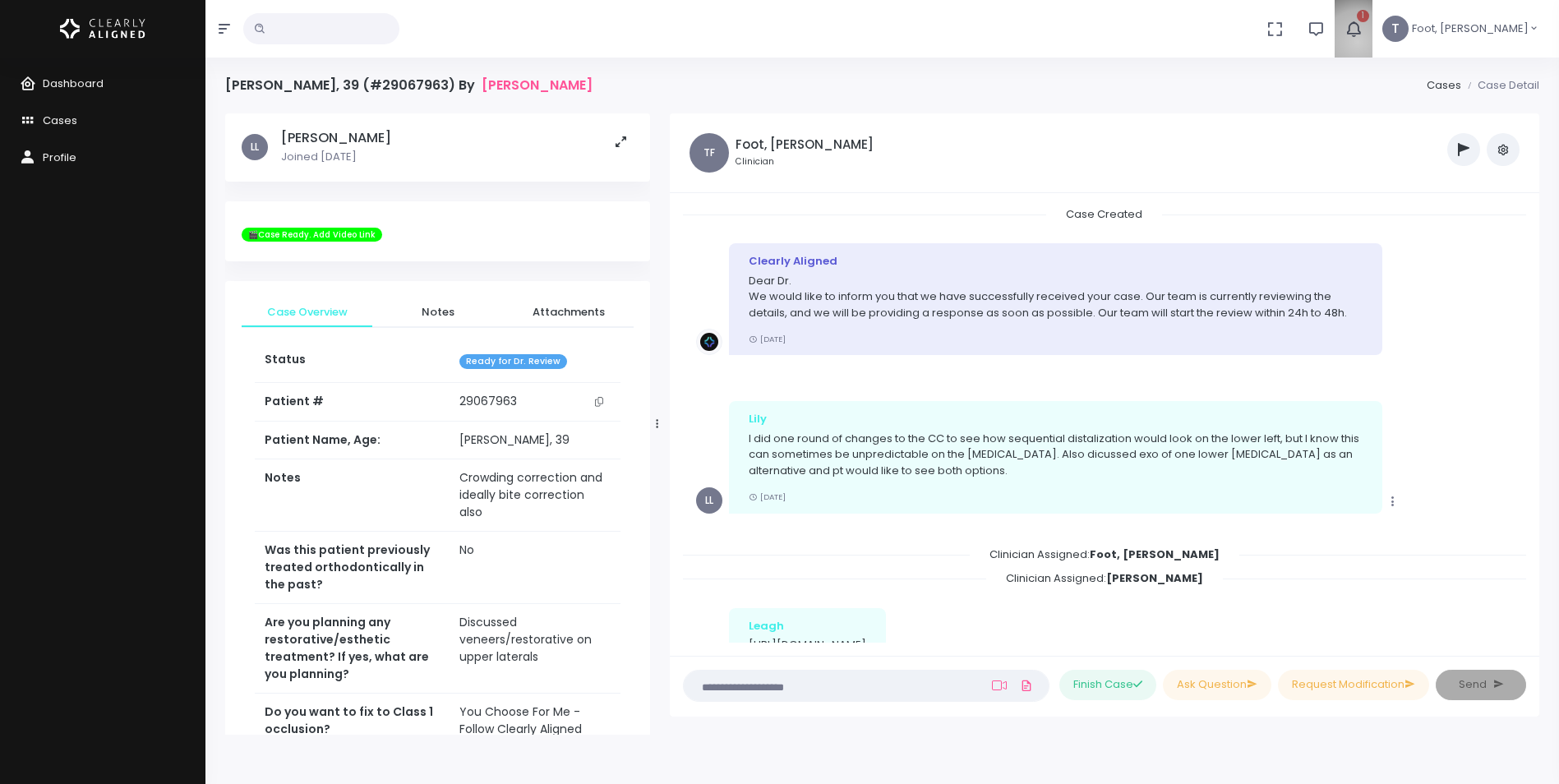
click at [1373, 42] on button "1" at bounding box center [1353, 28] width 38 height 58
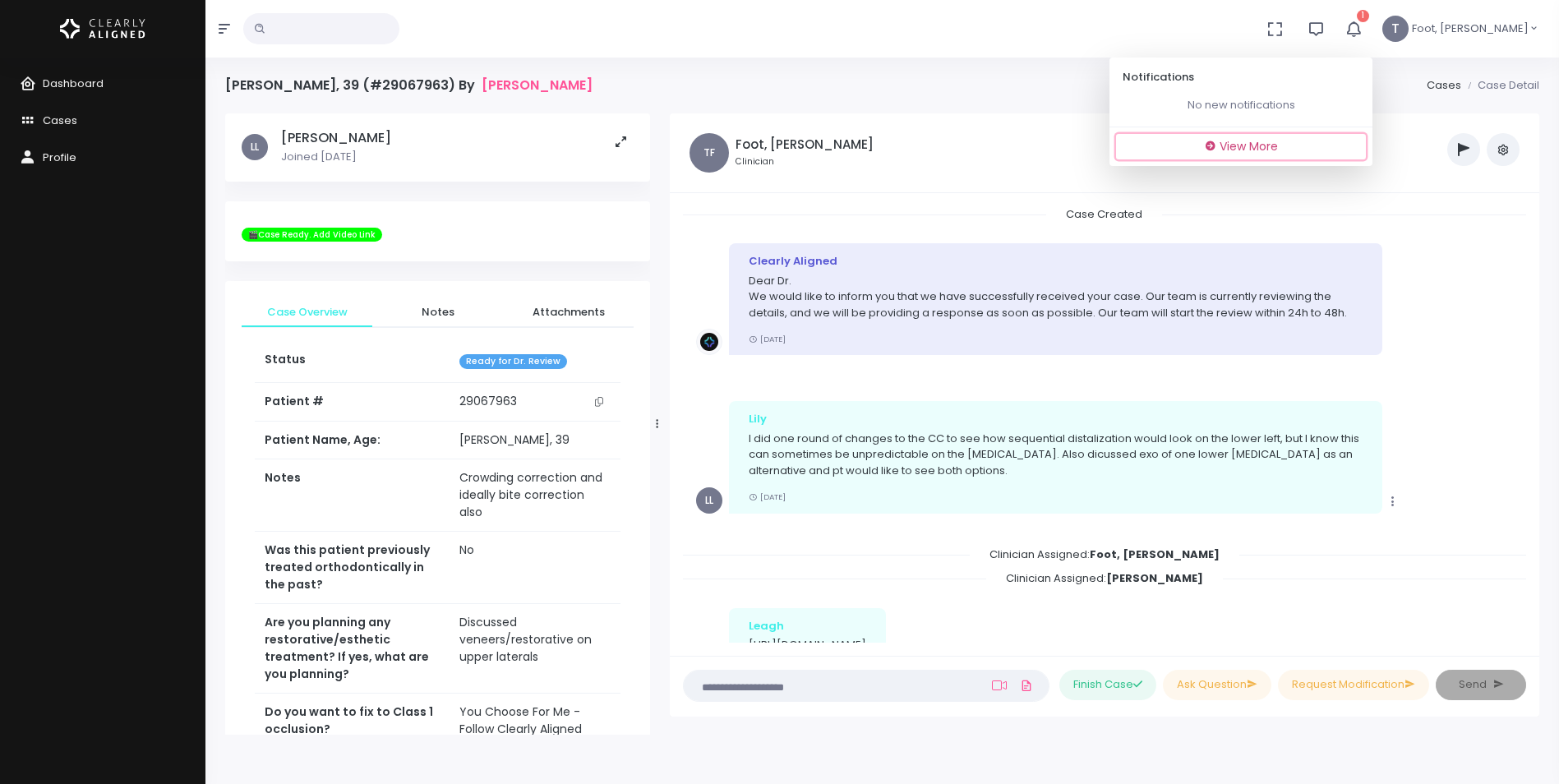
click at [1270, 144] on span "View More" at bounding box center [1249, 146] width 59 height 17
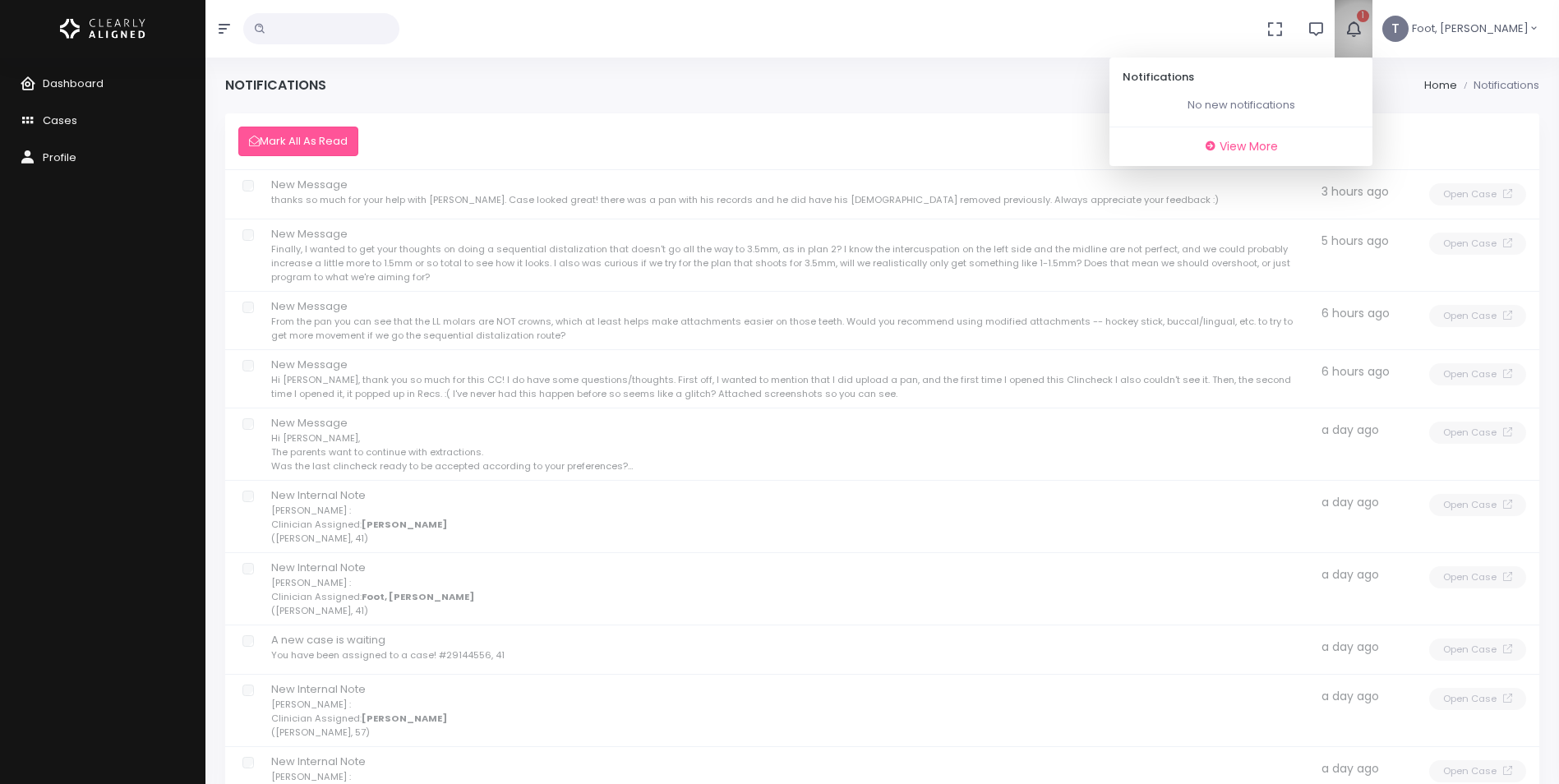
click at [1363, 35] on icon "button" at bounding box center [1353, 28] width 18 height 18
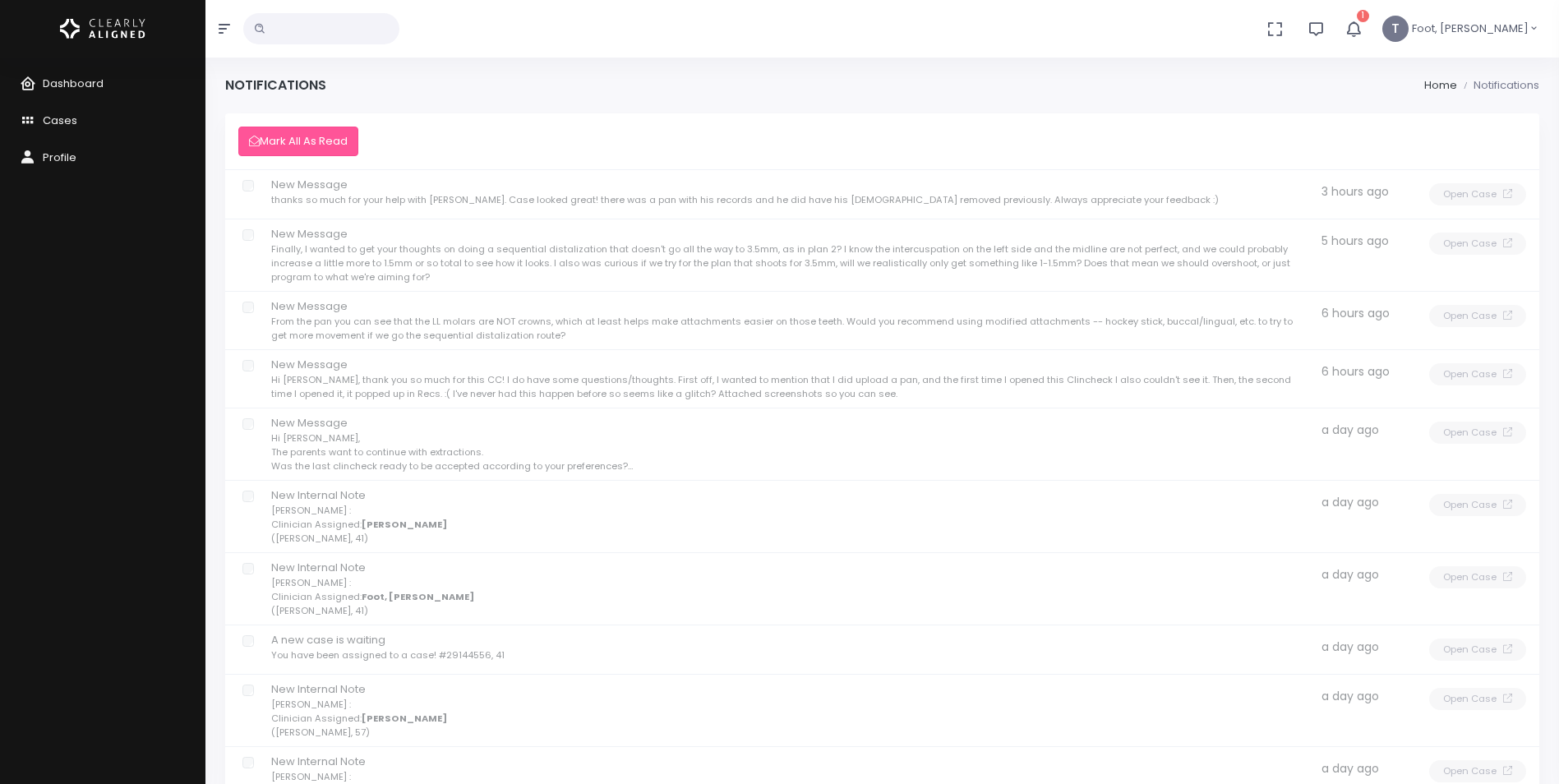
click at [1363, 36] on icon "button" at bounding box center [1353, 28] width 18 height 18
click at [91, 113] on link "Cases" at bounding box center [103, 122] width 206 height 37
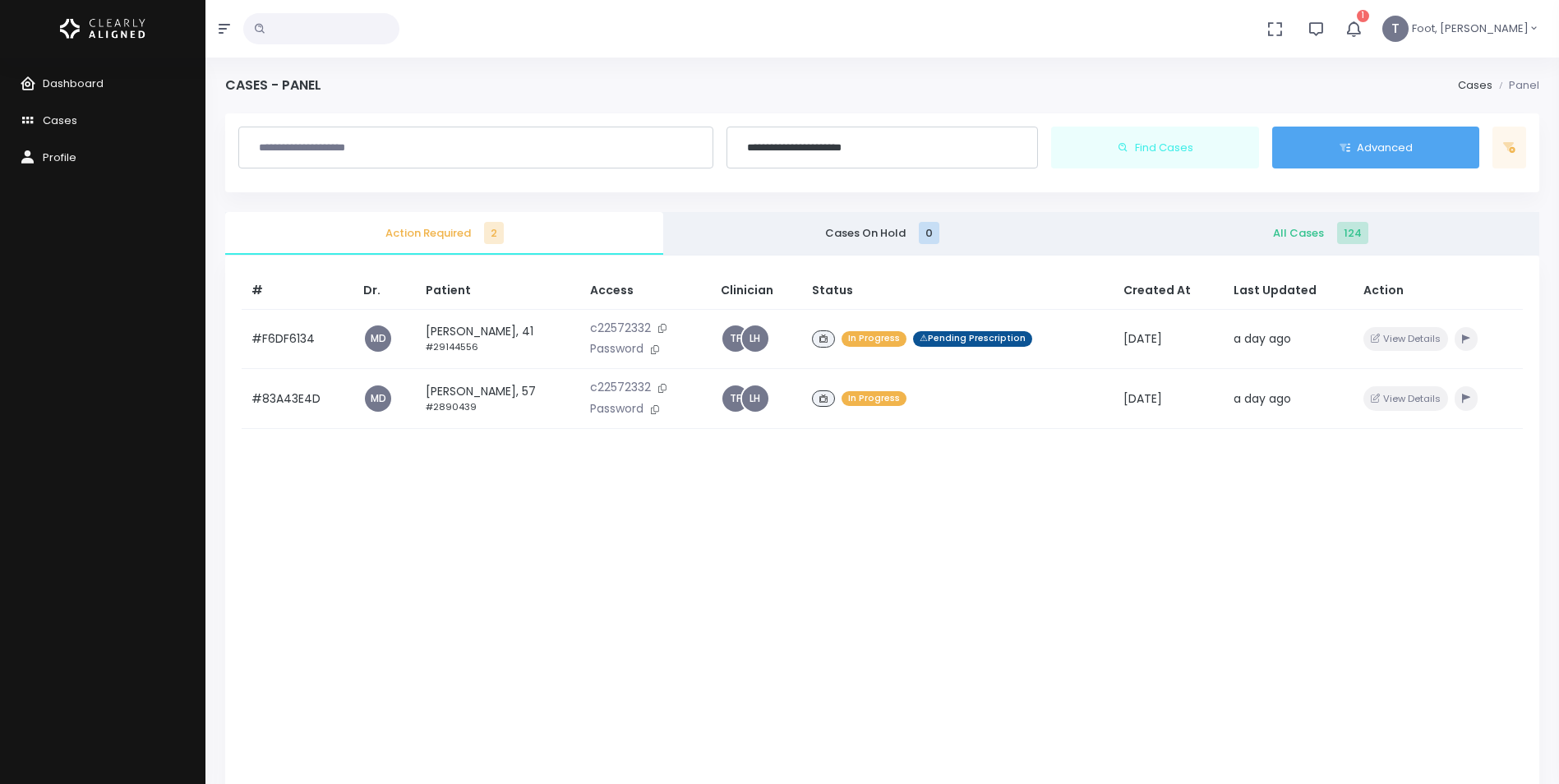
click at [1330, 155] on button "Advanced" at bounding box center [1376, 148] width 208 height 43
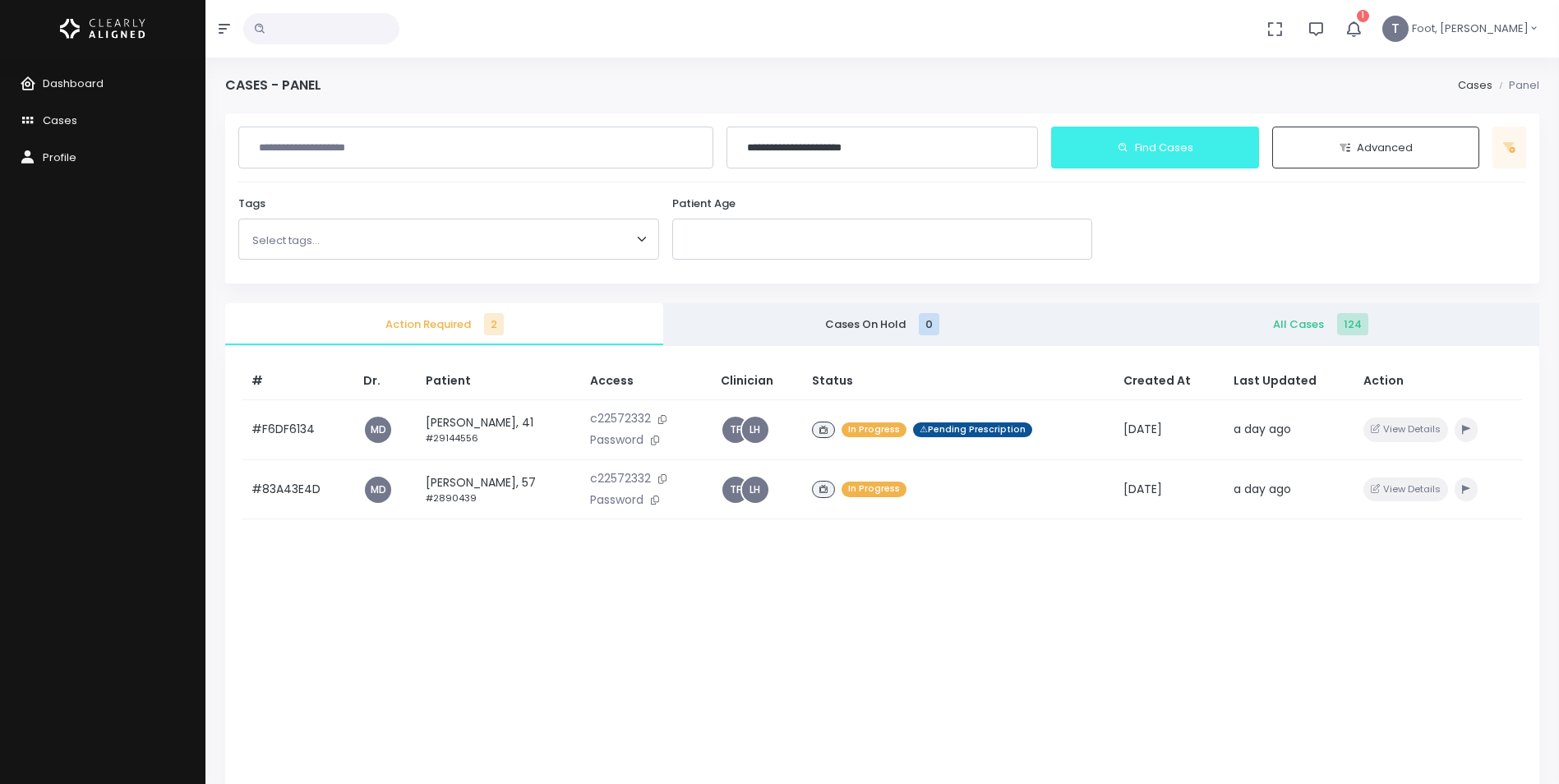
click at [1169, 158] on button "Find Cases" at bounding box center [1155, 148] width 208 height 43
click at [448, 227] on p "Select tags..." at bounding box center [448, 240] width 393 height 29
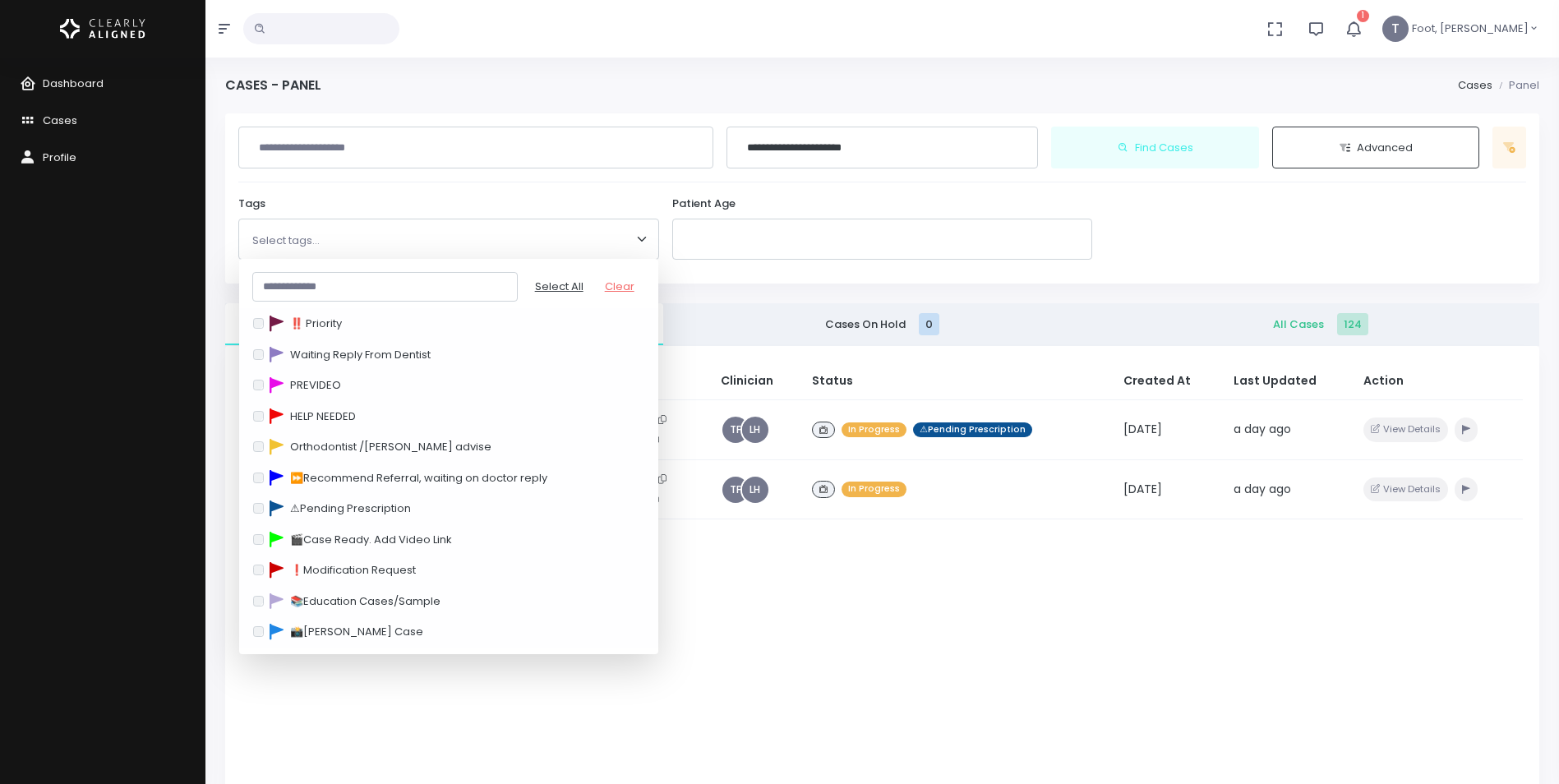
click at [813, 293] on div "**********" at bounding box center [882, 208] width 1334 height 190
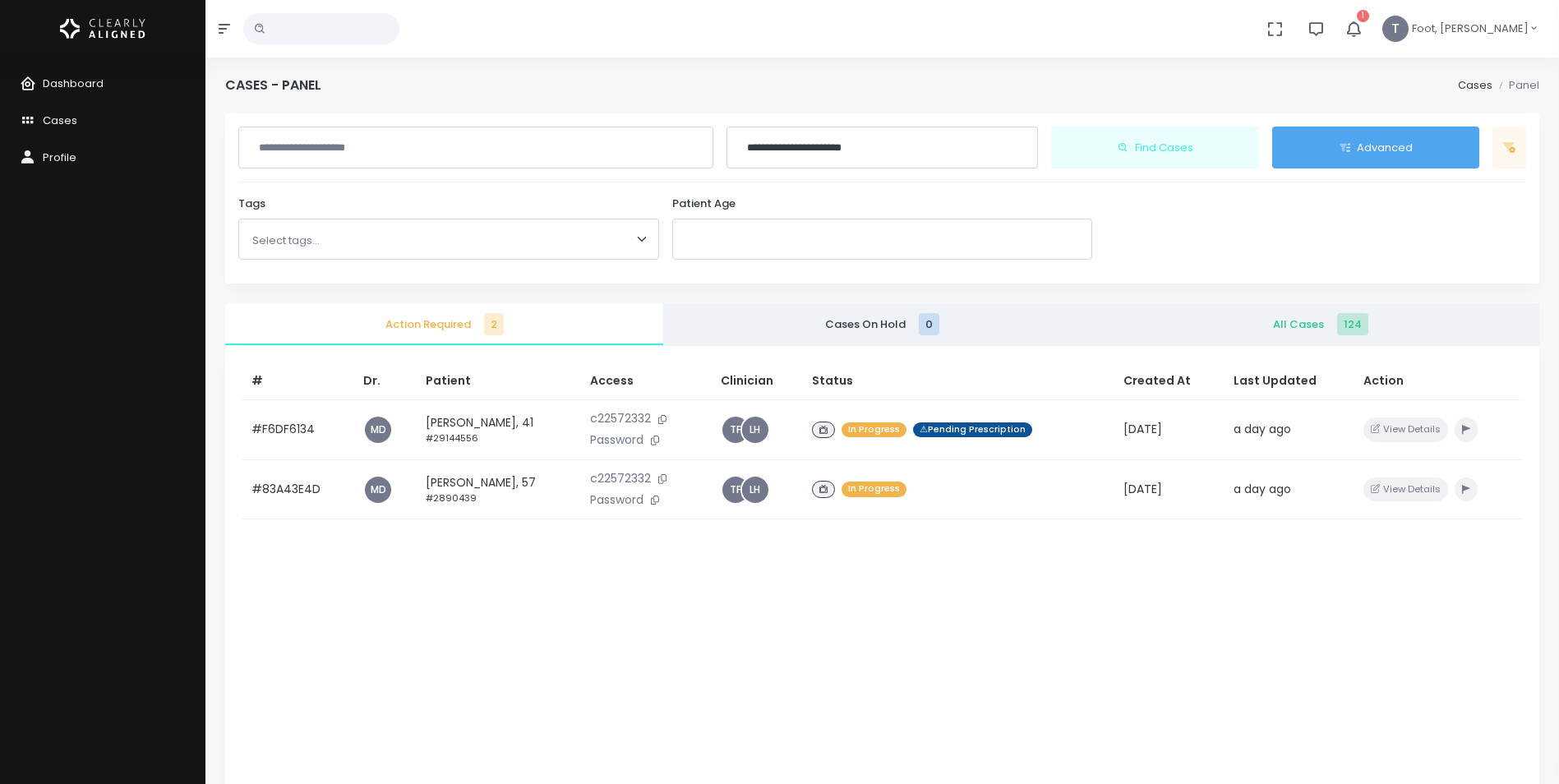
click at [1411, 152] on button "Advanced" at bounding box center [1376, 148] width 208 height 43
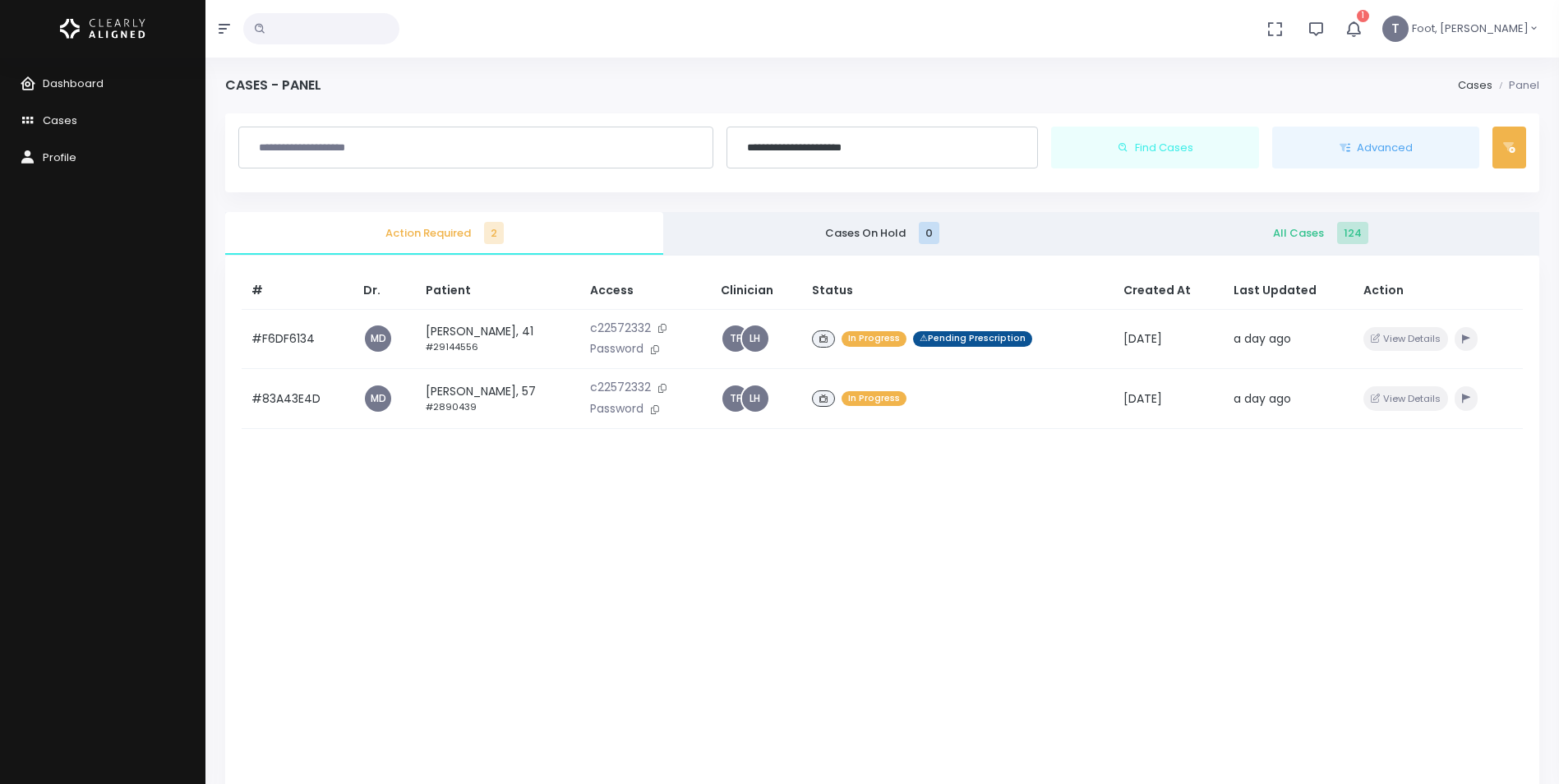
click at [1492, 154] on button at bounding box center [1509, 148] width 34 height 43
click at [1497, 151] on button at bounding box center [1509, 148] width 34 height 43
click at [73, 89] on span "Dashboard" at bounding box center [73, 83] width 61 height 16
